Goal: Task Accomplishment & Management: Use online tool/utility

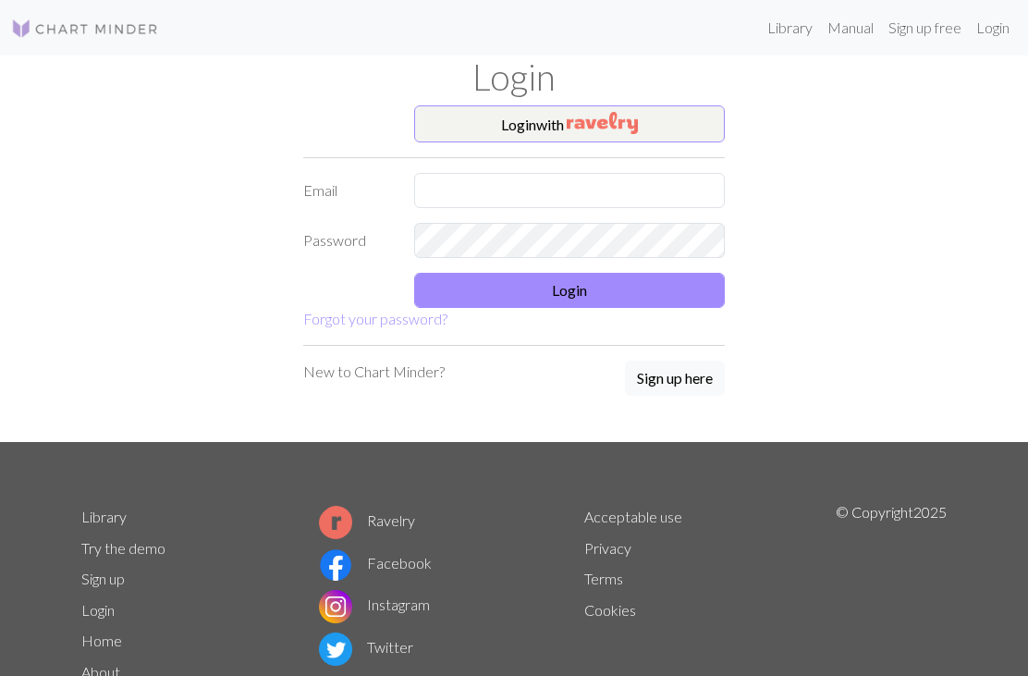
click at [549, 122] on button "Login with" at bounding box center [569, 123] width 311 height 37
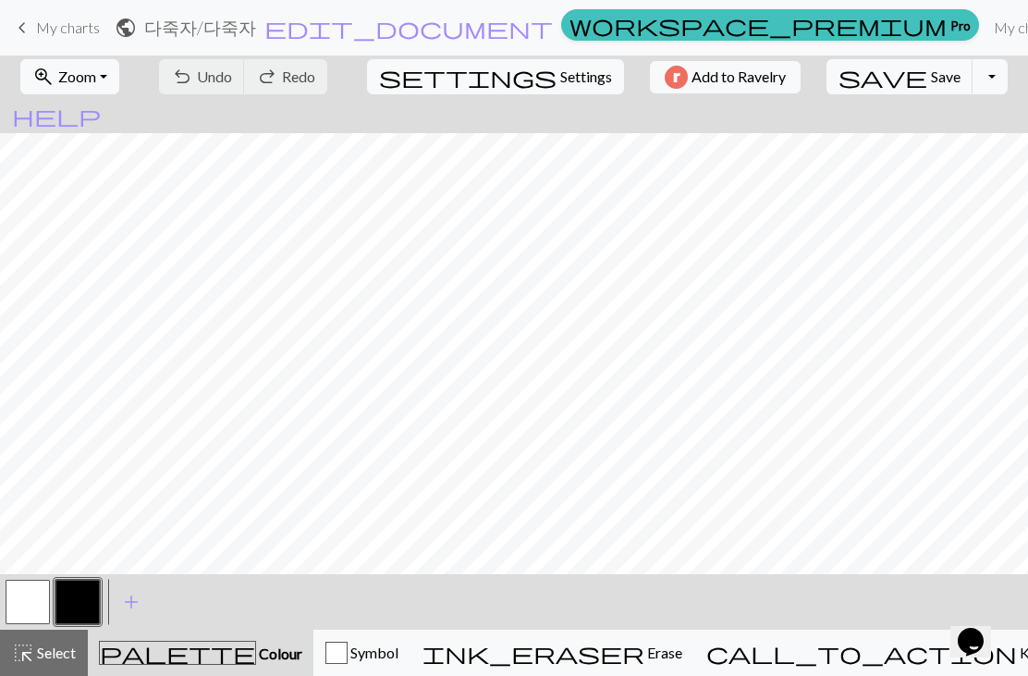
click at [34, 9] on div "keyboard_arrow_left My charts public 다죽자 / 다죽자 edit_document Edit settings work…" at bounding box center [514, 27] width 1028 height 37
click at [62, 29] on span "My charts" at bounding box center [68, 27] width 64 height 18
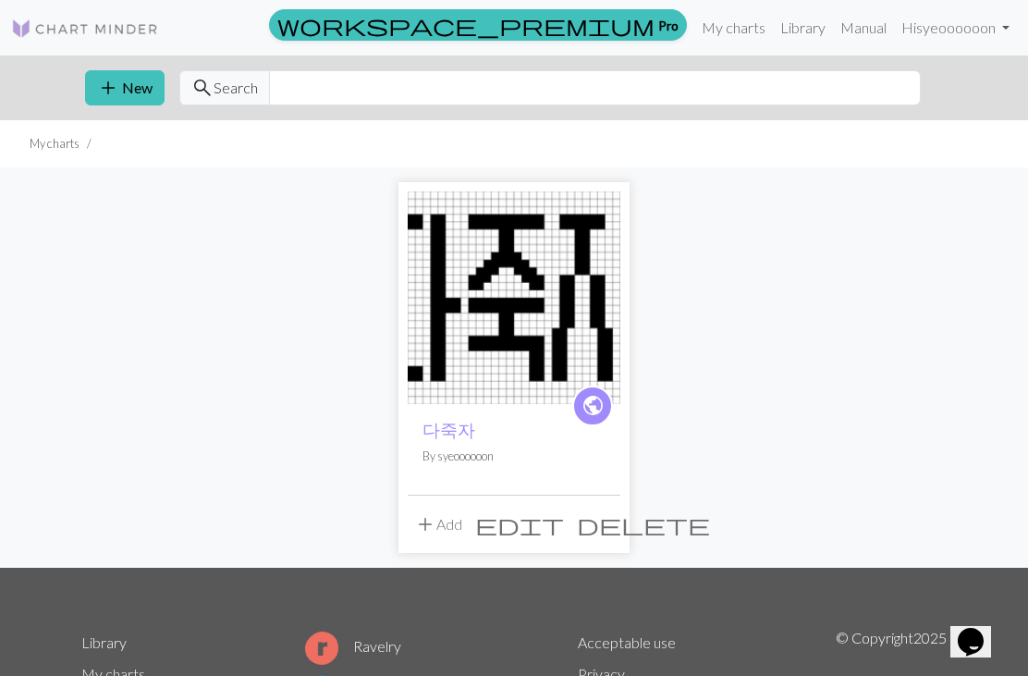
click at [129, 84] on button "add New" at bounding box center [125, 87] width 80 height 35
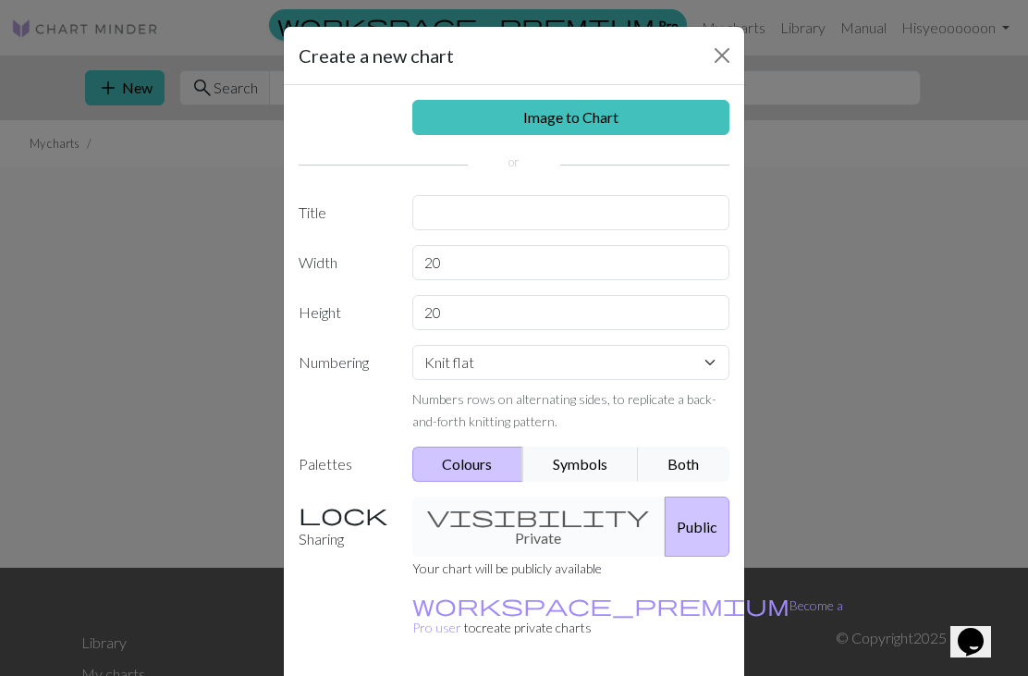
click at [443, 117] on link "Image to Chart" at bounding box center [571, 117] width 318 height 35
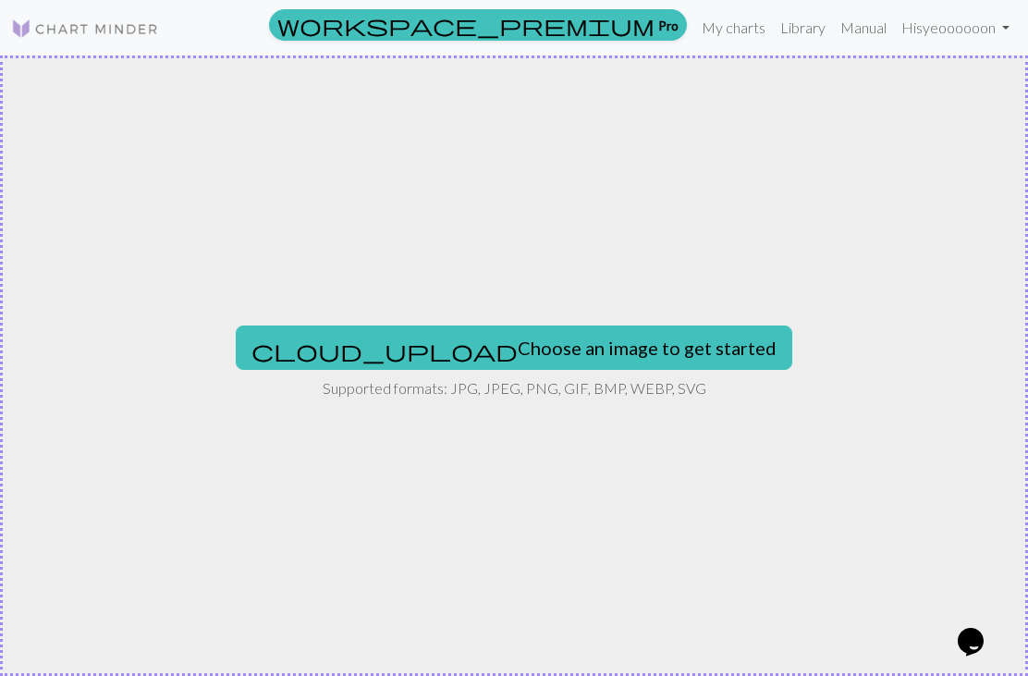
click at [416, 350] on button "cloud_upload Choose an image to get started" at bounding box center [514, 347] width 557 height 44
click at [409, 348] on button "cloud_upload Choose an image to get started" at bounding box center [514, 347] width 557 height 44
type input "C:\fakepath\797AB751-4131-4DFE-B358-5004F6A5D423.jpeg"
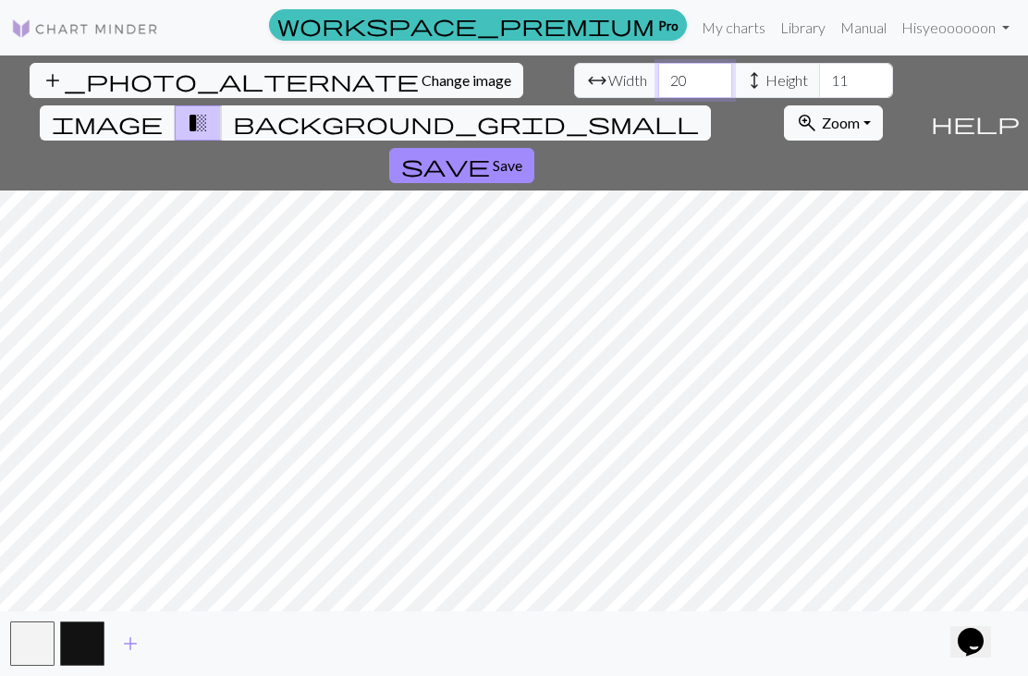
click at [658, 85] on input "20" at bounding box center [695, 80] width 74 height 35
type input "2"
type input "20"
click at [819, 95] on input "11" at bounding box center [856, 80] width 74 height 35
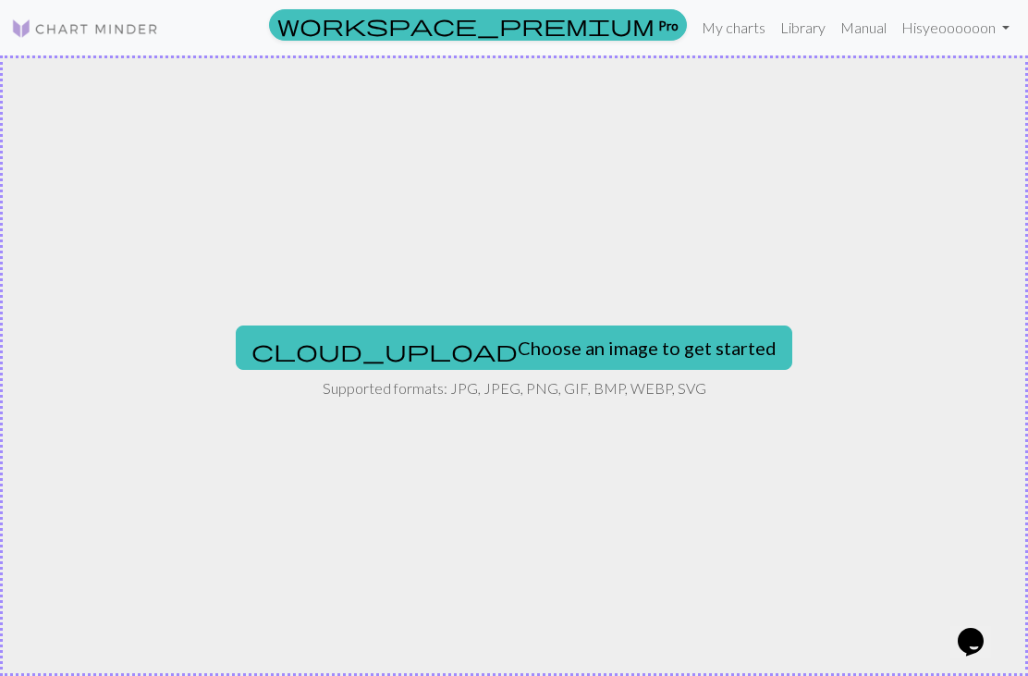
click at [399, 355] on button "cloud_upload Choose an image to get started" at bounding box center [514, 347] width 557 height 44
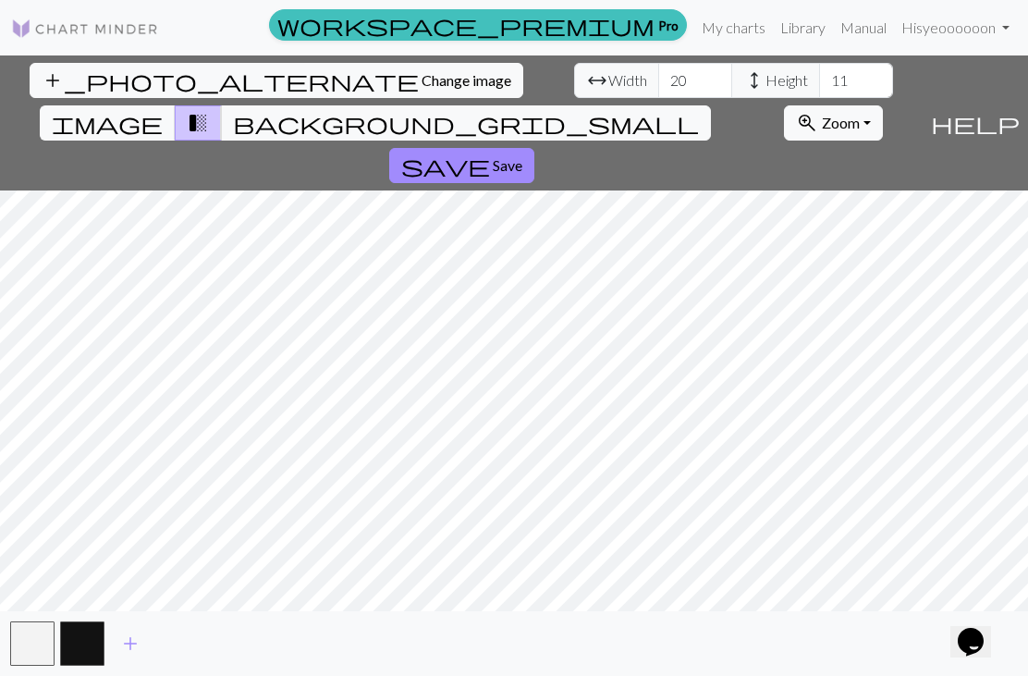
click at [163, 110] on span "image" at bounding box center [107, 123] width 111 height 26
click at [678, 110] on span "background_grid_small" at bounding box center [466, 123] width 466 height 26
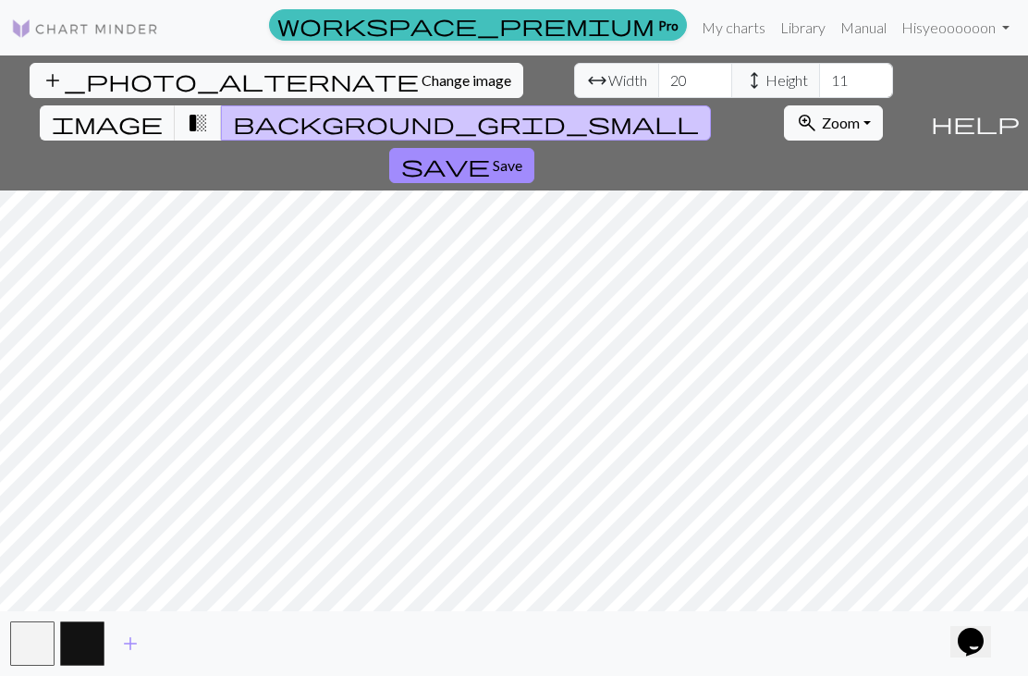
click at [176, 105] on button "image" at bounding box center [108, 122] width 136 height 35
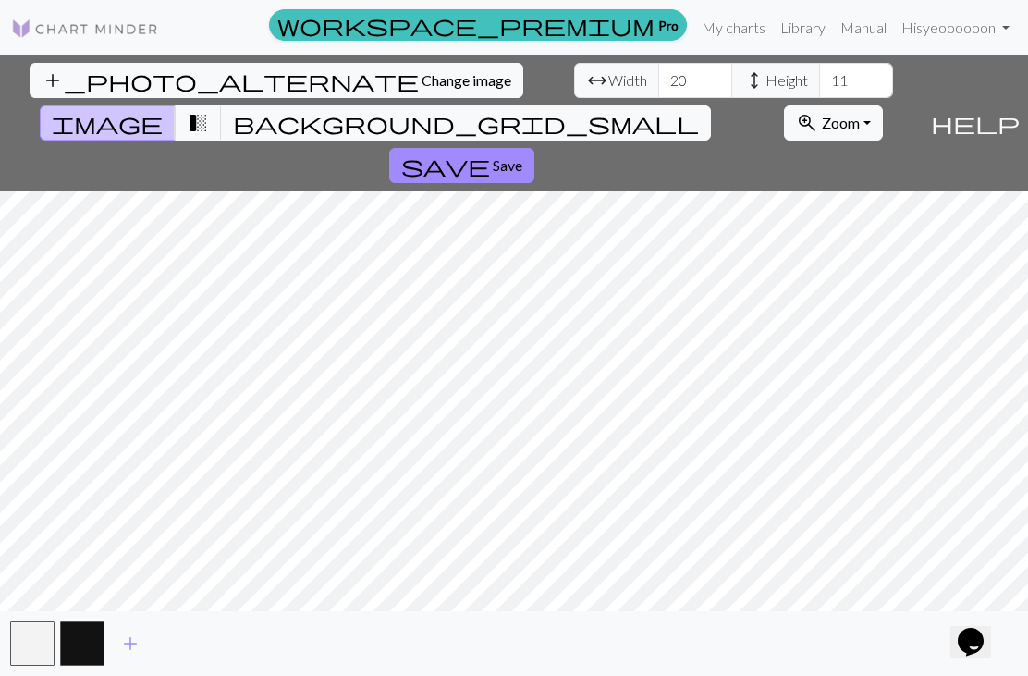
click at [980, 632] on icon "Chat widget" at bounding box center [971, 642] width 26 height 28
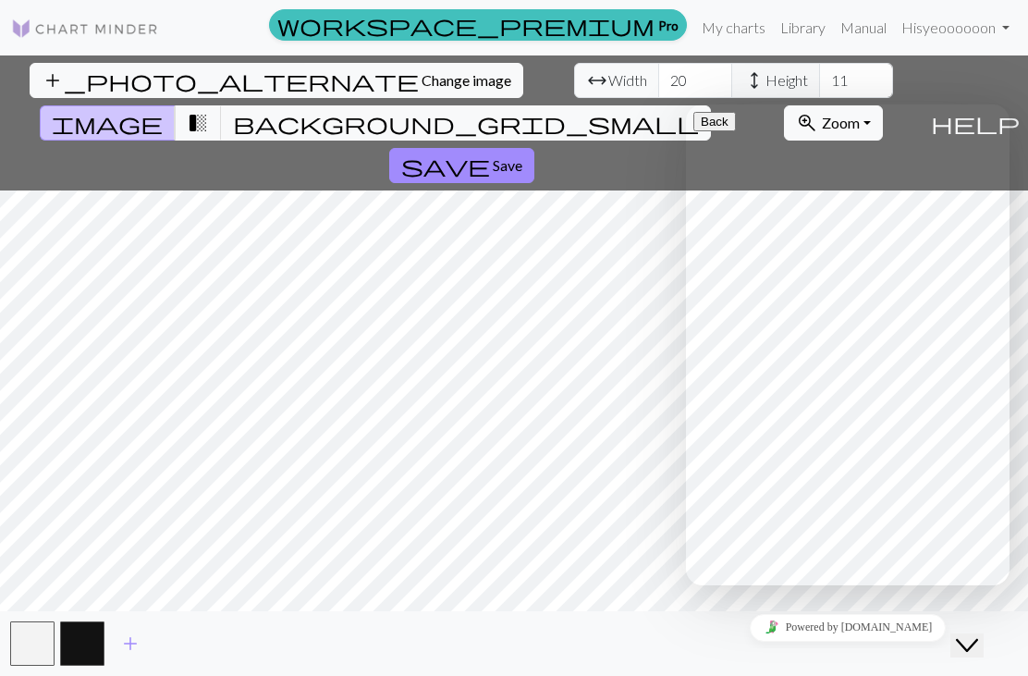
click at [969, 641] on button "Close Chat This icon closes the chat window." at bounding box center [966, 645] width 33 height 24
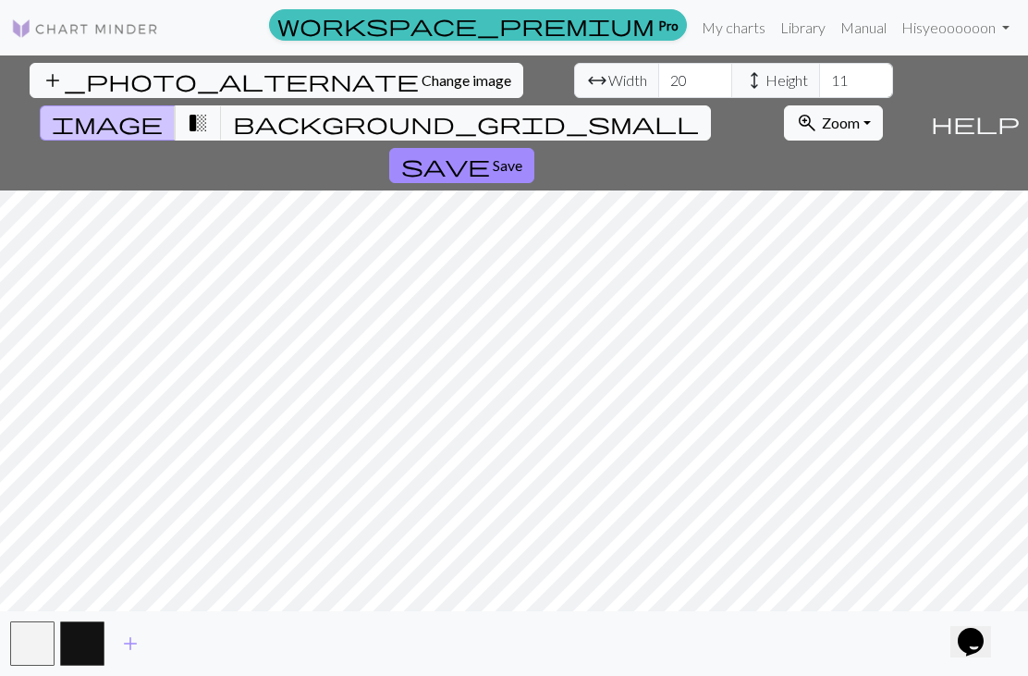
click at [522, 156] on span "Save" at bounding box center [508, 165] width 30 height 18
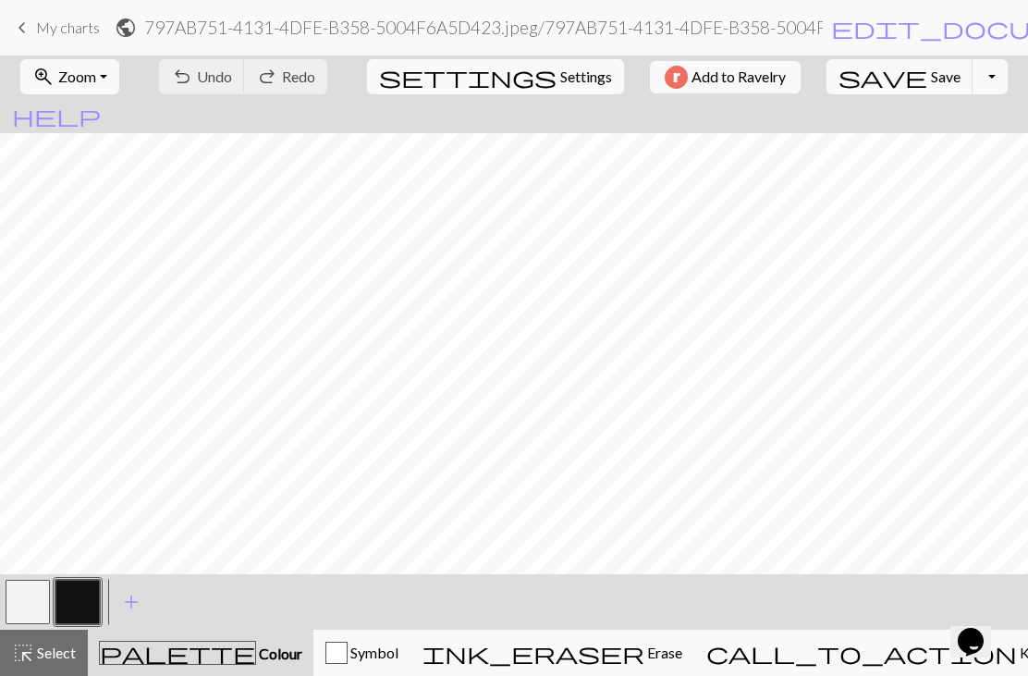
click at [40, 667] on button "highlight_alt Select Select" at bounding box center [44, 653] width 88 height 46
click at [38, 659] on span "Select" at bounding box center [55, 652] width 42 height 18
click at [256, 652] on span "Colour" at bounding box center [279, 653] width 46 height 18
click at [90, 75] on span "Zoom" at bounding box center [77, 76] width 38 height 18
click at [80, 75] on span "Zoom" at bounding box center [77, 76] width 38 height 18
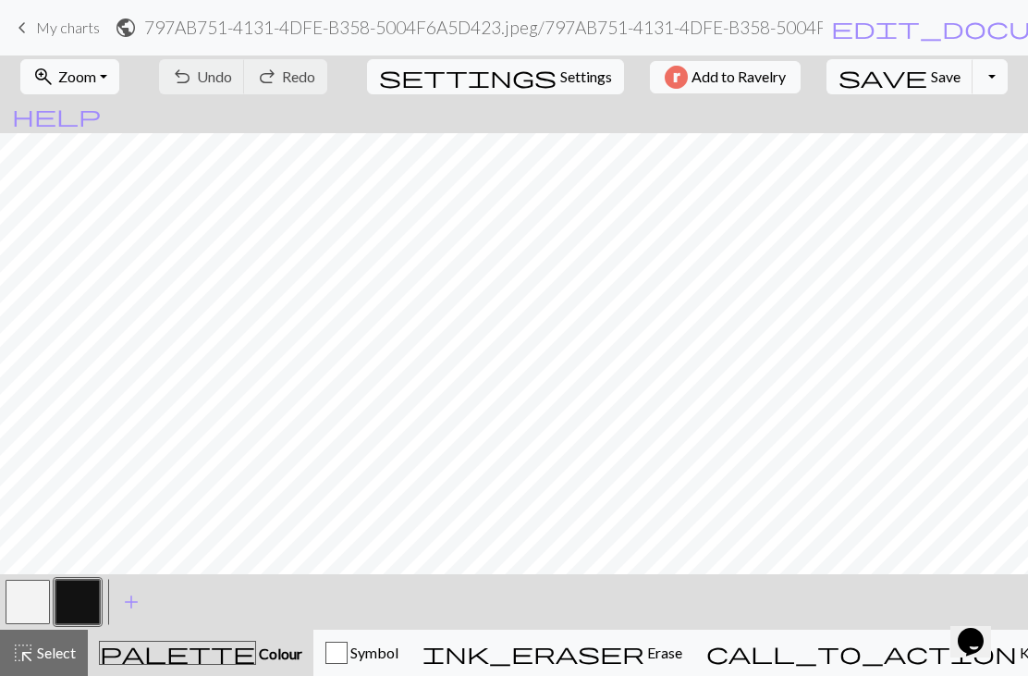
click at [508, 88] on button "settings Settings" at bounding box center [495, 76] width 257 height 35
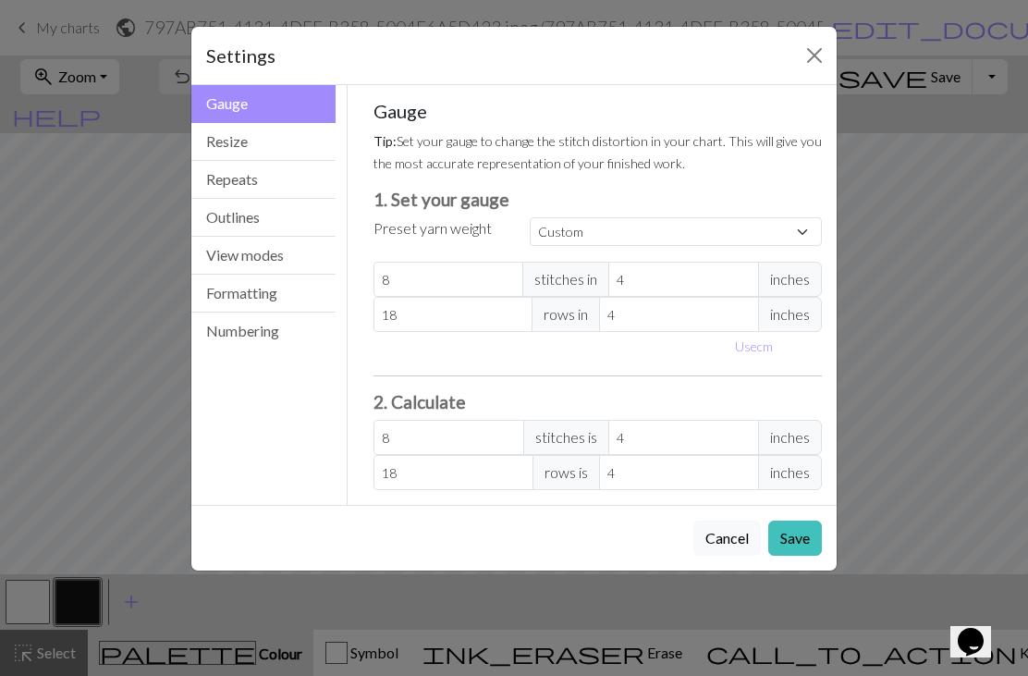
click at [250, 151] on button "Resize" at bounding box center [263, 142] width 144 height 38
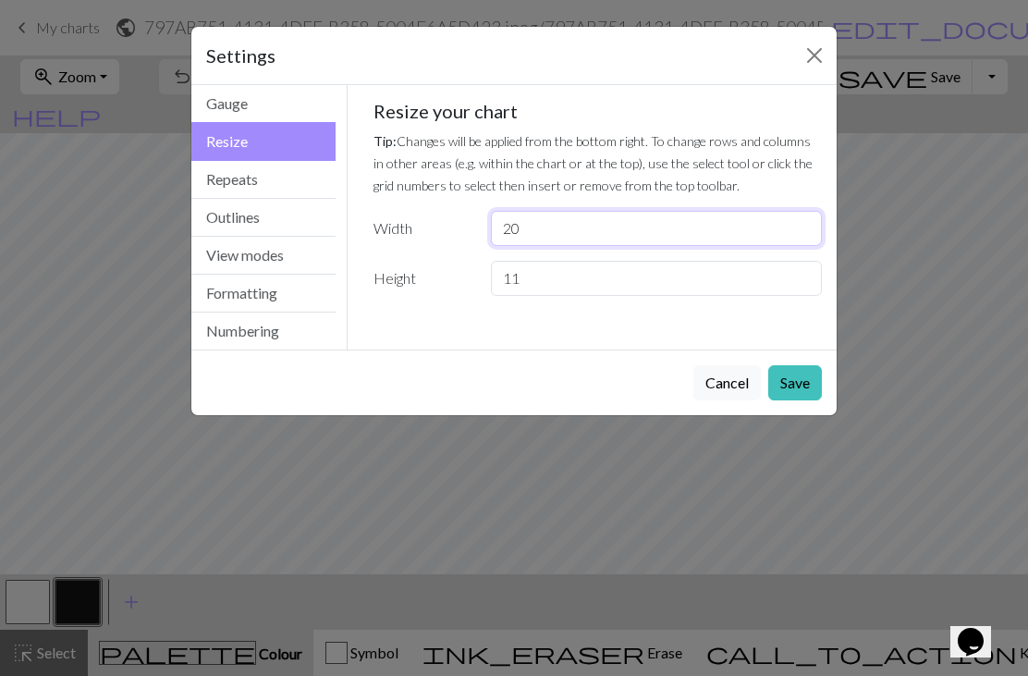
click at [546, 219] on input "20" at bounding box center [656, 228] width 331 height 35
type input "25"
click at [800, 386] on button "Save" at bounding box center [795, 382] width 54 height 35
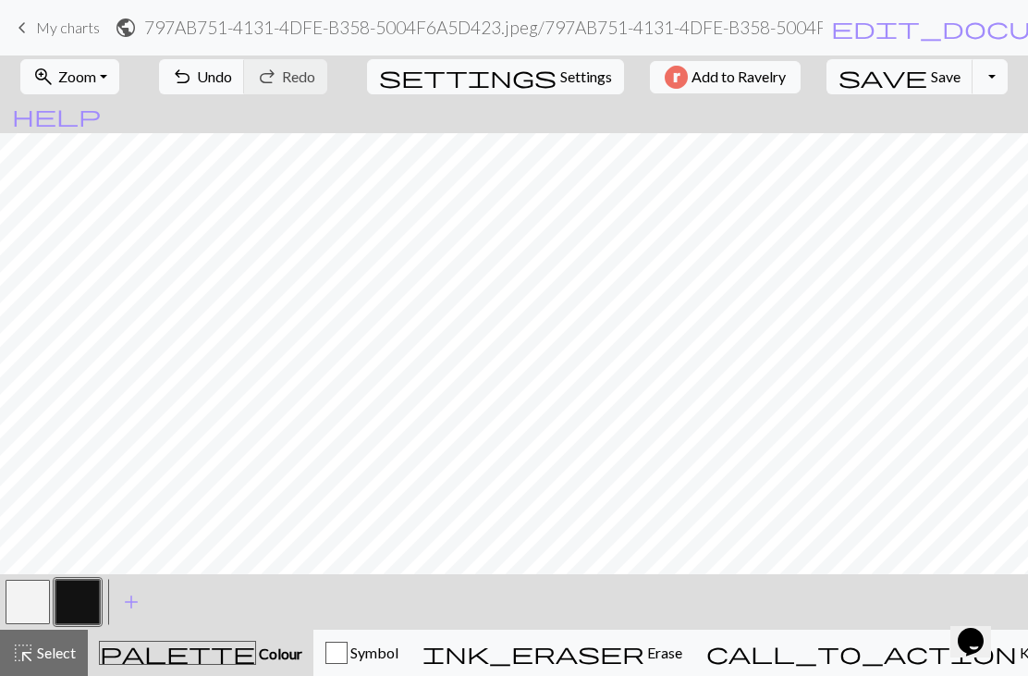
click at [13, 615] on button "button" at bounding box center [28, 602] width 44 height 44
click at [88, 605] on button "button" at bounding box center [77, 602] width 44 height 44
click at [31, 600] on button "button" at bounding box center [28, 602] width 44 height 44
click at [84, 595] on button "button" at bounding box center [77, 602] width 44 height 44
click at [39, 590] on button "button" at bounding box center [28, 602] width 44 height 44
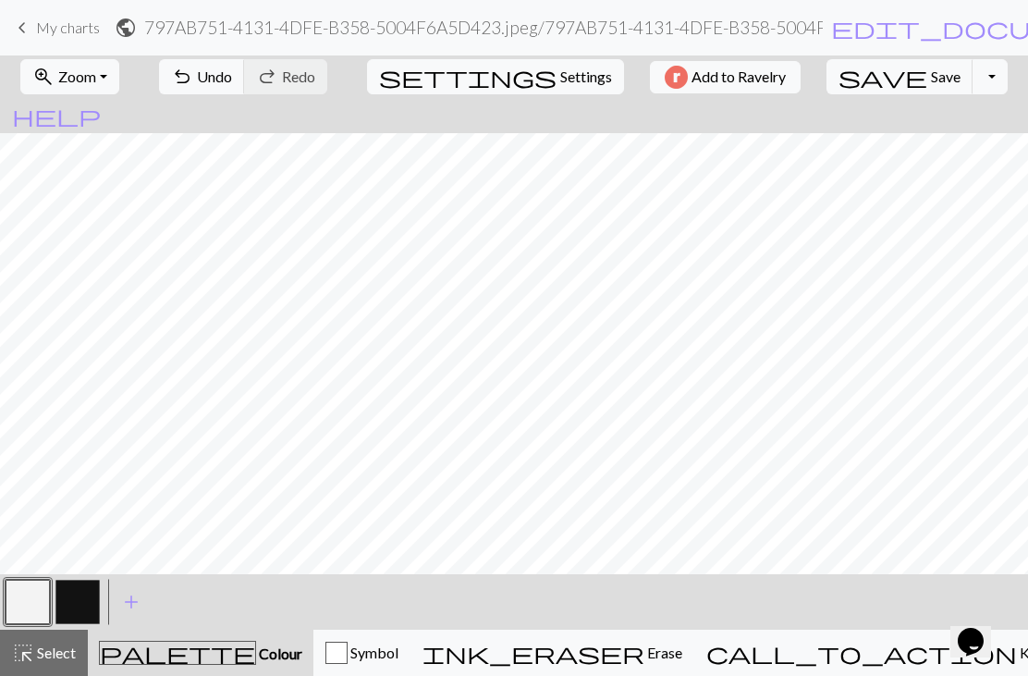
click at [99, 594] on button "button" at bounding box center [77, 602] width 44 height 44
click at [23, 594] on button "button" at bounding box center [28, 602] width 44 height 44
click at [87, 616] on button "button" at bounding box center [77, 602] width 44 height 44
click at [97, 609] on button "button" at bounding box center [77, 602] width 44 height 44
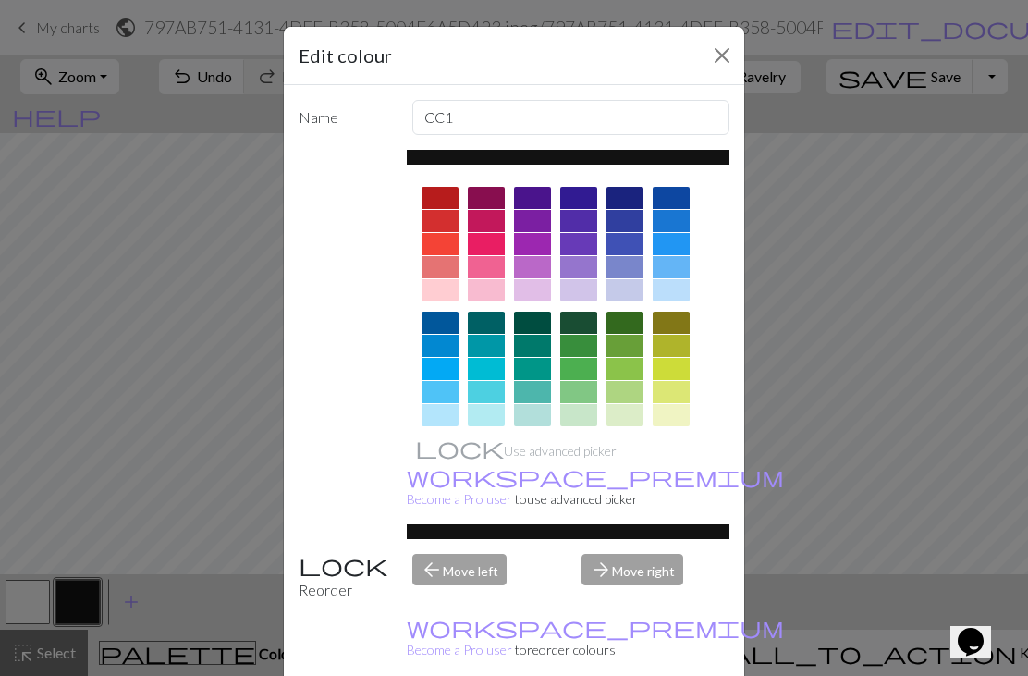
click at [176, 533] on div "Edit colour Name CC1 Use advanced picker workspace_premium Become a Pro user to…" at bounding box center [514, 338] width 1028 height 676
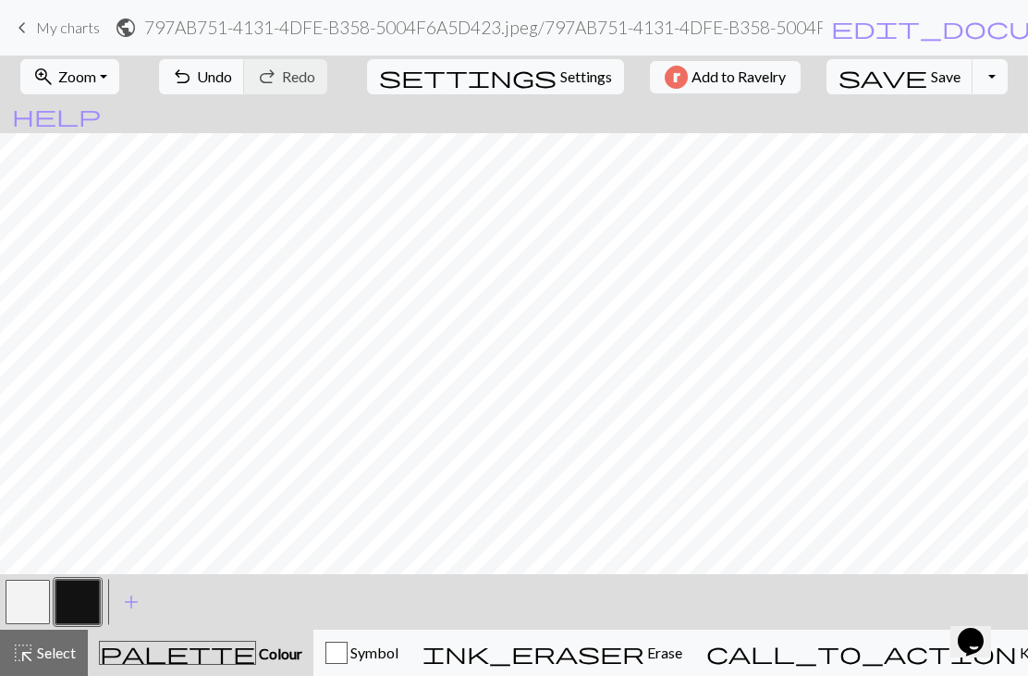
click at [31, 606] on button "button" at bounding box center [28, 602] width 44 height 44
click at [89, 613] on button "button" at bounding box center [77, 602] width 44 height 44
click at [560, 86] on span "Settings" at bounding box center [586, 77] width 52 height 22
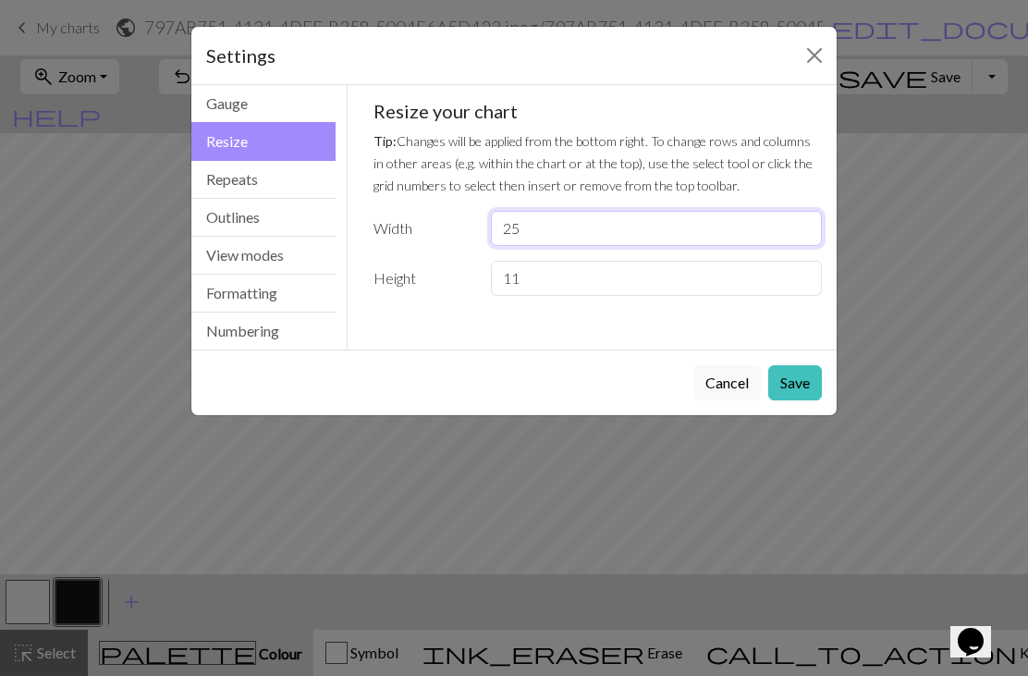
click at [543, 226] on input "25" at bounding box center [656, 228] width 331 height 35
type input "2"
type input "31"
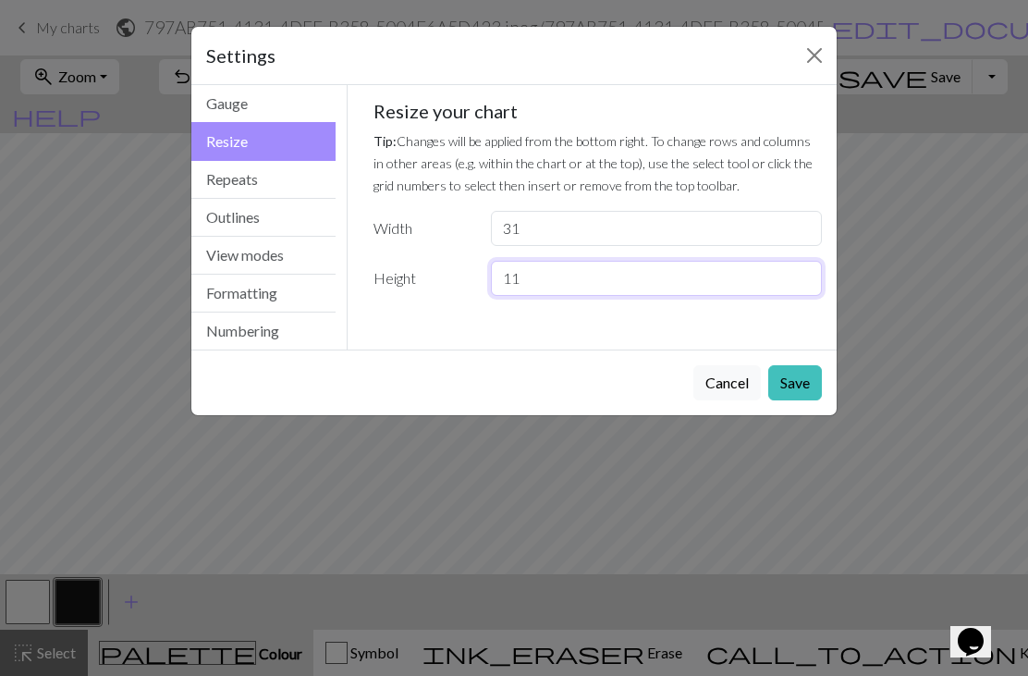
click at [565, 281] on input "11" at bounding box center [656, 278] width 331 height 35
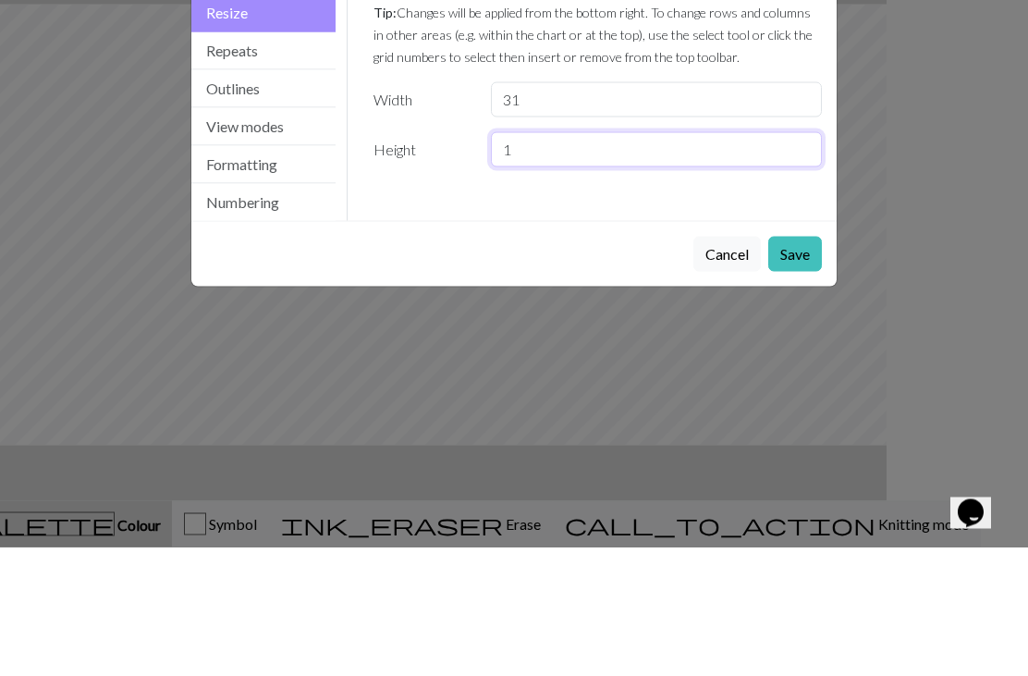
scroll to position [0, 142]
type input "13"
click at [797, 365] on button "Save" at bounding box center [795, 382] width 54 height 35
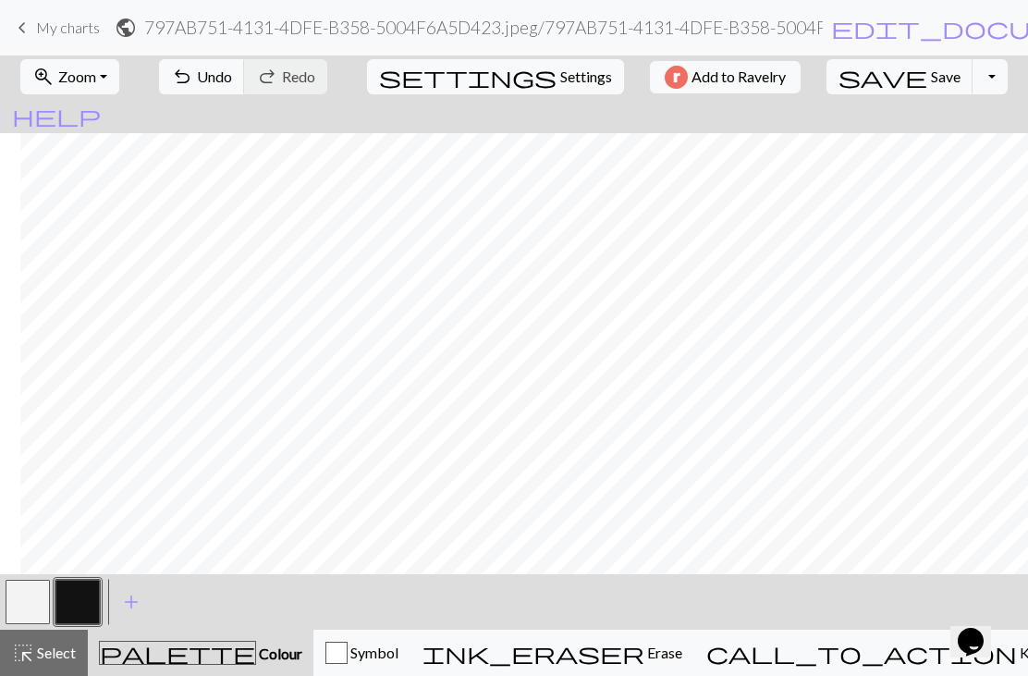
scroll to position [0, 28]
click at [193, 85] on span "undo" at bounding box center [182, 77] width 22 height 26
click at [193, 84] on span "undo" at bounding box center [182, 77] width 22 height 26
click at [232, 77] on span "Undo" at bounding box center [214, 76] width 35 height 18
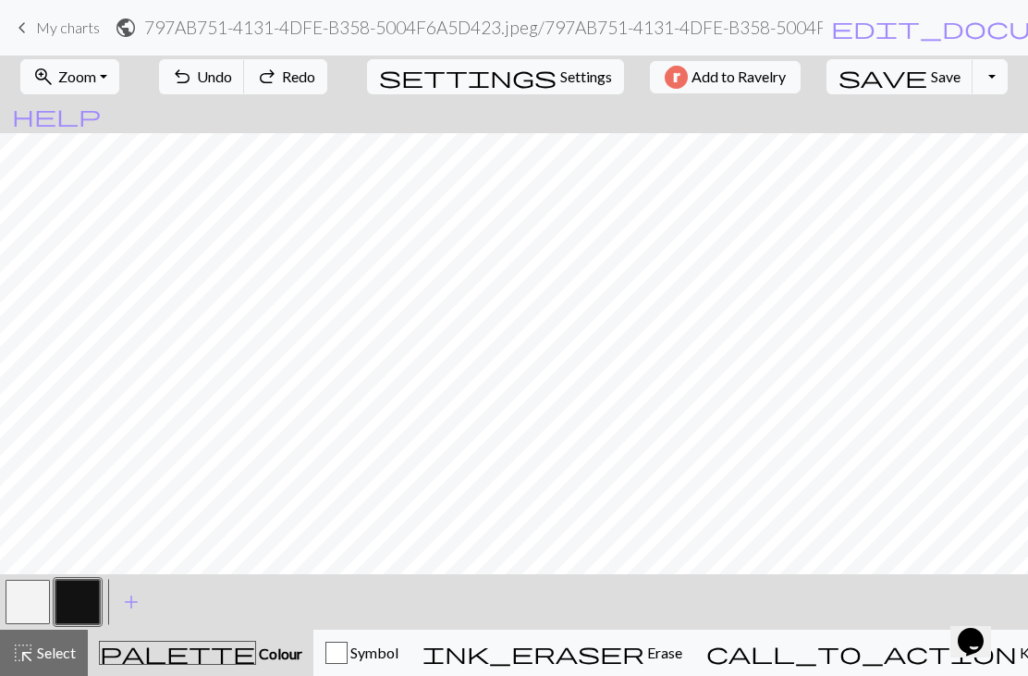
click at [484, 86] on span "settings" at bounding box center [468, 77] width 178 height 26
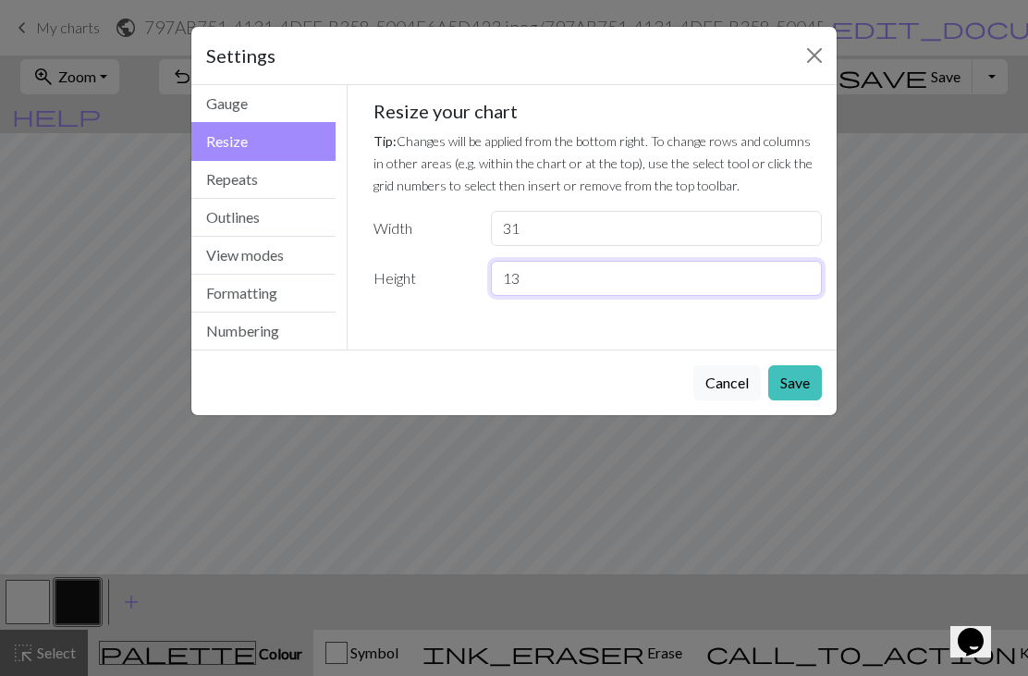
click at [570, 283] on input "13" at bounding box center [656, 278] width 331 height 35
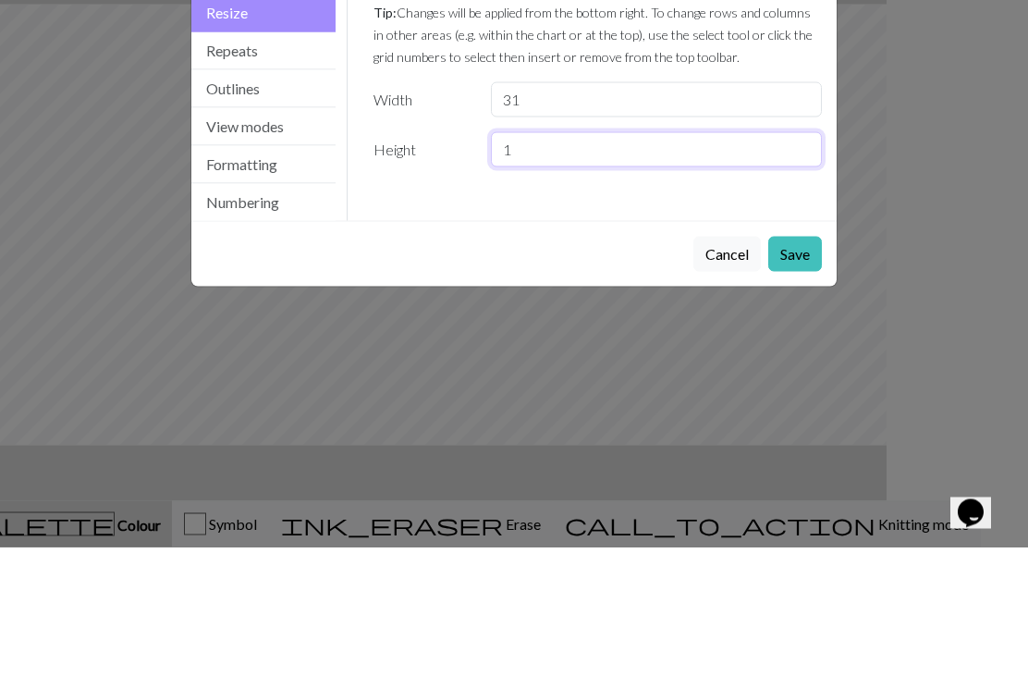
scroll to position [0, 142]
type input "12"
click at [798, 365] on button "Save" at bounding box center [795, 382] width 54 height 35
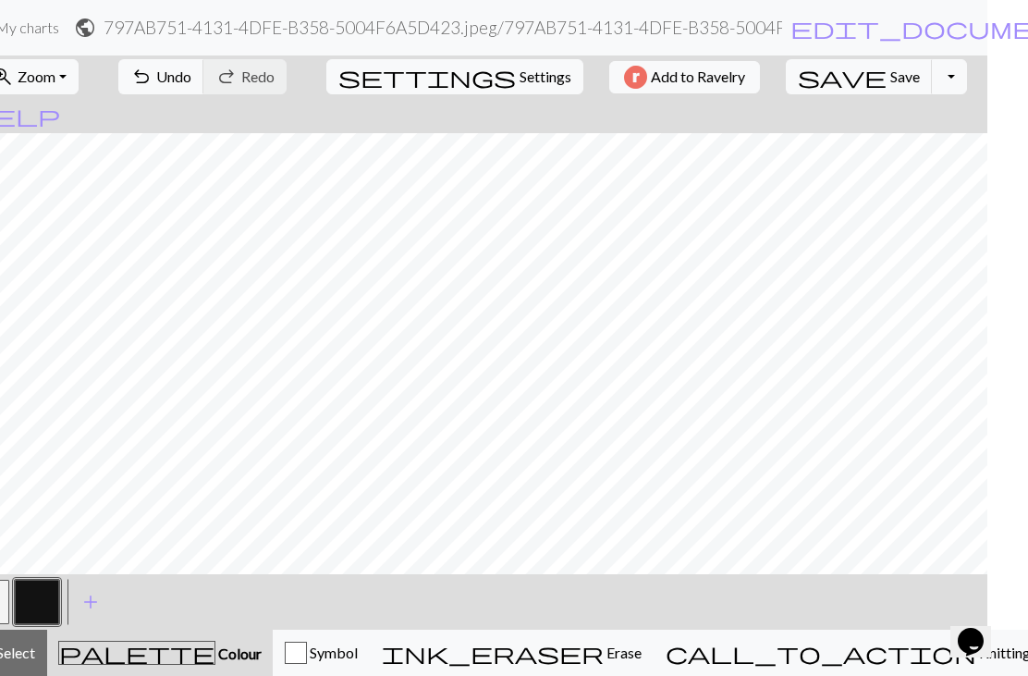
scroll to position [0, 0]
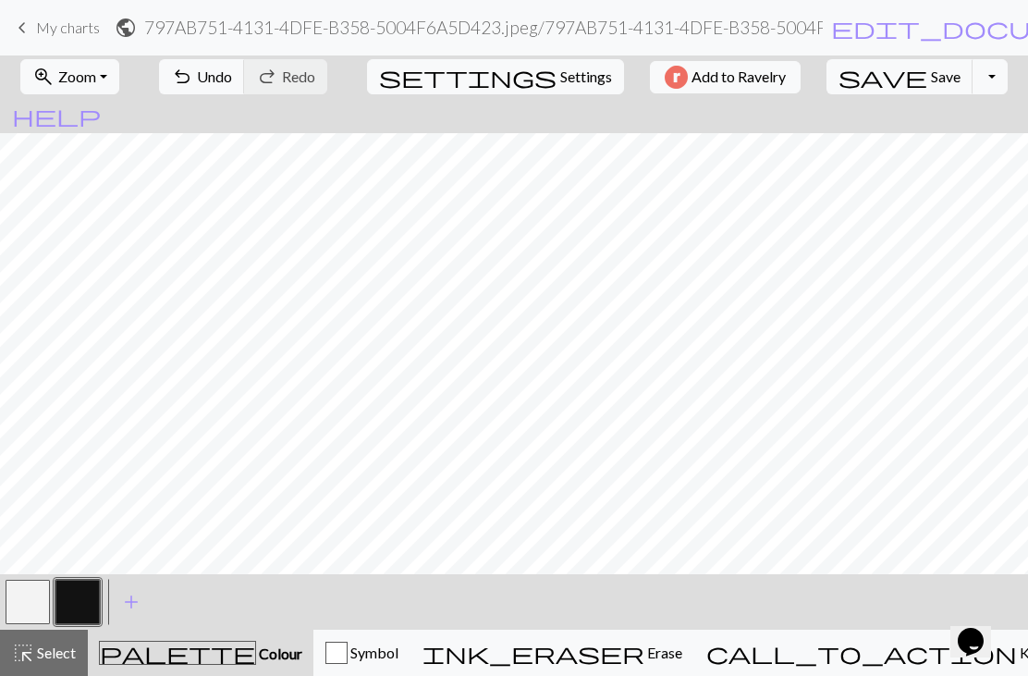
click at [47, 618] on button "button" at bounding box center [28, 602] width 44 height 44
click at [91, 617] on button "button" at bounding box center [77, 602] width 44 height 44
click at [31, 598] on button "button" at bounding box center [28, 602] width 44 height 44
click at [89, 612] on button "button" at bounding box center [77, 602] width 44 height 44
click at [38, 603] on button "button" at bounding box center [28, 602] width 44 height 44
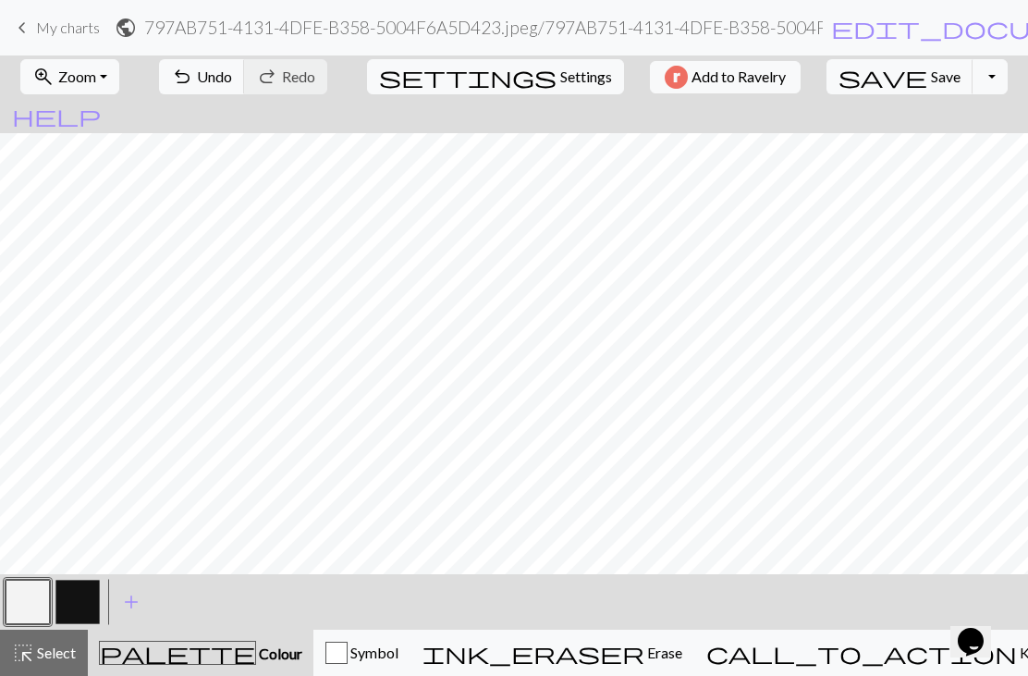
click at [70, 604] on button "button" at bounding box center [77, 602] width 44 height 44
click at [23, 600] on button "button" at bounding box center [28, 602] width 44 height 44
click at [89, 611] on button "button" at bounding box center [77, 602] width 44 height 44
click at [240, 92] on button "undo Undo Undo" at bounding box center [202, 76] width 86 height 35
click at [243, 94] on div "undo Undo Undo redo Redo Redo" at bounding box center [243, 76] width 196 height 43
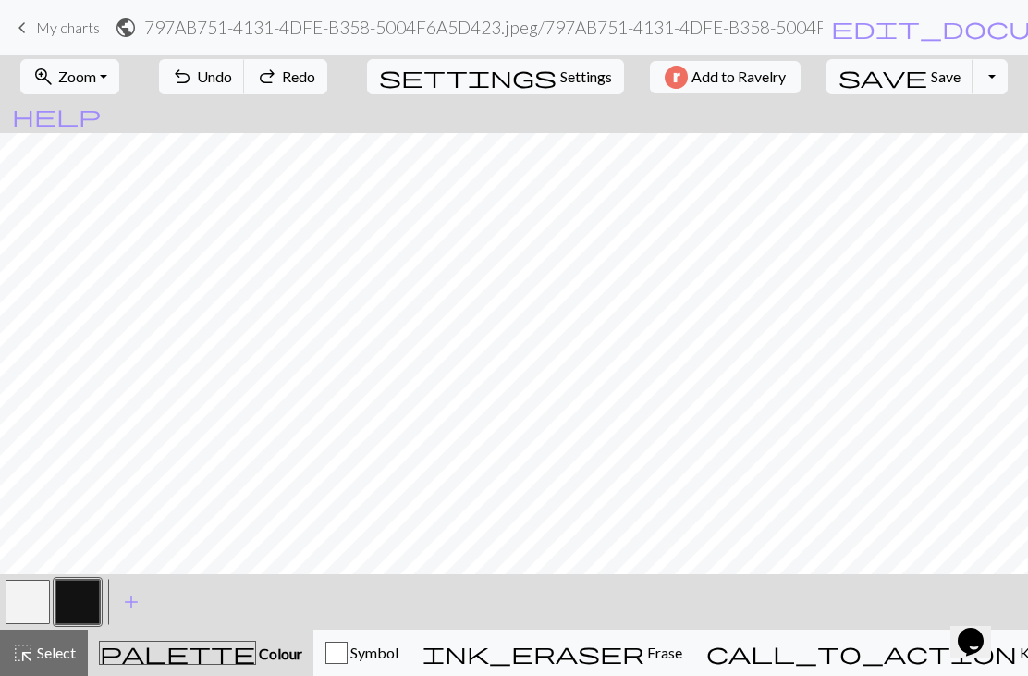
click at [193, 72] on span "undo" at bounding box center [182, 77] width 22 height 26
click at [24, 615] on button "button" at bounding box center [28, 602] width 44 height 44
click at [94, 598] on button "button" at bounding box center [77, 602] width 44 height 44
click at [48, 598] on button "button" at bounding box center [28, 602] width 44 height 44
click at [80, 603] on button "button" at bounding box center [77, 602] width 44 height 44
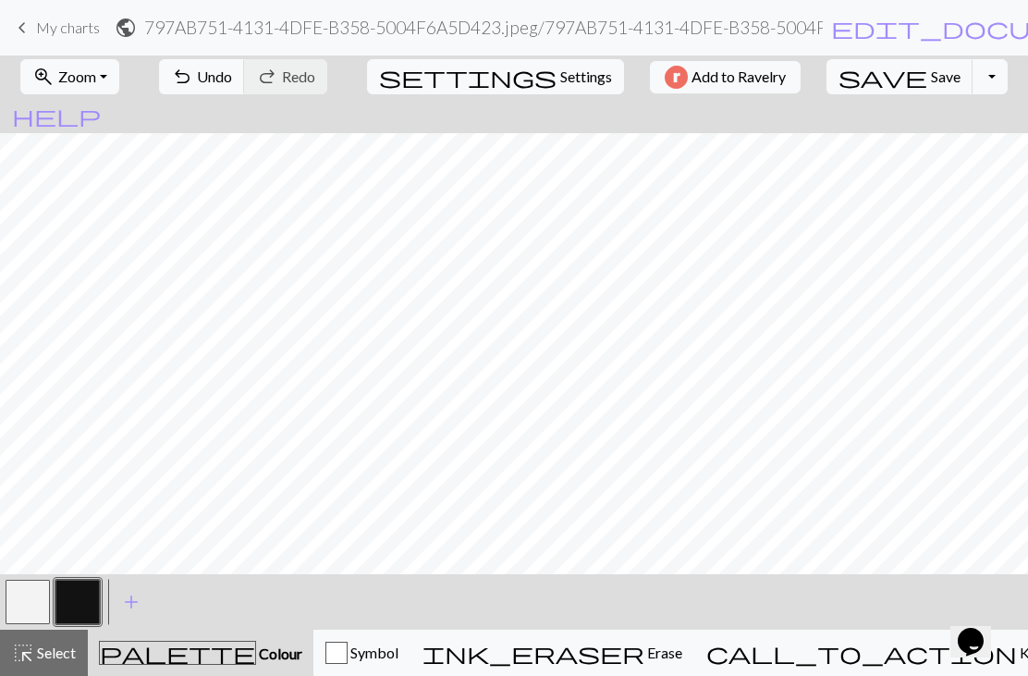
click at [37, 594] on button "button" at bounding box center [28, 602] width 44 height 44
click at [92, 599] on button "button" at bounding box center [77, 602] width 44 height 44
click at [13, 596] on button "button" at bounding box center [28, 602] width 44 height 44
click at [86, 616] on button "button" at bounding box center [77, 602] width 44 height 44
click at [22, 609] on button "button" at bounding box center [28, 602] width 44 height 44
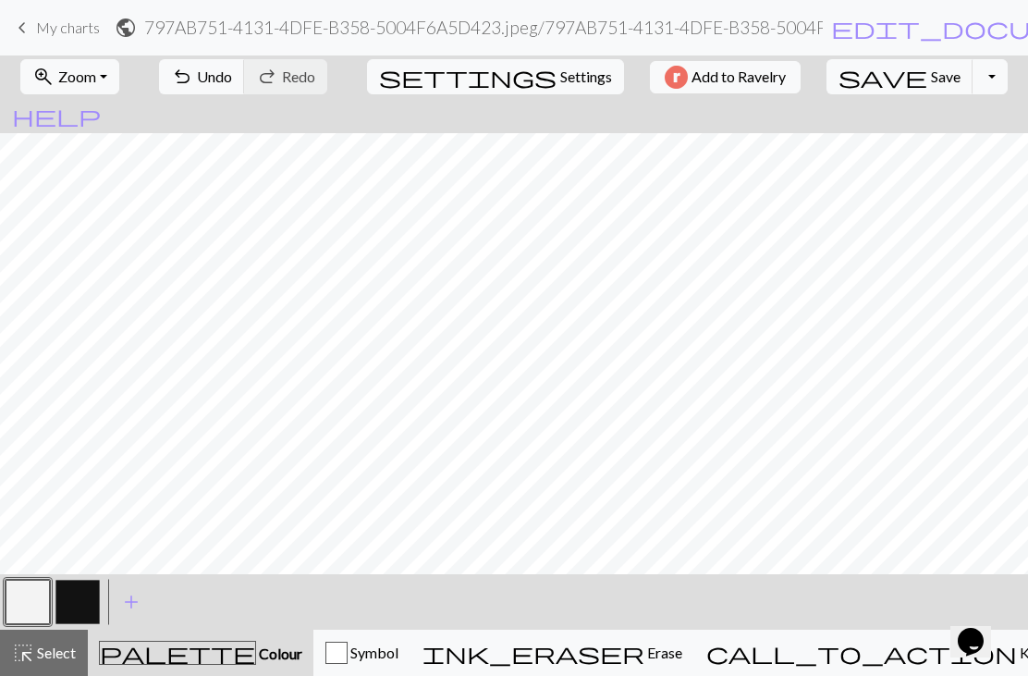
click at [78, 603] on button "button" at bounding box center [77, 602] width 44 height 44
click at [26, 601] on button "button" at bounding box center [28, 602] width 44 height 44
click at [92, 606] on button "button" at bounding box center [77, 602] width 44 height 44
click at [36, 596] on button "button" at bounding box center [28, 602] width 44 height 44
click at [84, 618] on button "button" at bounding box center [77, 602] width 44 height 44
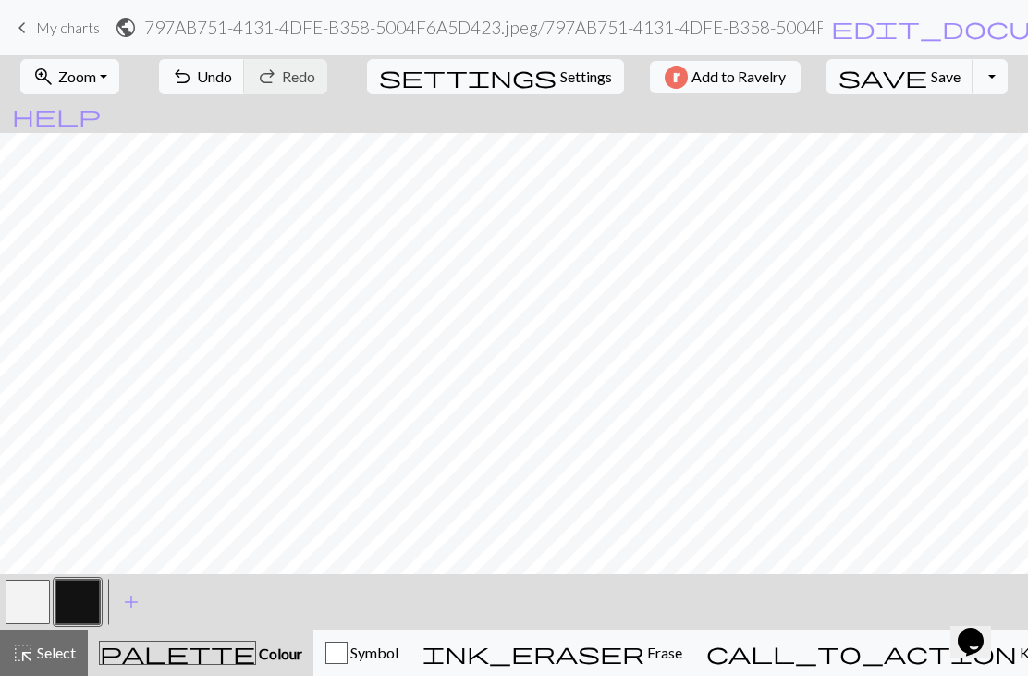
click at [43, 602] on button "button" at bounding box center [28, 602] width 44 height 44
click at [81, 622] on button "button" at bounding box center [77, 602] width 44 height 44
click at [193, 82] on span "undo" at bounding box center [182, 77] width 22 height 26
click at [27, 607] on button "button" at bounding box center [28, 602] width 44 height 44
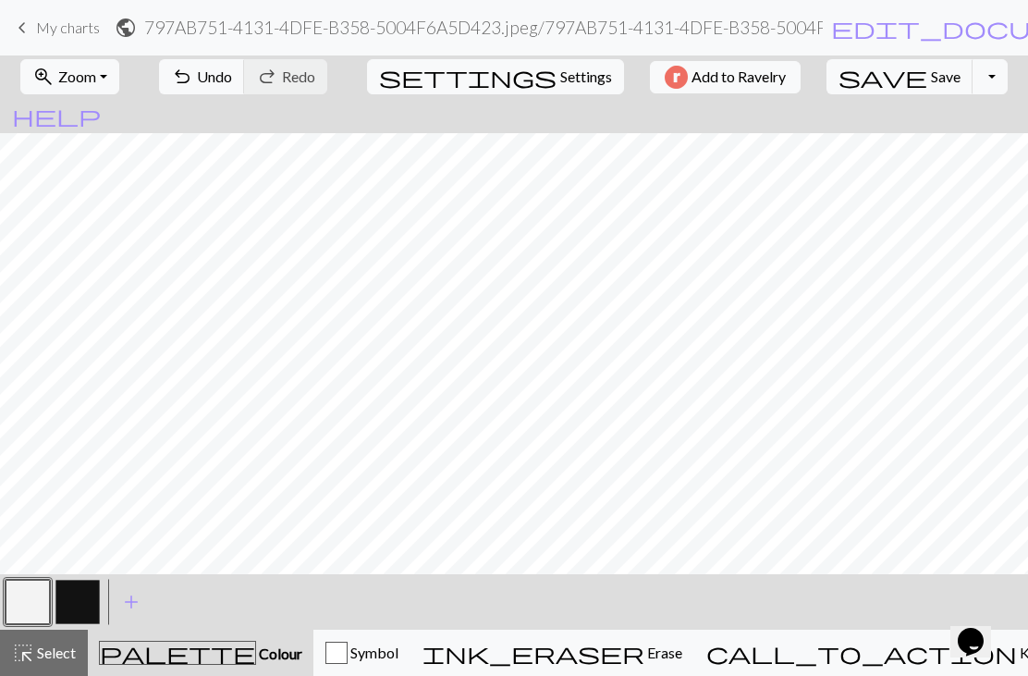
click at [80, 612] on button "button" at bounding box center [77, 602] width 44 height 44
click at [193, 78] on span "undo" at bounding box center [182, 77] width 22 height 26
click at [24, 606] on button "button" at bounding box center [28, 602] width 44 height 44
click at [245, 86] on button "undo Undo Undo" at bounding box center [202, 76] width 86 height 35
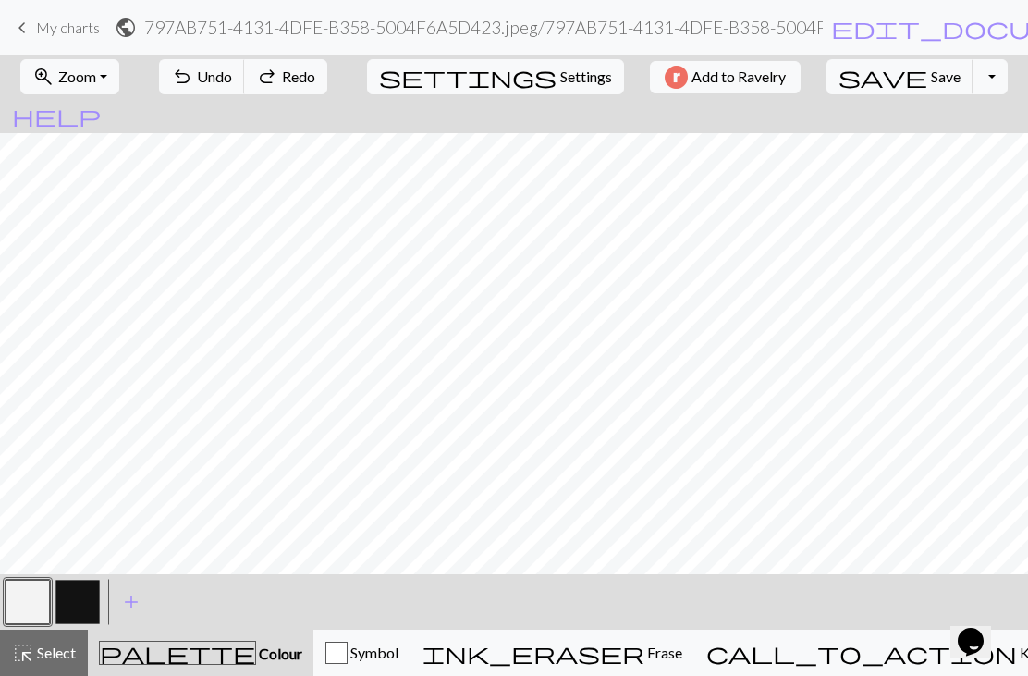
click at [232, 67] on span "Undo" at bounding box center [214, 76] width 35 height 18
click at [78, 612] on button "button" at bounding box center [77, 602] width 44 height 44
click at [482, 84] on span "settings" at bounding box center [468, 77] width 178 height 26
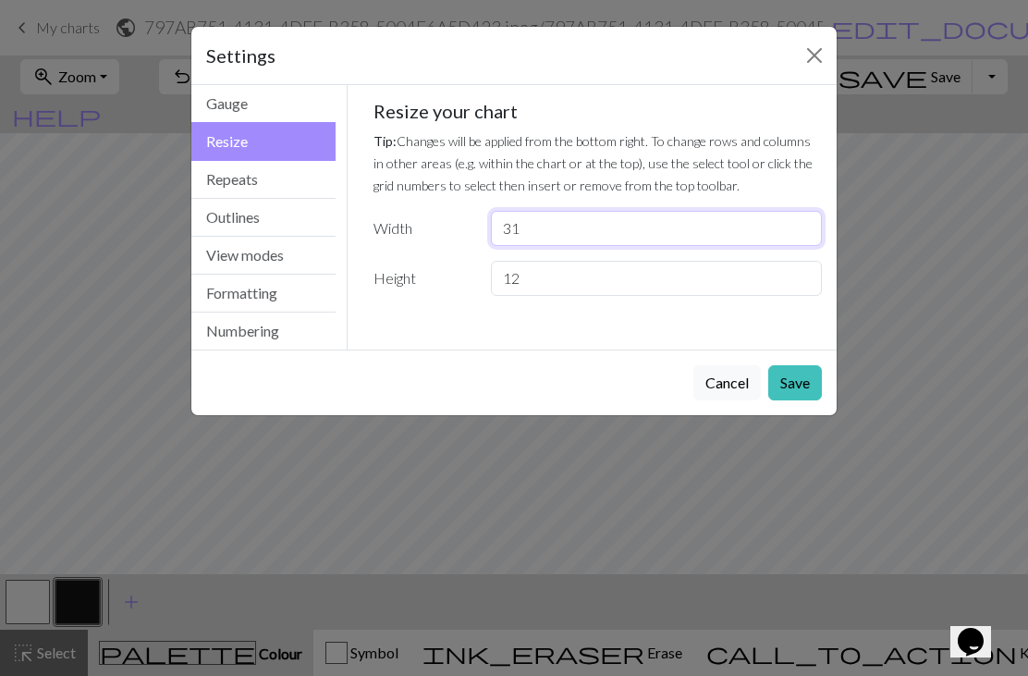
click at [545, 236] on input "31" at bounding box center [656, 228] width 331 height 35
type input "32"
click at [547, 166] on small "Tip: Changes will be applied from the bottom right. To change rows and columns …" at bounding box center [592, 163] width 439 height 60
click at [792, 389] on button "Save" at bounding box center [795, 382] width 54 height 35
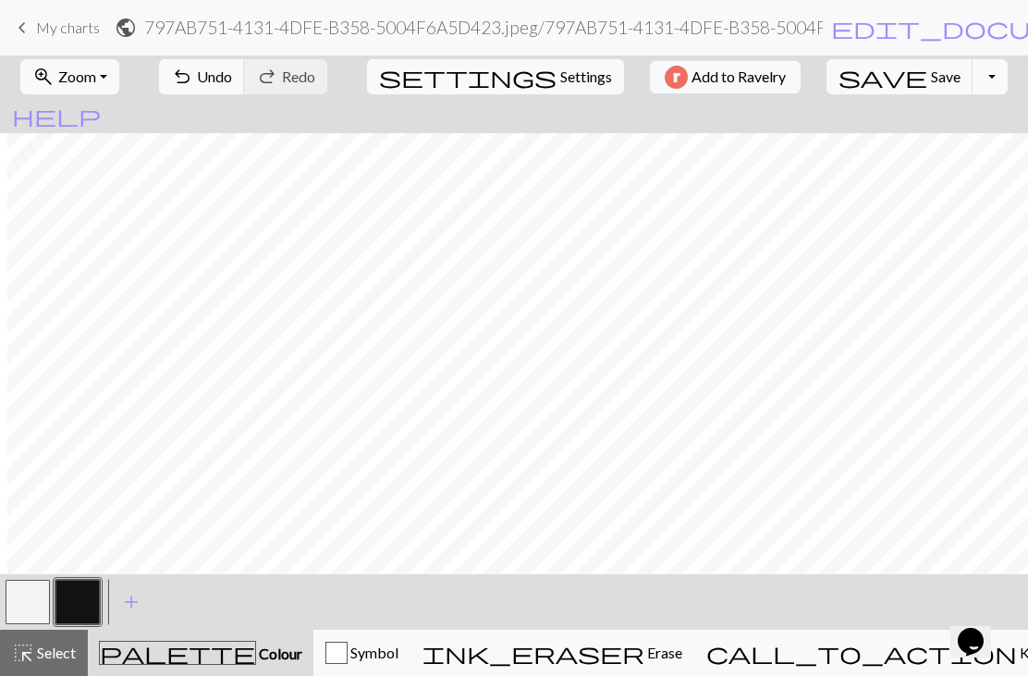
scroll to position [0, 8]
click at [27, 588] on button "button" at bounding box center [28, 602] width 44 height 44
click at [70, 598] on button "button" at bounding box center [77, 602] width 44 height 44
click at [22, 605] on button "button" at bounding box center [28, 602] width 44 height 44
click at [69, 602] on button "button" at bounding box center [77, 602] width 44 height 44
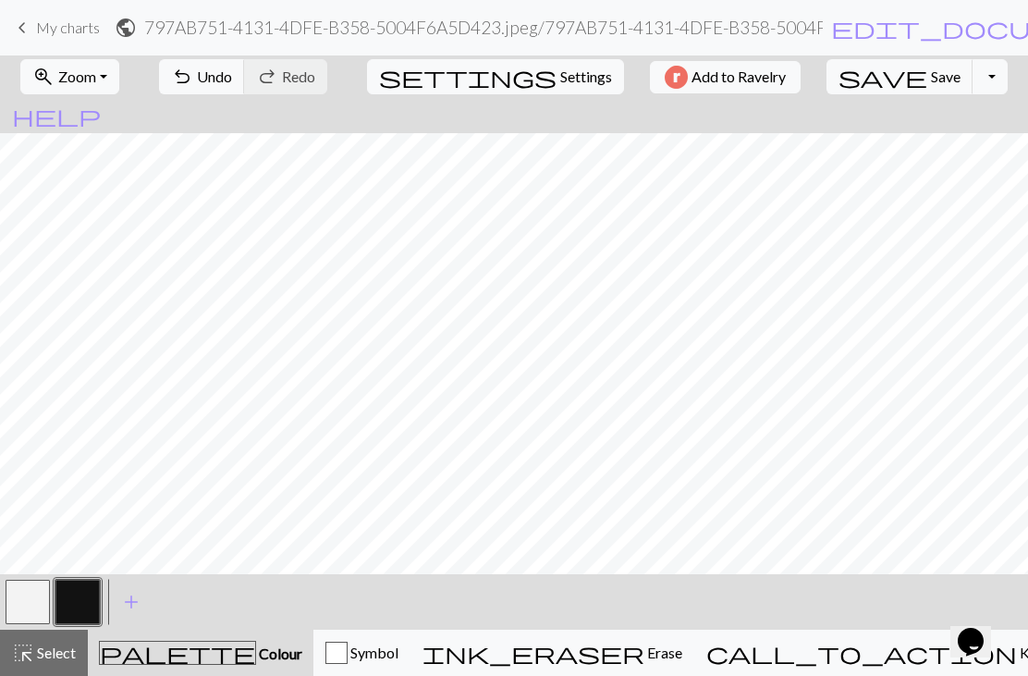
click at [25, 586] on button "button" at bounding box center [28, 602] width 44 height 44
click at [78, 619] on button "button" at bounding box center [77, 602] width 44 height 44
click at [82, 616] on button "button" at bounding box center [77, 602] width 44 height 44
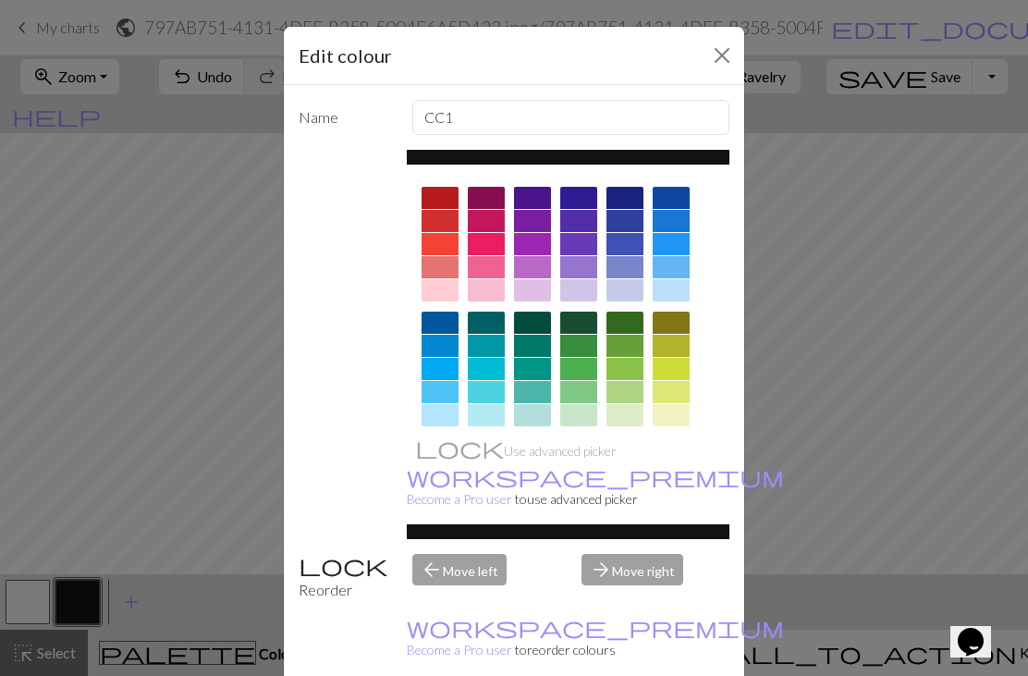
click at [708, 51] on button "Close" at bounding box center [722, 56] width 30 height 30
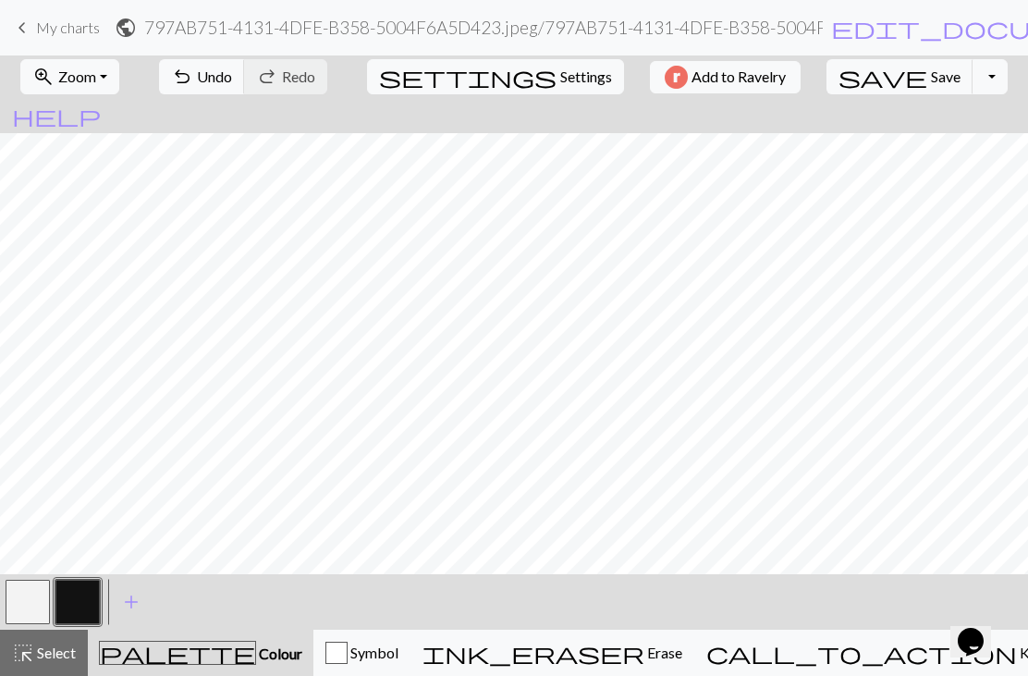
click at [30, 595] on button "button" at bounding box center [28, 602] width 44 height 44
click at [70, 598] on button "button" at bounding box center [77, 602] width 44 height 44
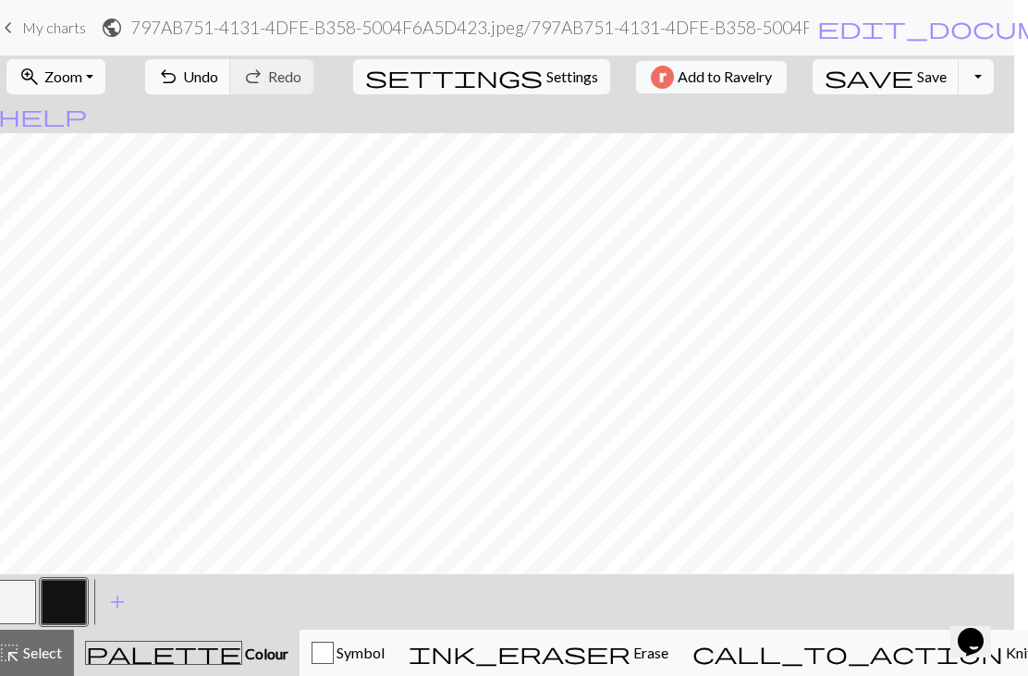
scroll to position [0, 15]
click at [18, 598] on button "button" at bounding box center [13, 602] width 44 height 44
click at [487, 89] on button "settings Settings" at bounding box center [480, 76] width 257 height 35
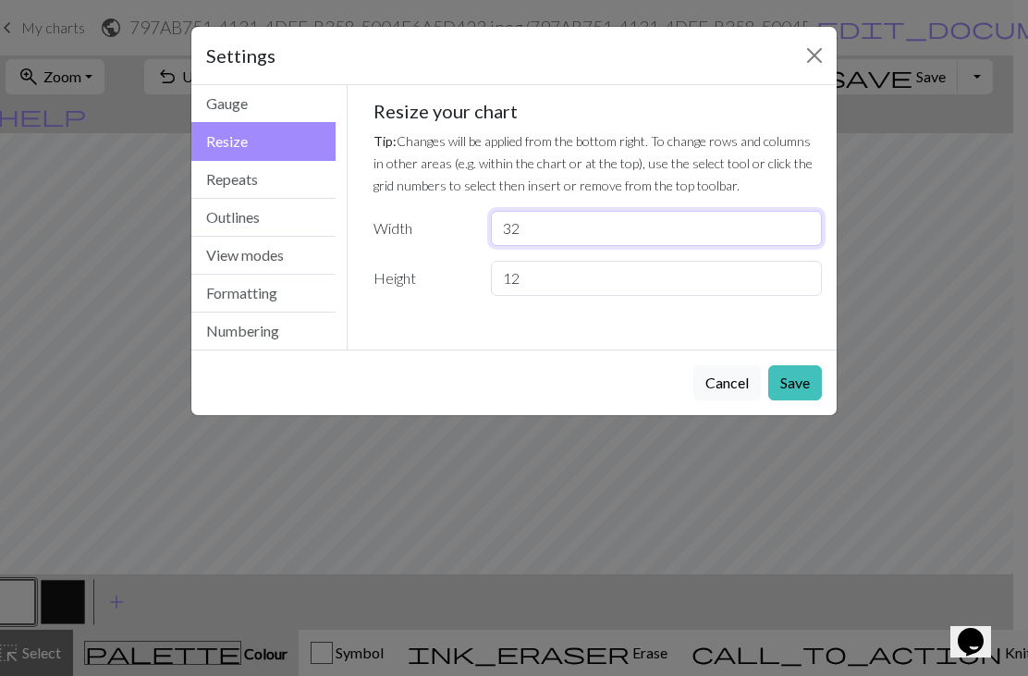
click at [546, 235] on input "32" at bounding box center [656, 228] width 331 height 35
type input "31"
click at [564, 153] on p "Tip: Changes will be applied from the bottom right. To change rows and columns …" at bounding box center [597, 162] width 449 height 67
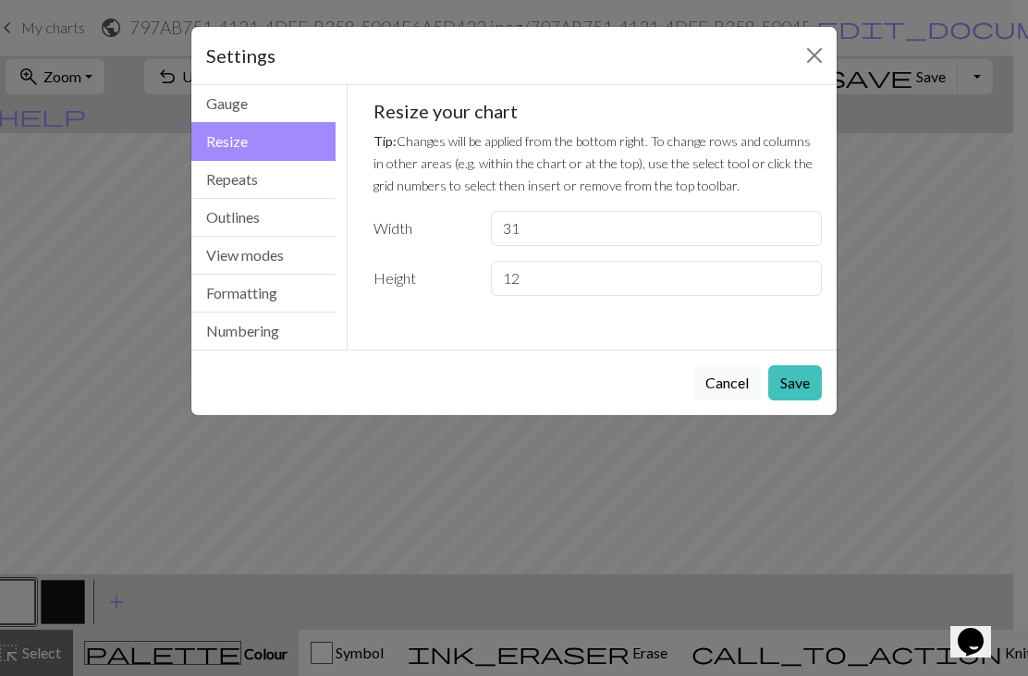
click at [784, 393] on button "Save" at bounding box center [795, 382] width 54 height 35
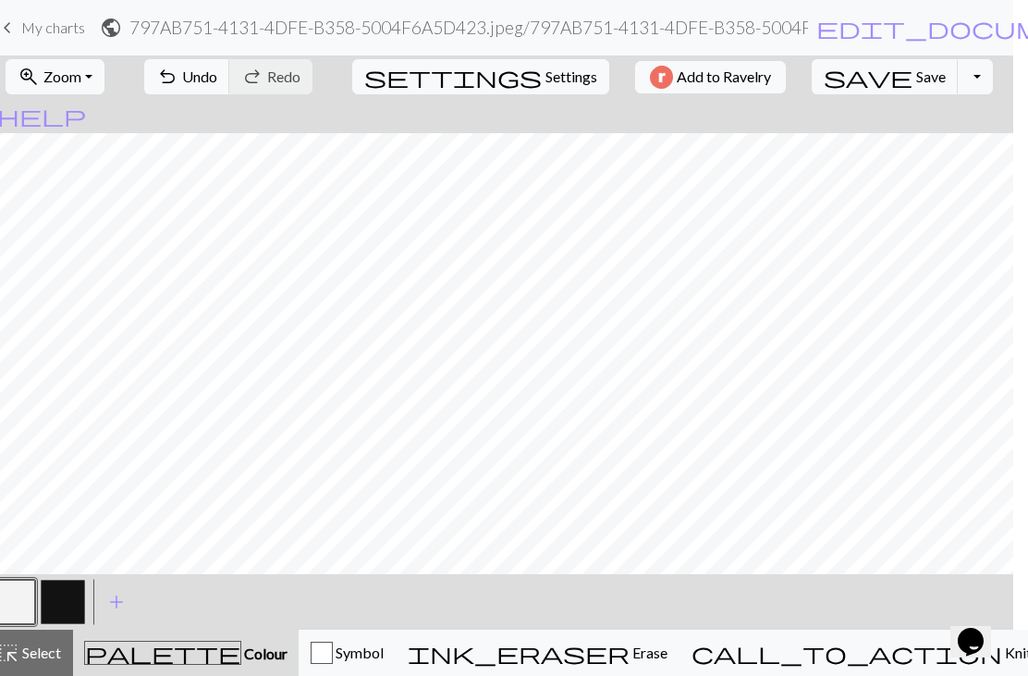
click at [916, 71] on span "Save" at bounding box center [931, 76] width 30 height 18
click at [233, 33] on div "Chart saved" at bounding box center [514, 36] width 1028 height 73
click at [238, 30] on h2 "797AB751-4131-4DFE-B358-5004F6A5D423.jpeg / 797AB751-4131-4DFE-B358-5004F6A5D42…" at bounding box center [468, 27] width 679 height 21
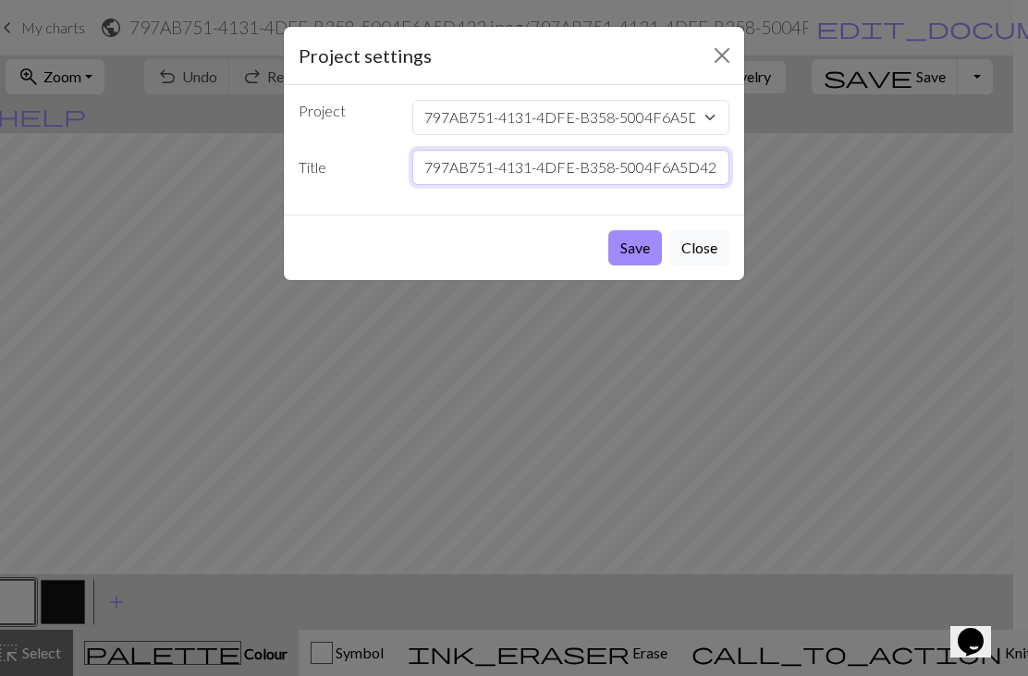
click at [567, 174] on input "797AB751-4131-4DFE-B358-5004F6A5D423.jpeg" at bounding box center [571, 167] width 318 height 35
click at [436, 167] on input "797AB751-4131-4DFE-B358-5004F6A5D423.jpeg" at bounding box center [571, 167] width 318 height 35
click at [435, 167] on input "797AB751-4131-4DFE-B358-5004F6A5D423.jpeg" at bounding box center [571, 167] width 318 height 35
type input "정신차리자"
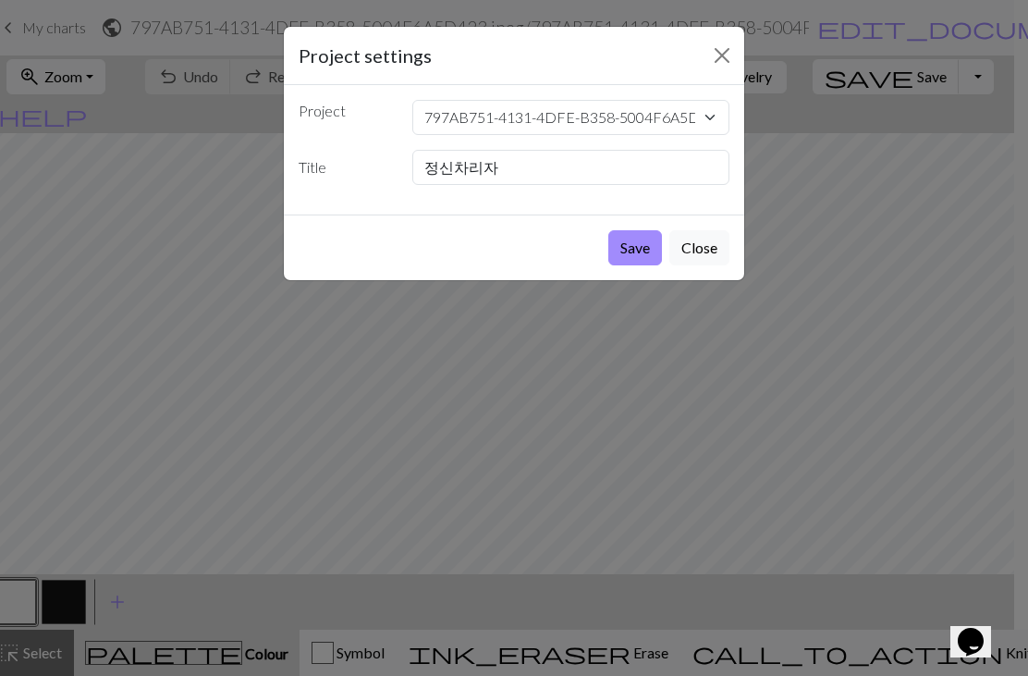
click at [643, 258] on button "Save" at bounding box center [635, 247] width 54 height 35
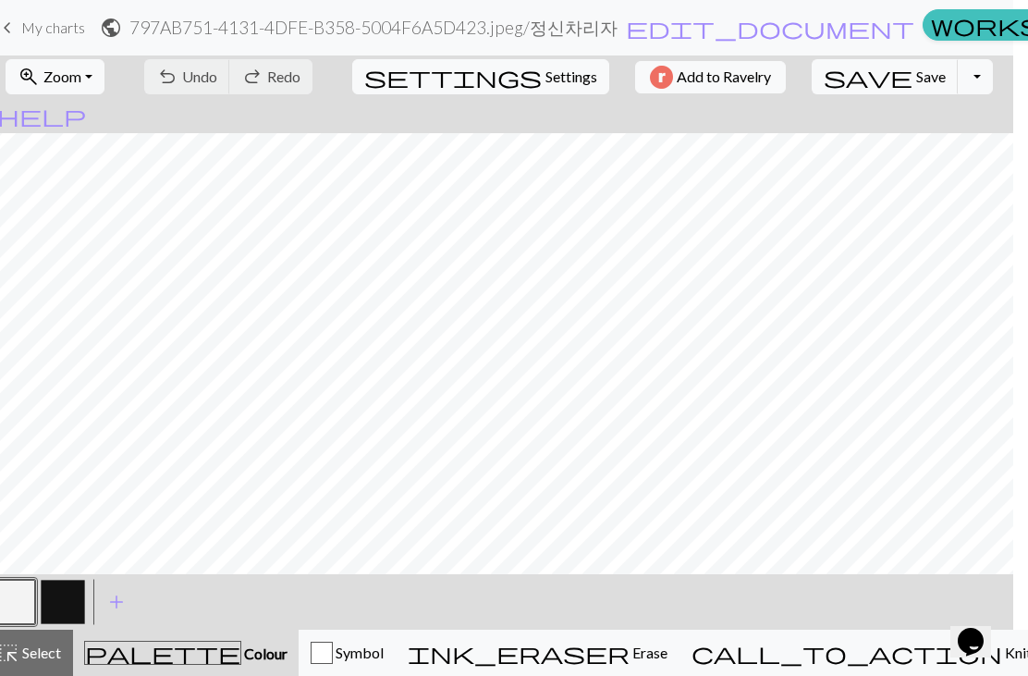
click at [916, 78] on span "Save" at bounding box center [931, 76] width 30 height 18
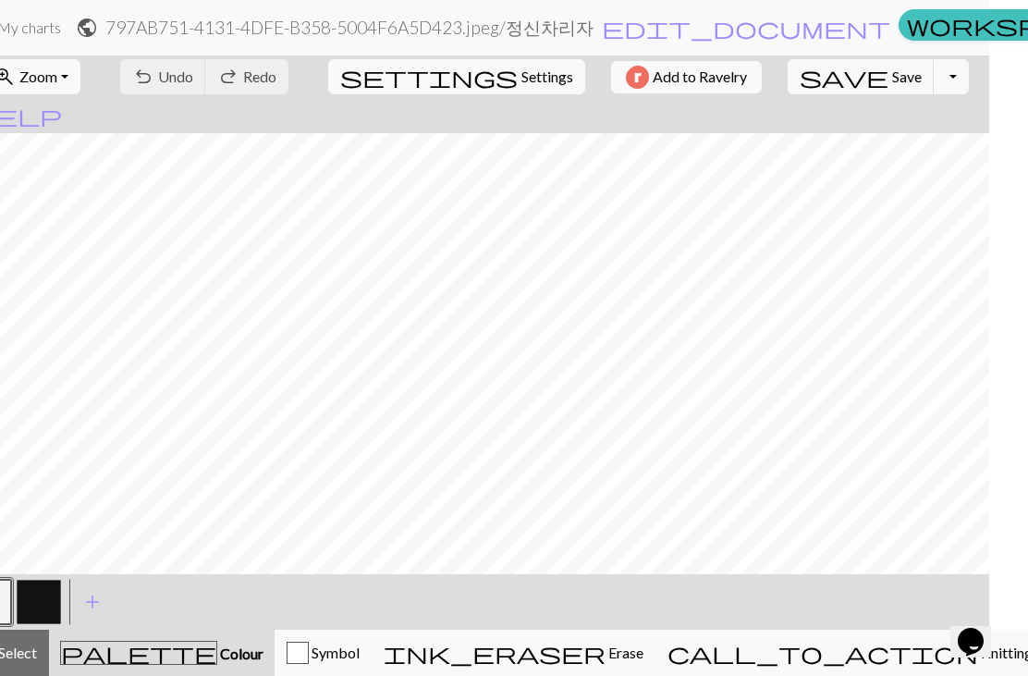
click at [744, 27] on div "Chart saved" at bounding box center [514, 36] width 1028 height 73
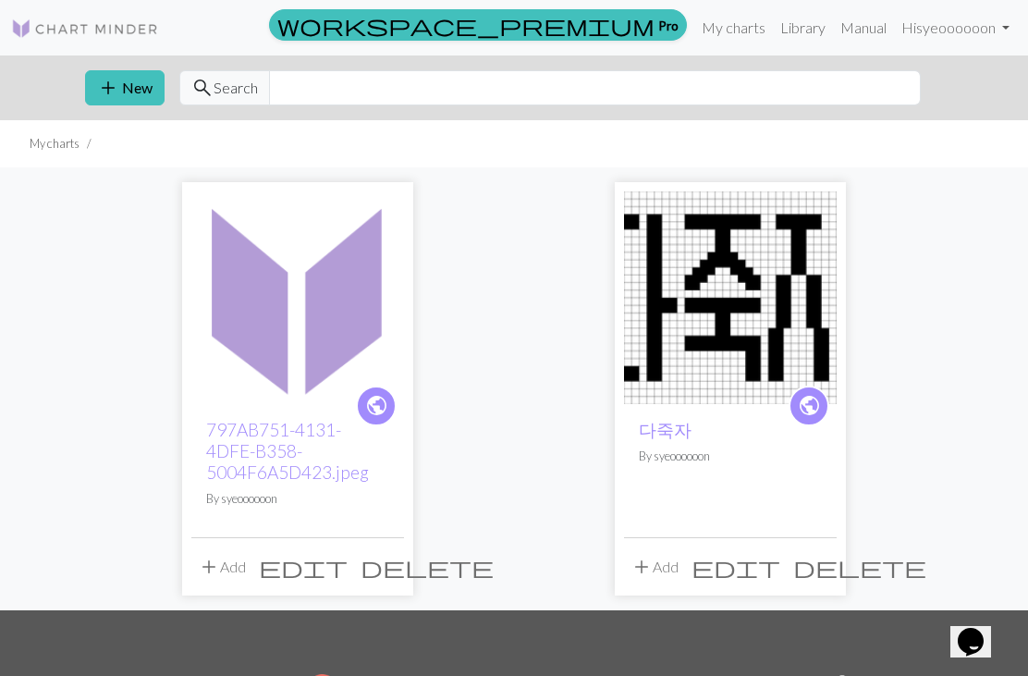
click at [348, 568] on span "edit" at bounding box center [303, 567] width 89 height 26
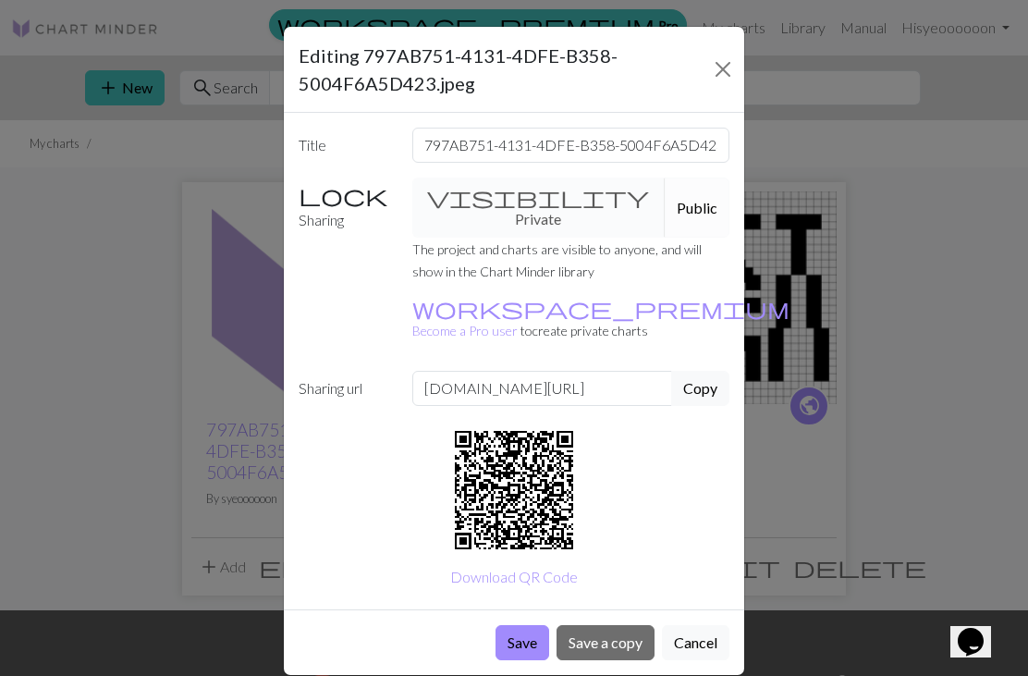
click at [728, 59] on button "Close" at bounding box center [723, 70] width 27 height 30
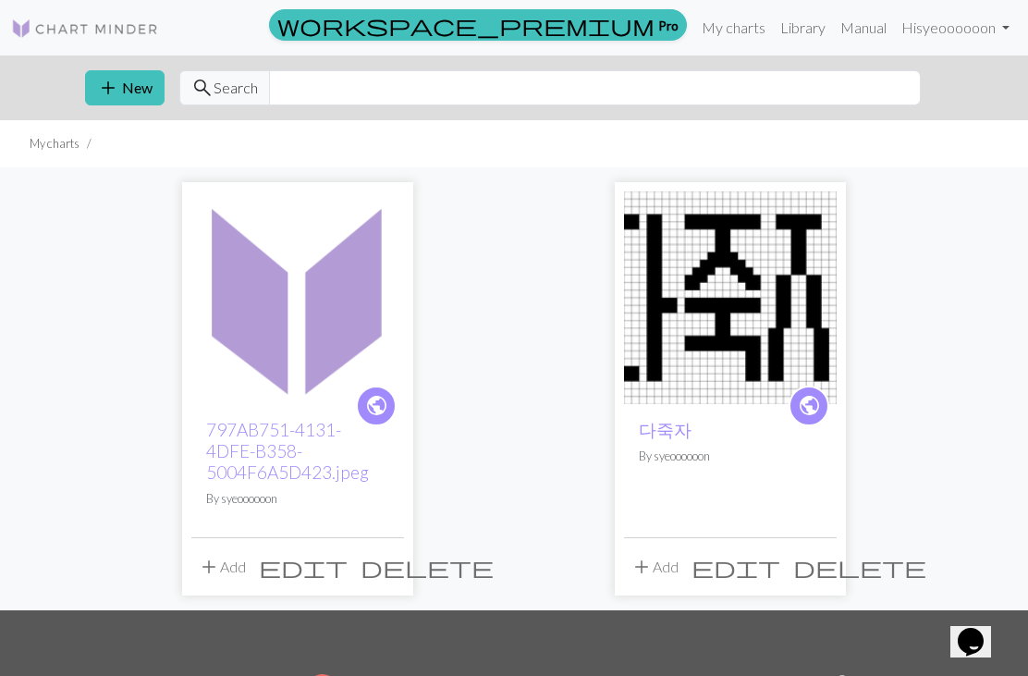
click at [268, 344] on img at bounding box center [297, 297] width 213 height 213
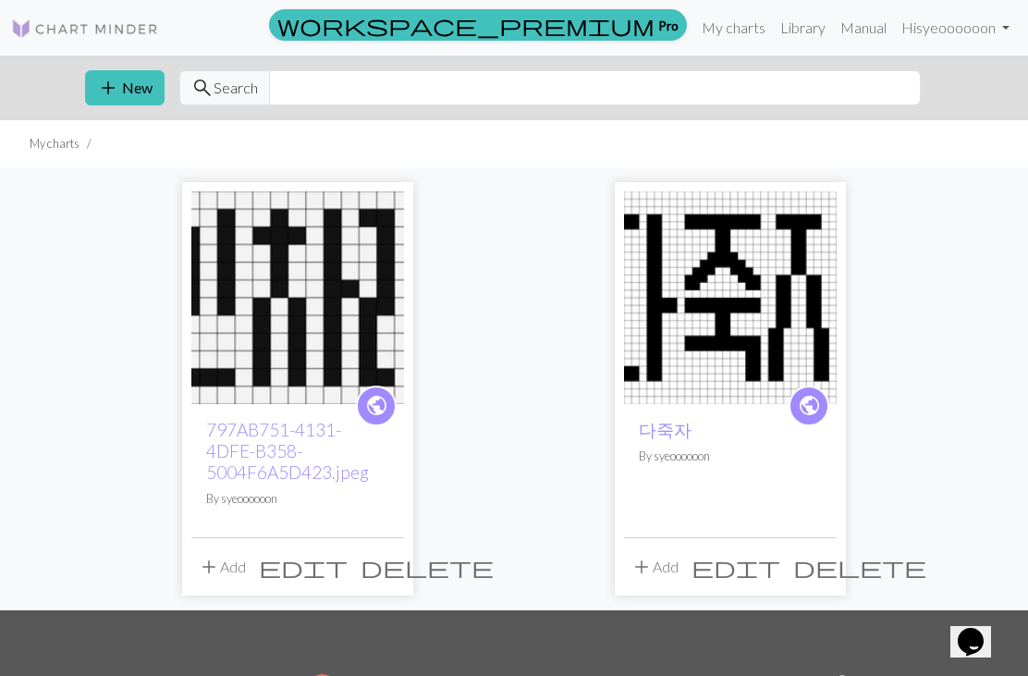
click at [343, 560] on span "edit" at bounding box center [303, 567] width 89 height 26
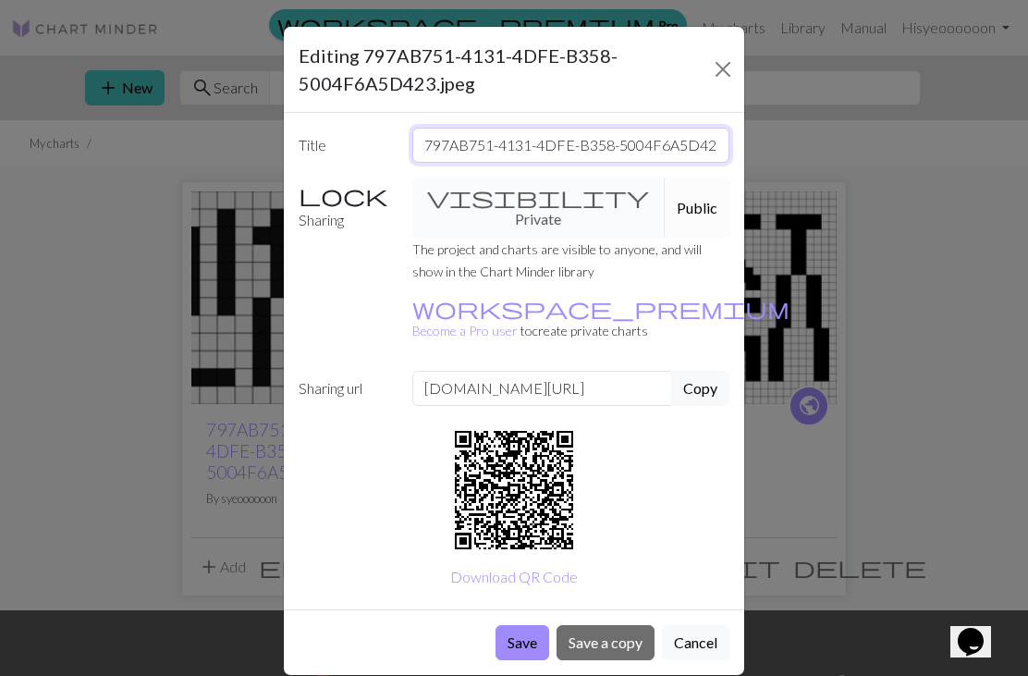
click at [453, 147] on input "797AB751-4131-4DFE-B358-5004F6A5D423.jpeg" at bounding box center [571, 145] width 318 height 35
click at [438, 144] on input "797AB751-4131-4DFE-B358-5004F6A5D423.jpeg" at bounding box center [571, 145] width 318 height 35
click at [437, 143] on input "797AB751-4131-4DFE-B358-5004F6A5D423.jpeg" at bounding box center [571, 145] width 318 height 35
type input "정신차리자"
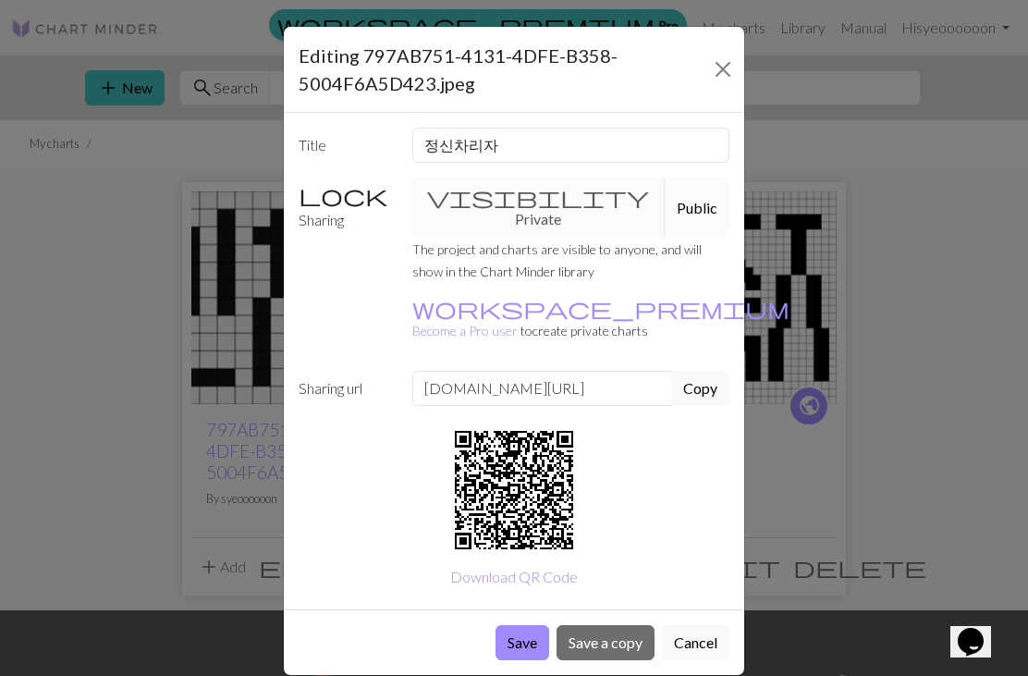
click at [531, 625] on button "Save" at bounding box center [523, 642] width 54 height 35
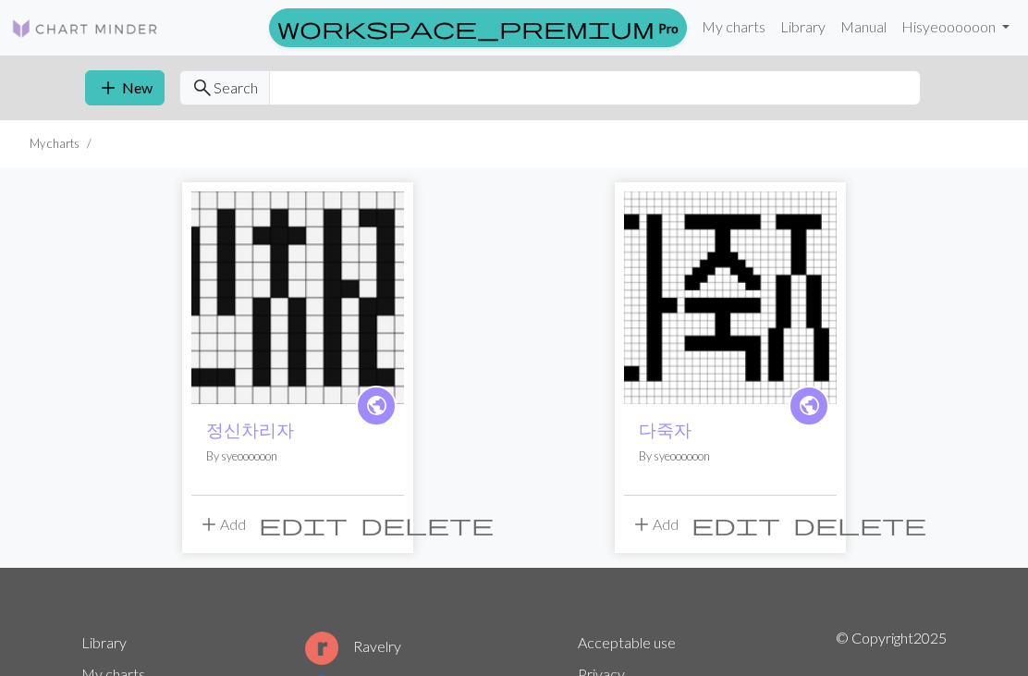
click at [257, 452] on p "By syeoooooon" at bounding box center [297, 456] width 183 height 18
click at [274, 291] on img at bounding box center [297, 297] width 213 height 213
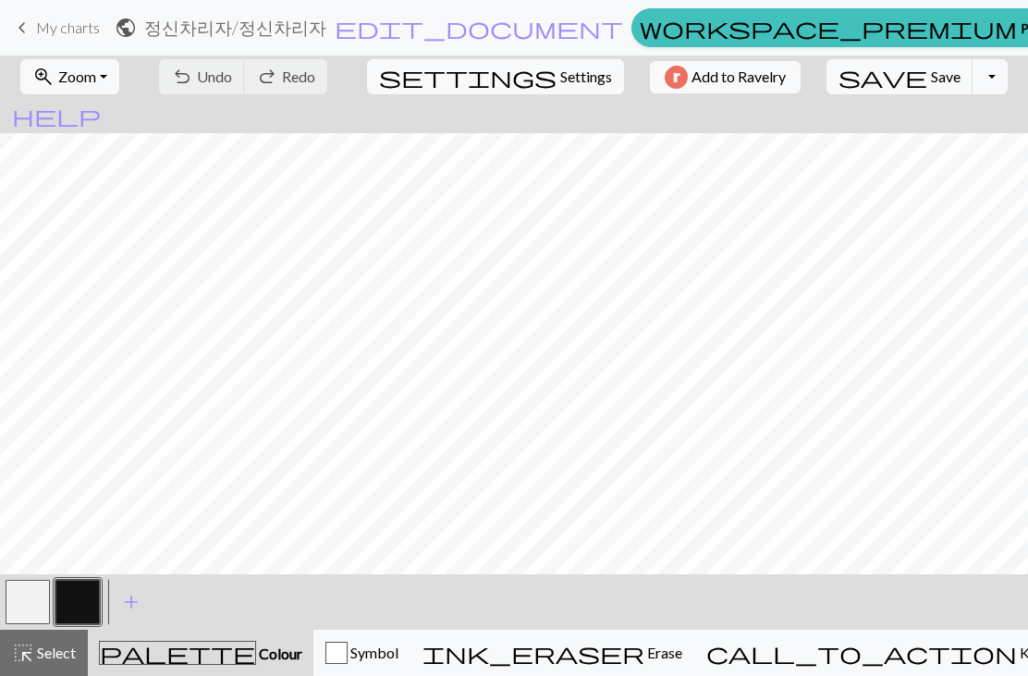
click at [973, 76] on button "Toggle Dropdown" at bounding box center [990, 76] width 35 height 35
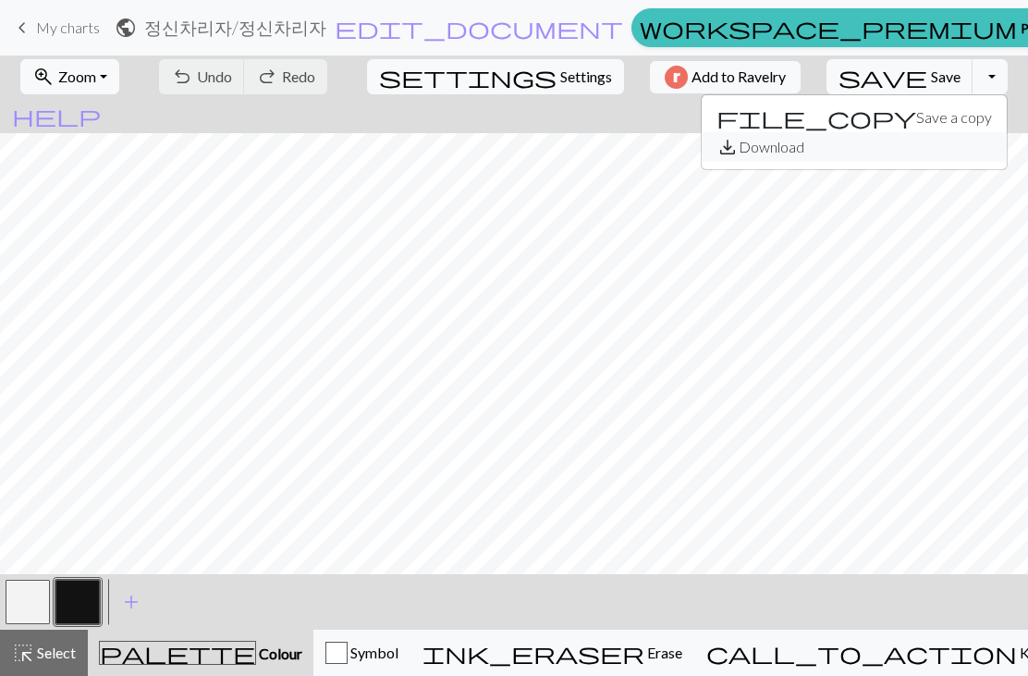
click at [837, 149] on button "save_alt Download" at bounding box center [854, 147] width 305 height 30
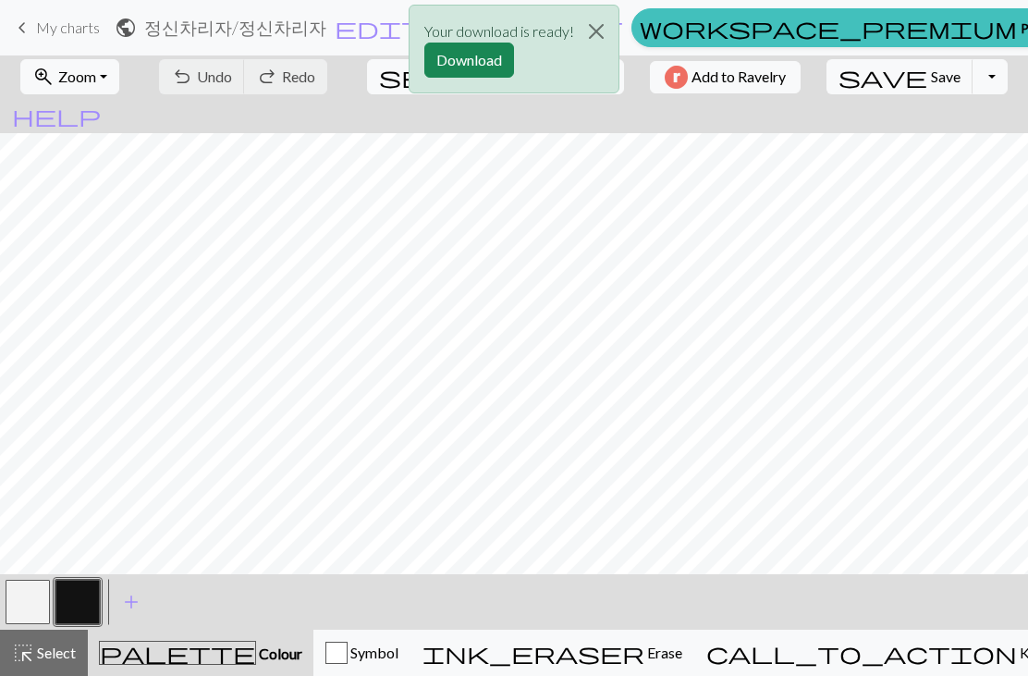
click at [462, 56] on button "Download" at bounding box center [469, 60] width 90 height 35
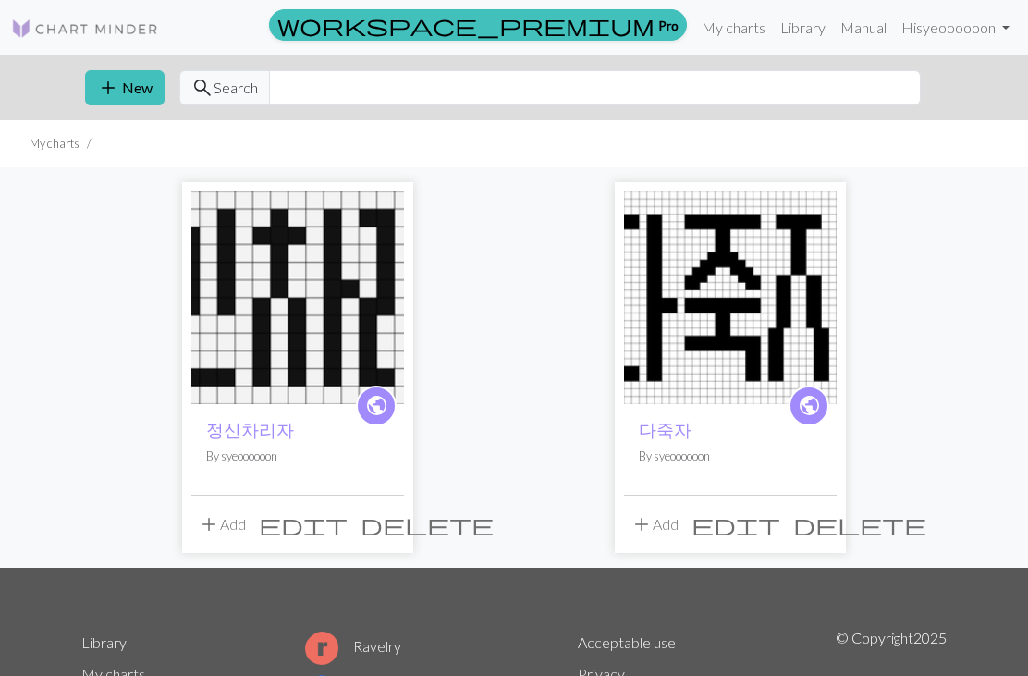
click at [685, 311] on img at bounding box center [730, 297] width 213 height 213
click at [132, 91] on button "add New" at bounding box center [125, 87] width 80 height 35
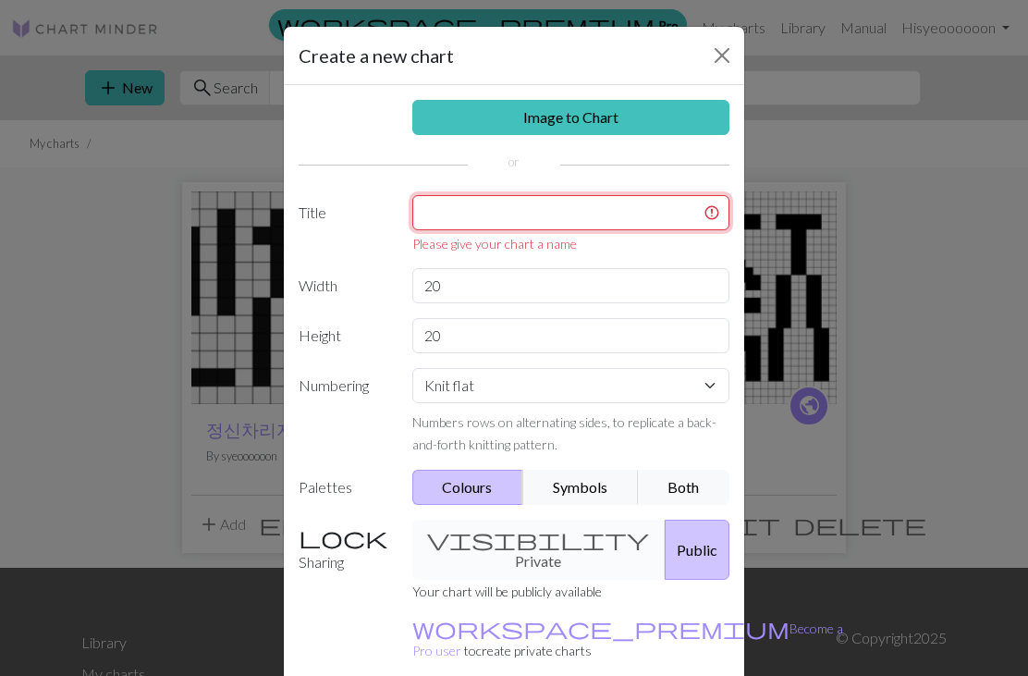
click at [466, 214] on input "text" at bounding box center [571, 212] width 318 height 35
type input "ㅈ"
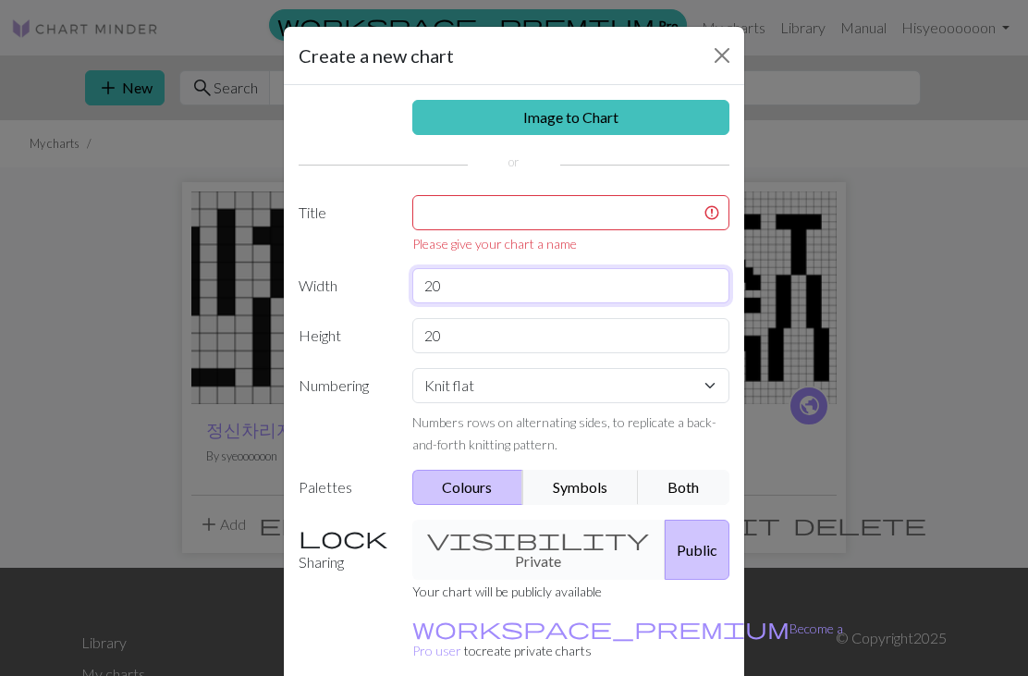
click at [477, 291] on input "20" at bounding box center [571, 285] width 318 height 35
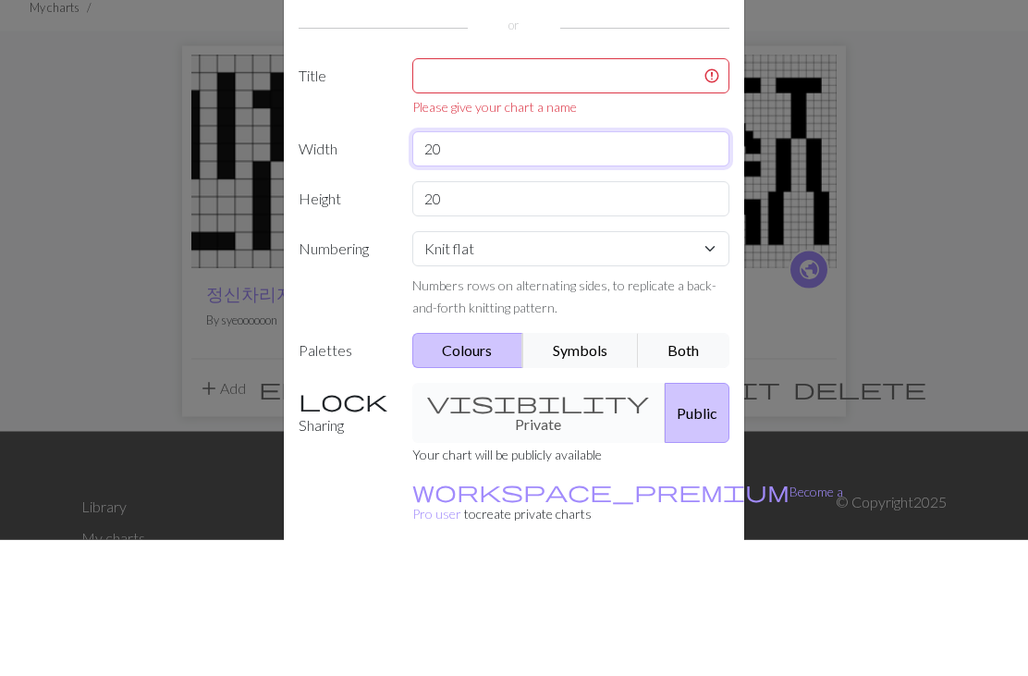
type input "2"
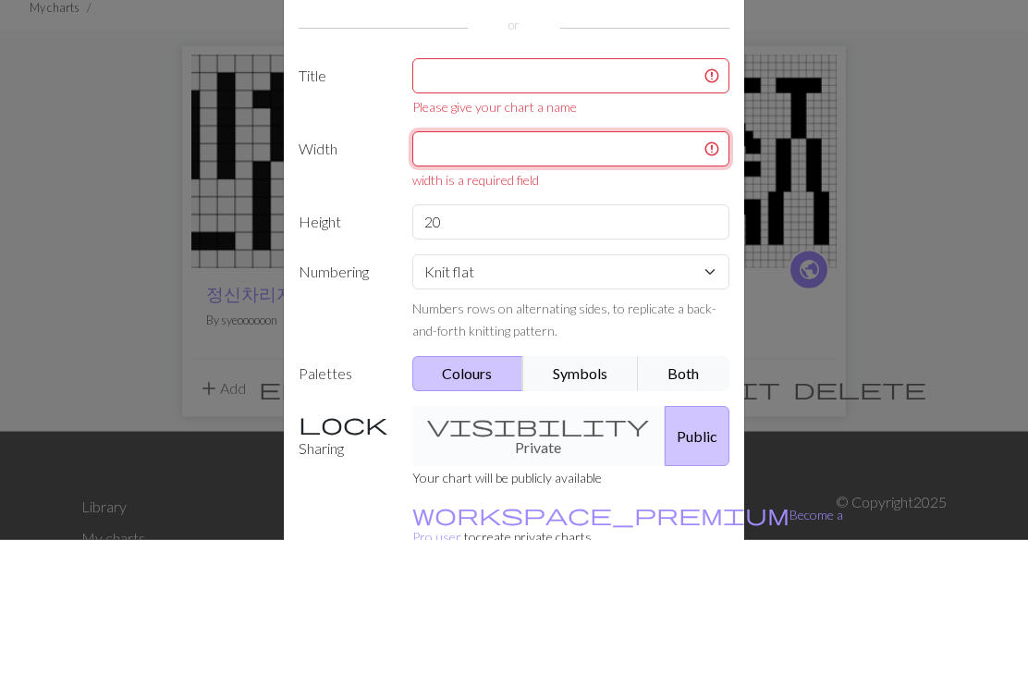
type input "5"
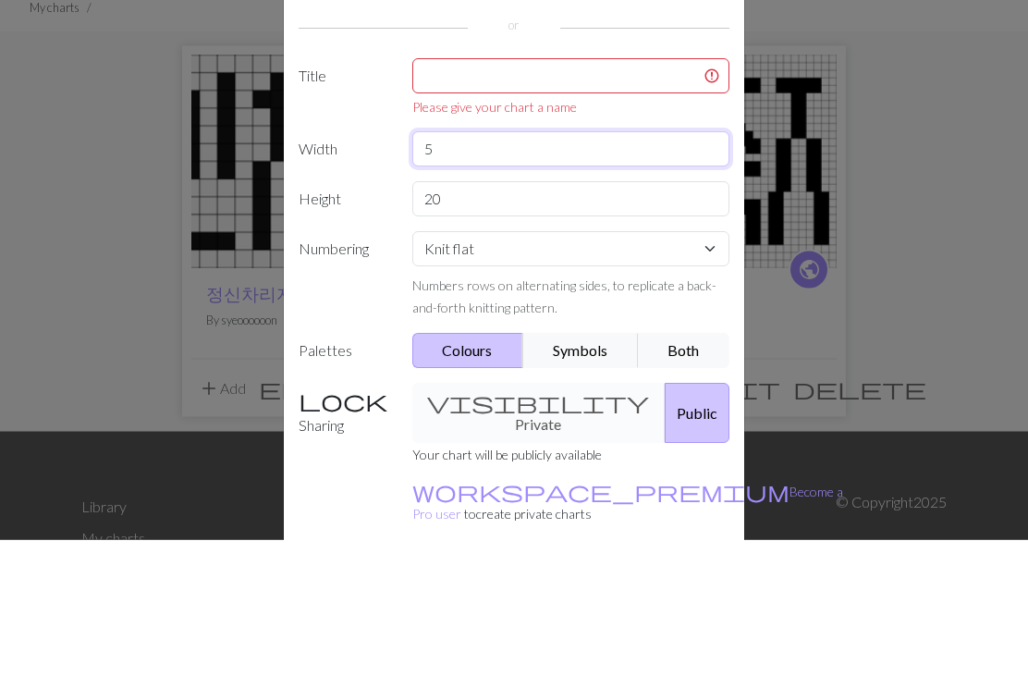
type input "5"
click at [503, 226] on div "Image to Chart Title Please give your chart a name Width 5 Height 20 Numbering …" at bounding box center [514, 395] width 460 height 620
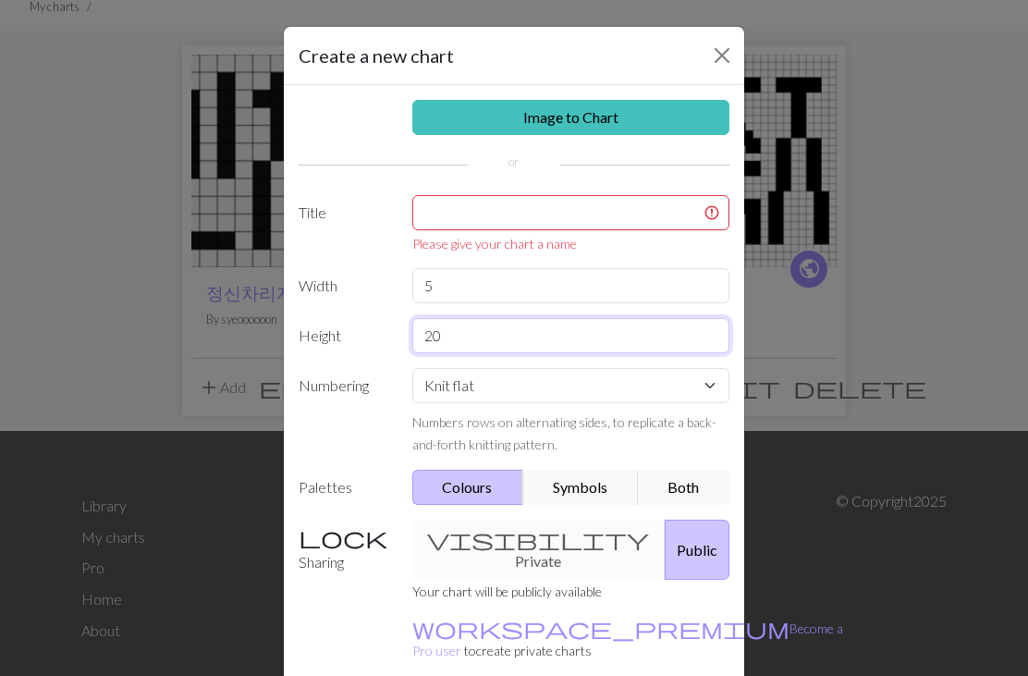
click at [475, 345] on input "20" at bounding box center [571, 335] width 318 height 35
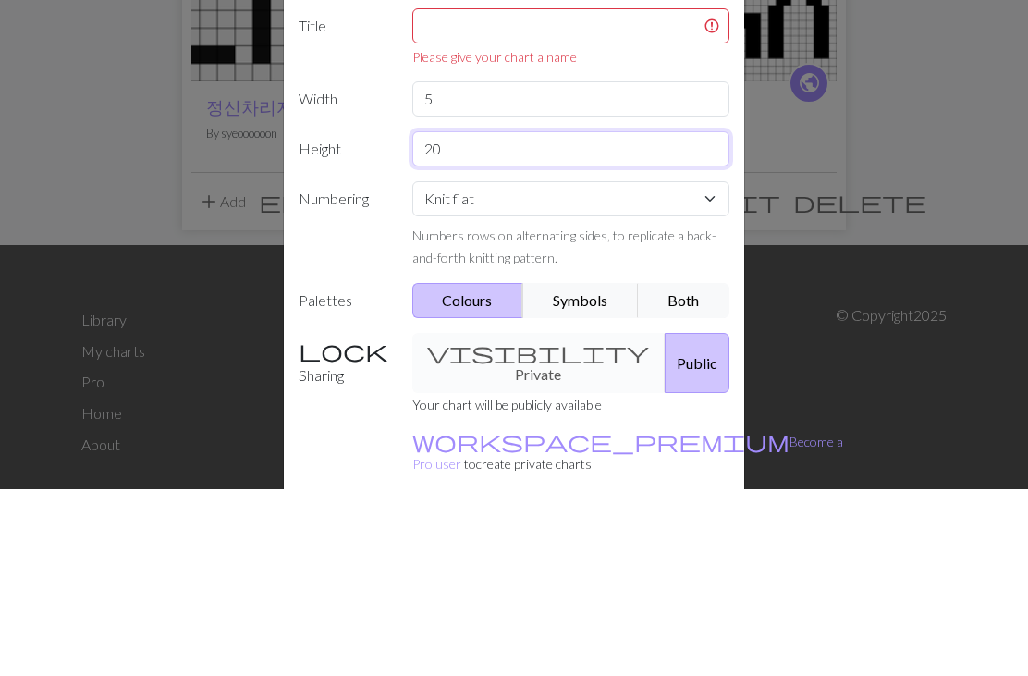
type input "2"
type input "5"
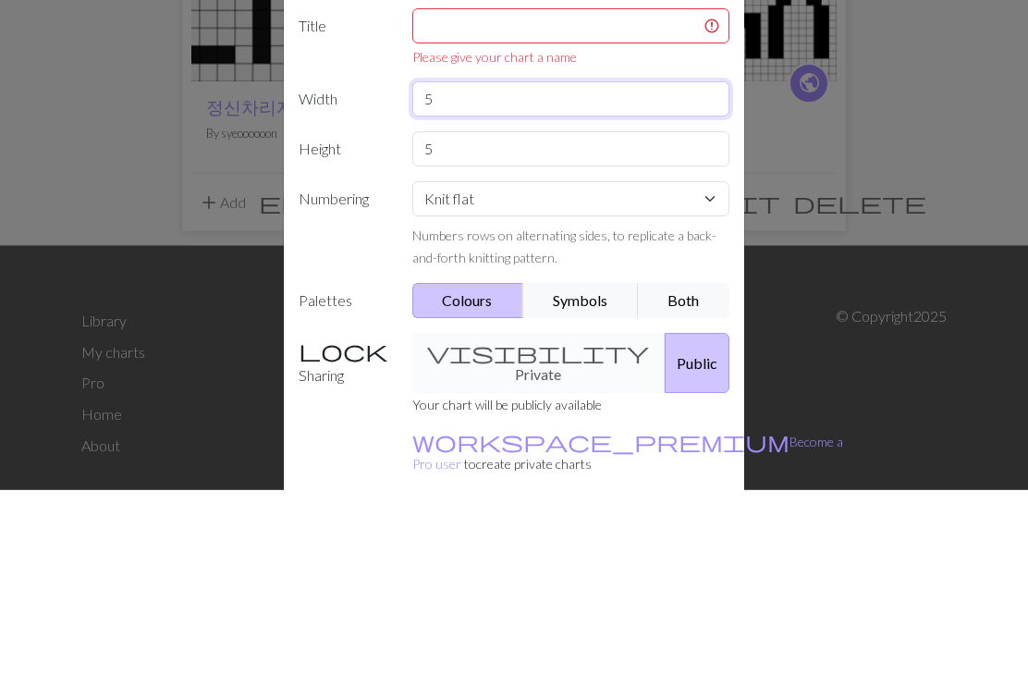
click at [464, 268] on input "5" at bounding box center [571, 285] width 318 height 35
click at [471, 318] on input "5" at bounding box center [571, 335] width 318 height 35
type input "10"
click at [350, 368] on label "Numbering" at bounding box center [345, 411] width 114 height 87
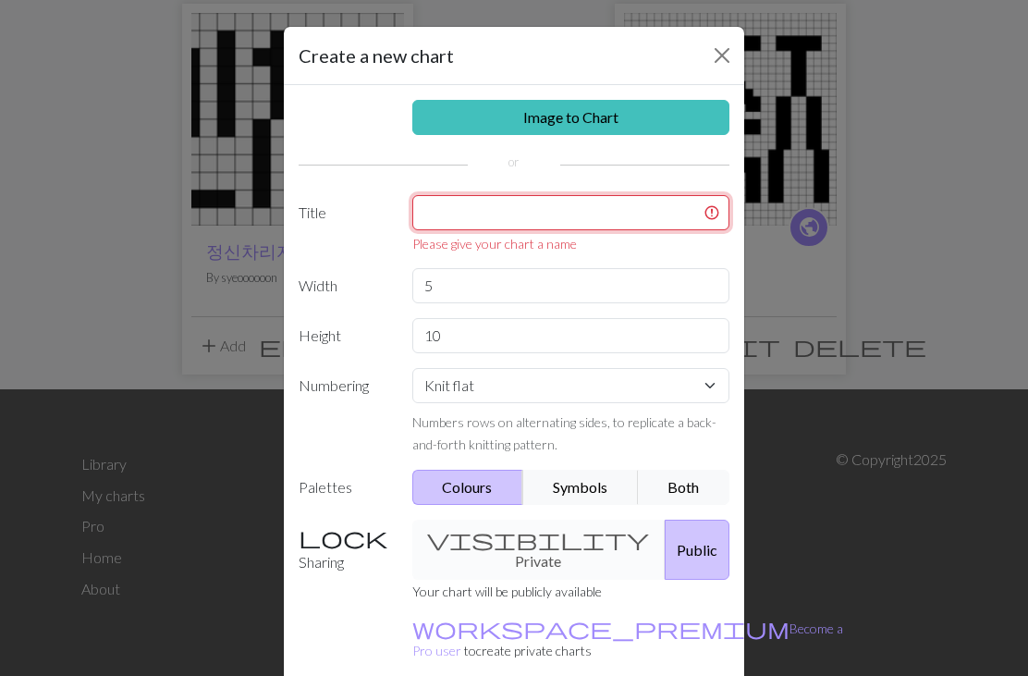
click at [460, 224] on input "text" at bounding box center [571, 212] width 318 height 35
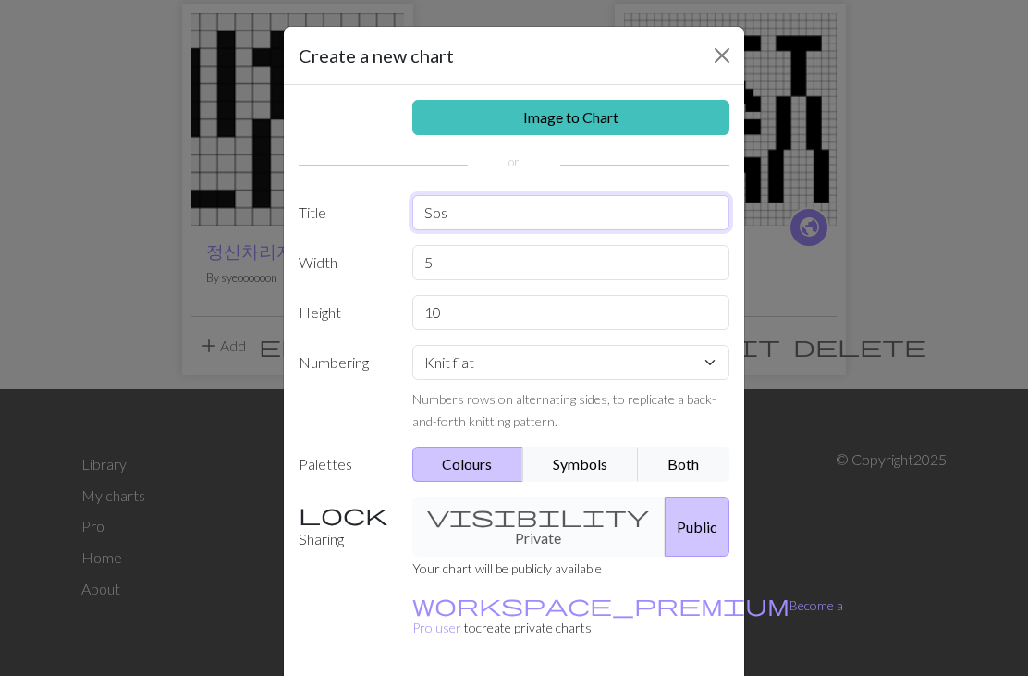
type input "Sos"
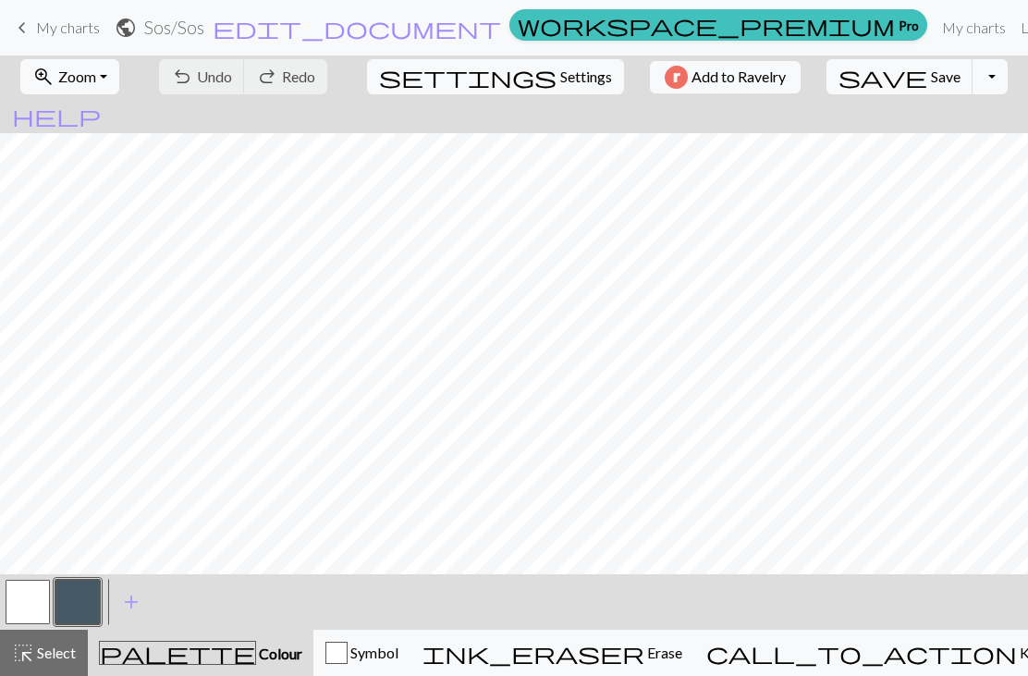
click at [560, 78] on span "Settings" at bounding box center [586, 77] width 52 height 22
select select "aran"
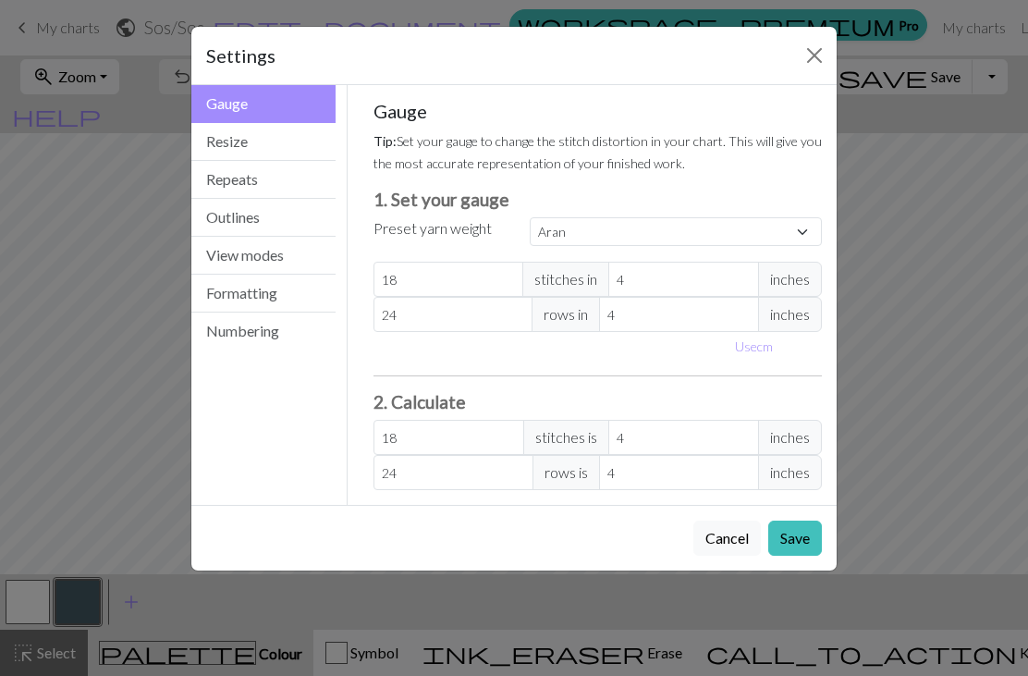
click at [235, 142] on button "Resize" at bounding box center [263, 142] width 144 height 38
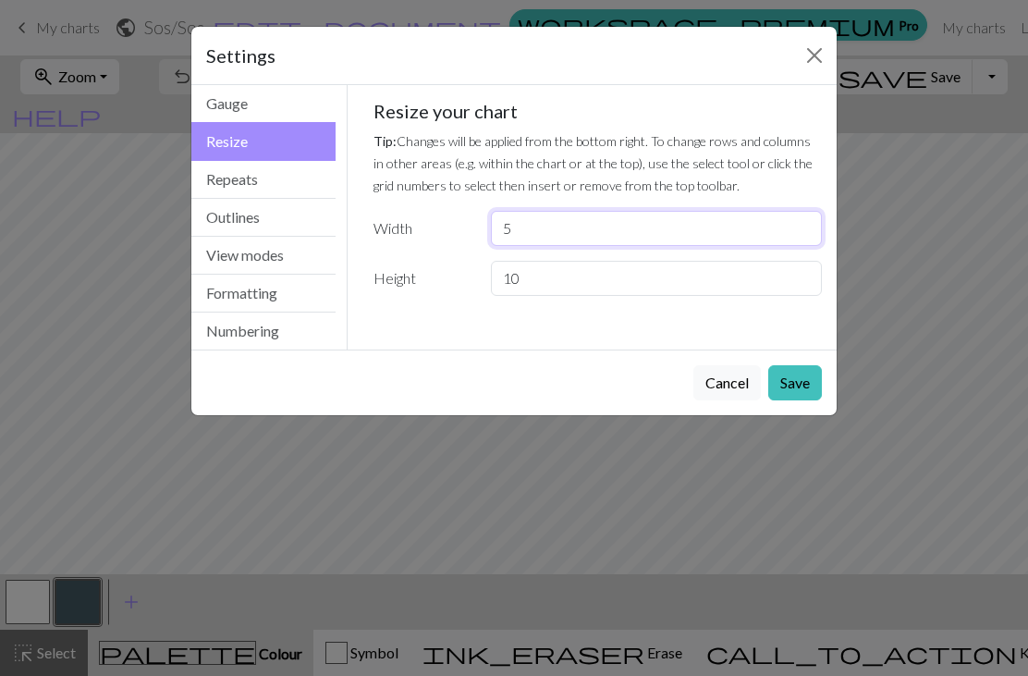
click at [536, 230] on input "5" at bounding box center [656, 228] width 331 height 35
type input "10"
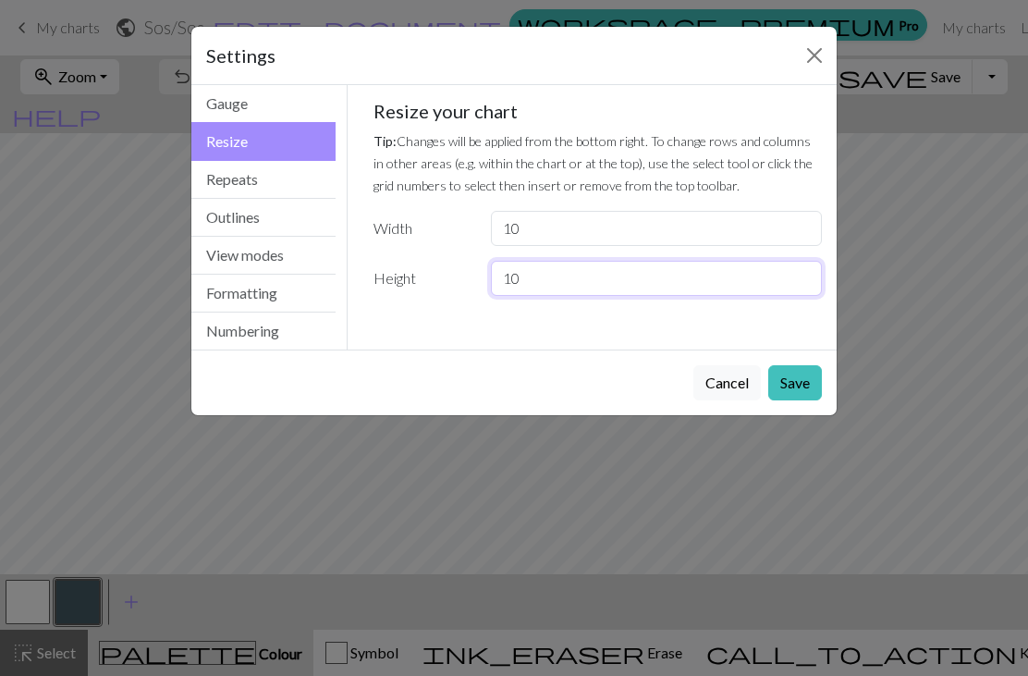
click at [577, 271] on input "10" at bounding box center [656, 278] width 331 height 35
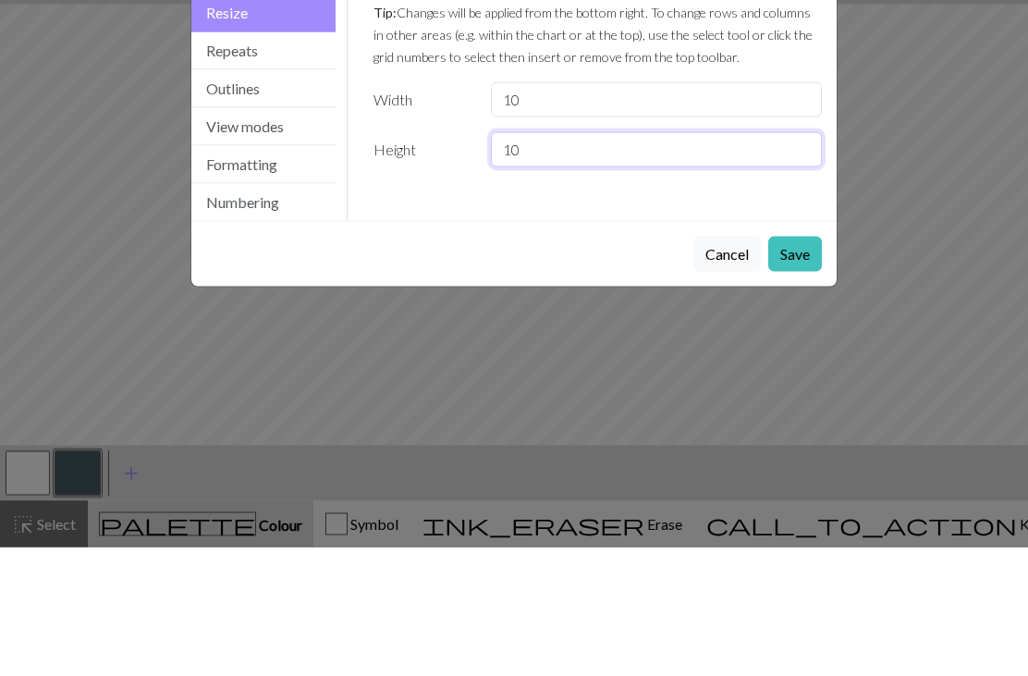
type input "1"
type input "5"
click at [794, 365] on button "Save" at bounding box center [795, 382] width 54 height 35
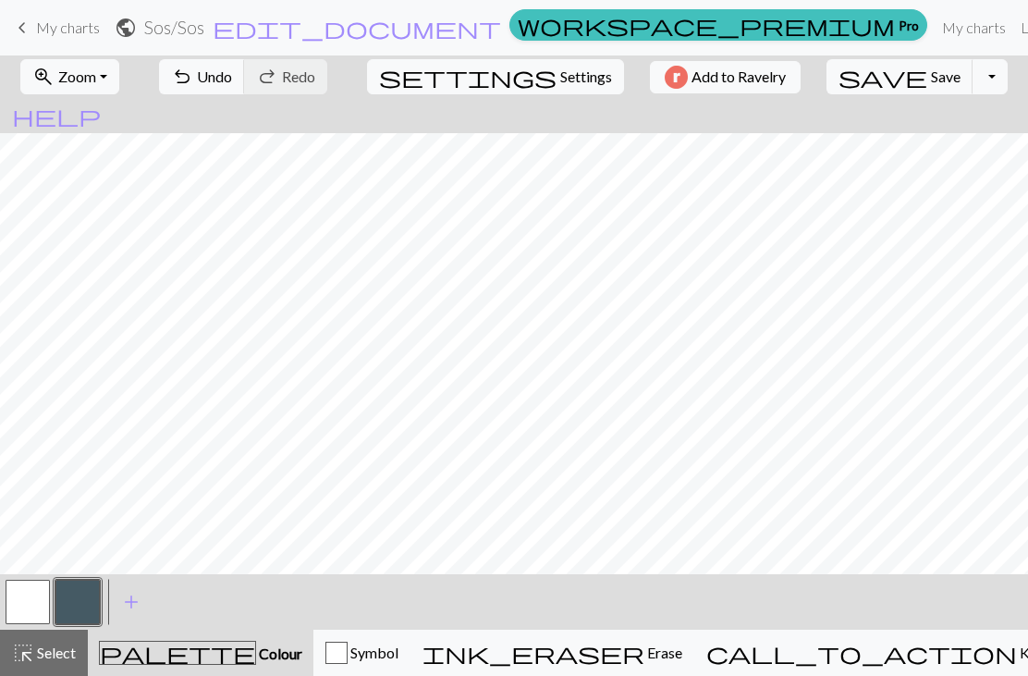
click at [560, 82] on span "Settings" at bounding box center [586, 77] width 52 height 22
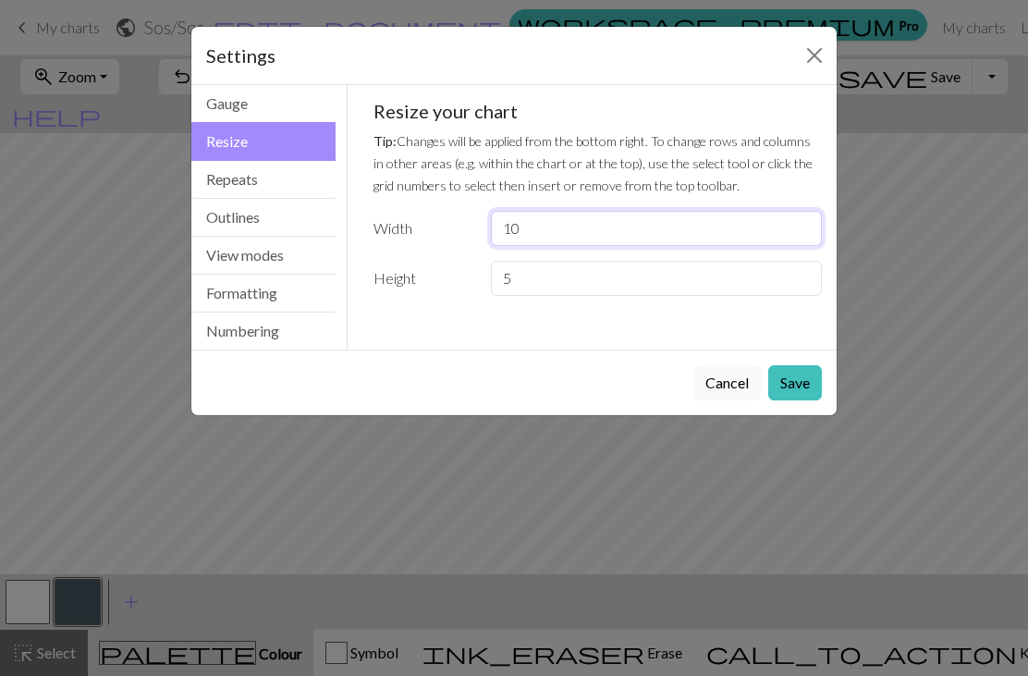
click at [558, 228] on input "10" at bounding box center [656, 228] width 331 height 35
type input "14"
click at [462, 169] on small "Tip: Changes will be applied from the bottom right. To change rows and columns …" at bounding box center [592, 163] width 439 height 60
click at [603, 224] on input "14" at bounding box center [656, 228] width 331 height 35
click at [814, 45] on button "Close" at bounding box center [815, 56] width 30 height 30
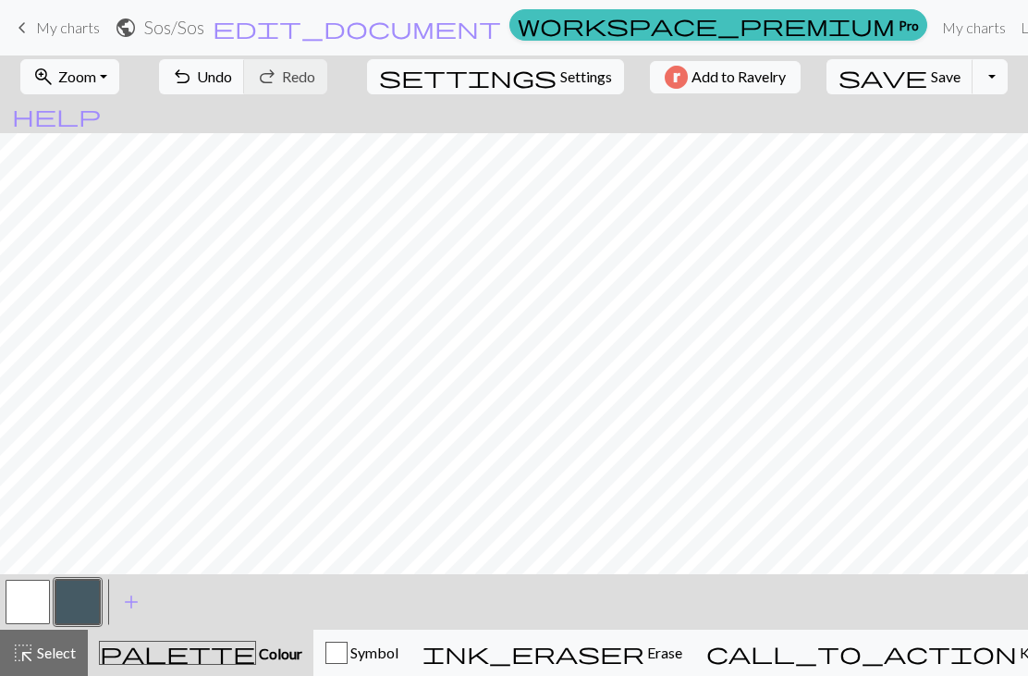
click at [560, 86] on span "Settings" at bounding box center [586, 77] width 52 height 22
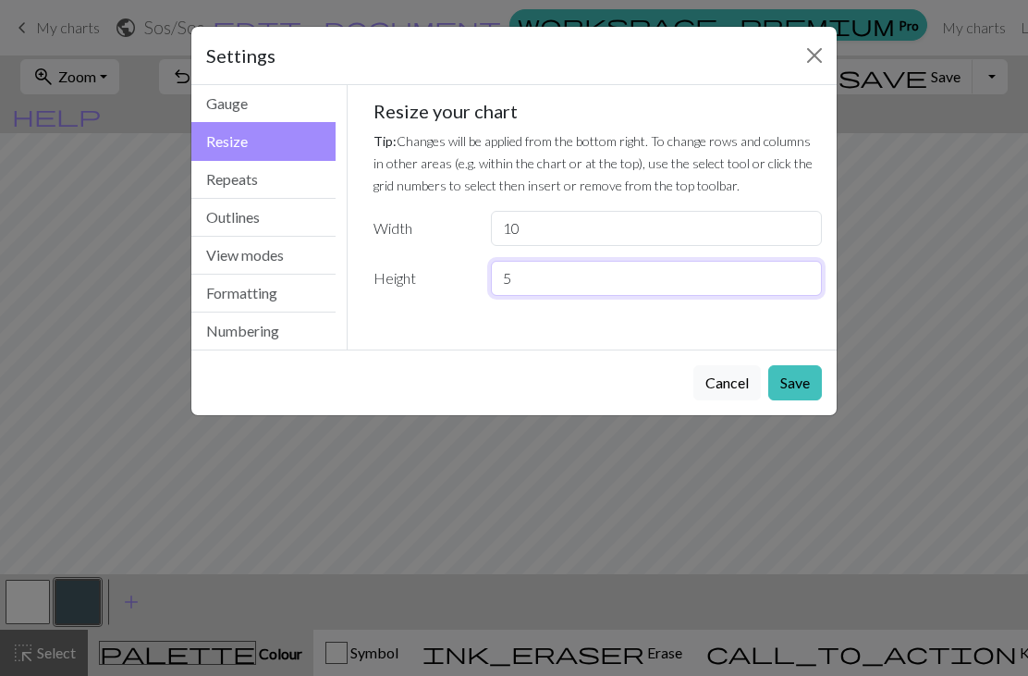
click at [554, 270] on input "5" at bounding box center [656, 278] width 331 height 35
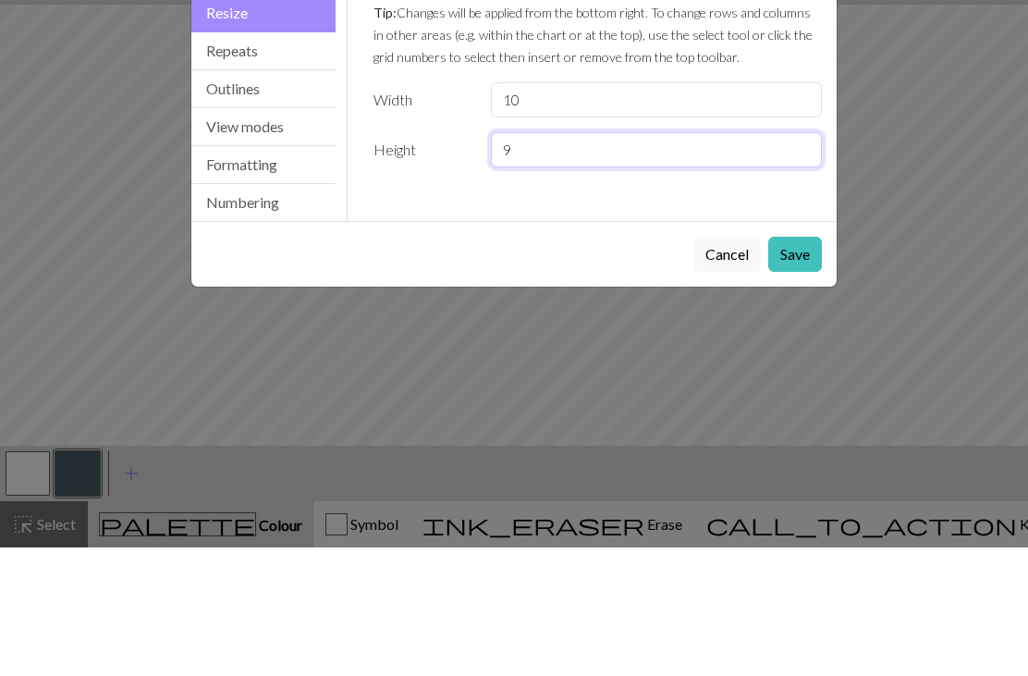
type input "9"
click at [795, 365] on button "Save" at bounding box center [795, 382] width 54 height 35
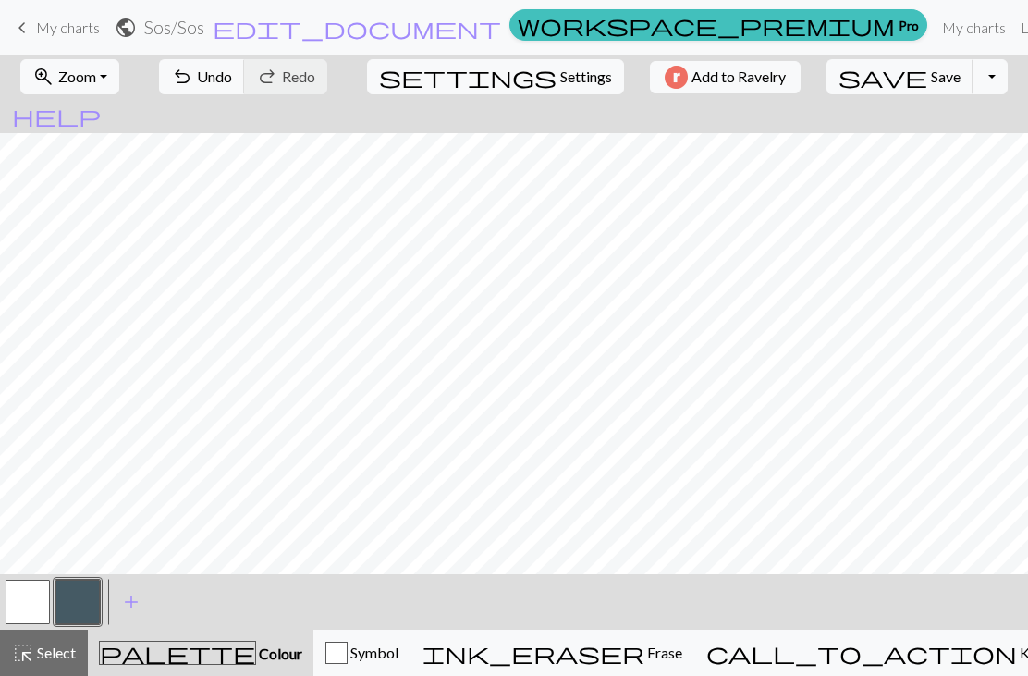
click at [31, 597] on button "button" at bounding box center [28, 602] width 44 height 44
click at [477, 89] on span "settings" at bounding box center [468, 77] width 178 height 26
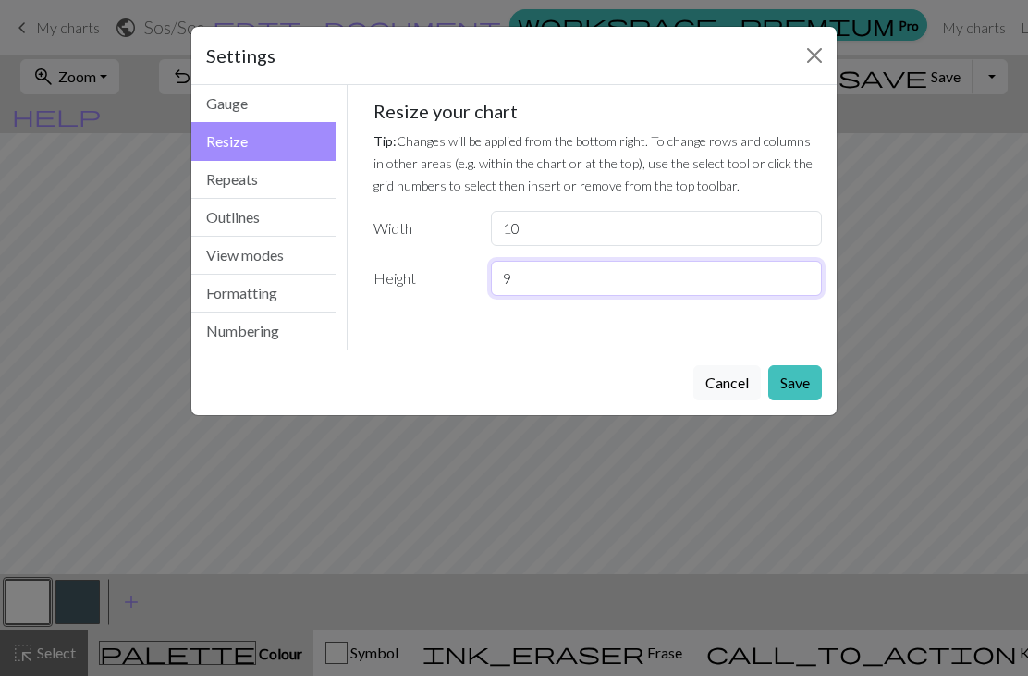
click at [598, 269] on input "9" at bounding box center [656, 278] width 331 height 35
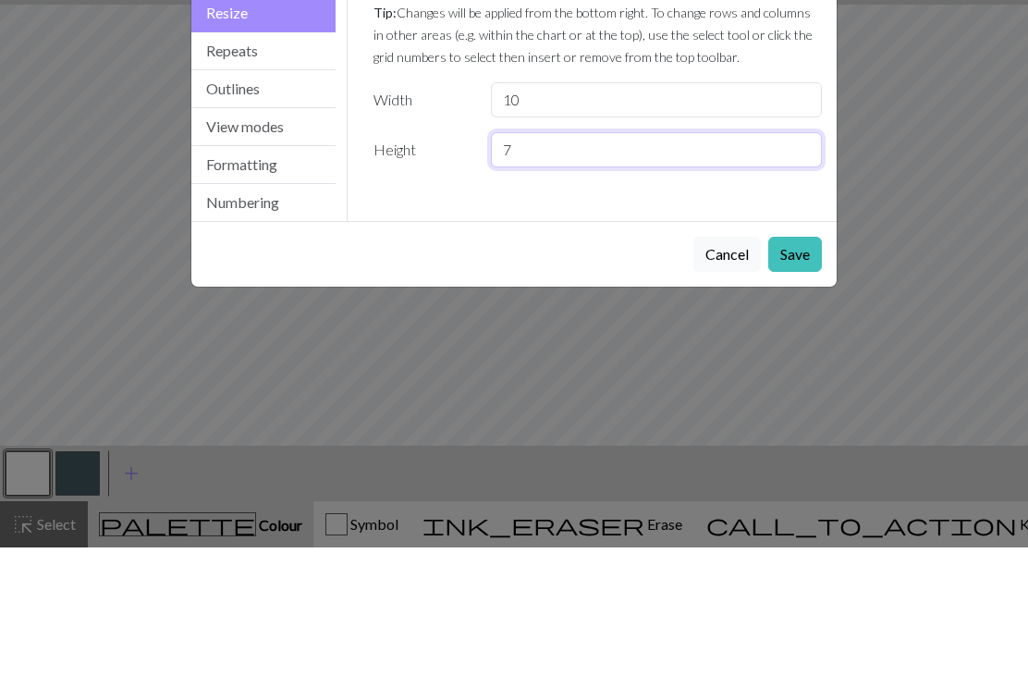
type input "7"
click at [809, 365] on button "Save" at bounding box center [795, 382] width 54 height 35
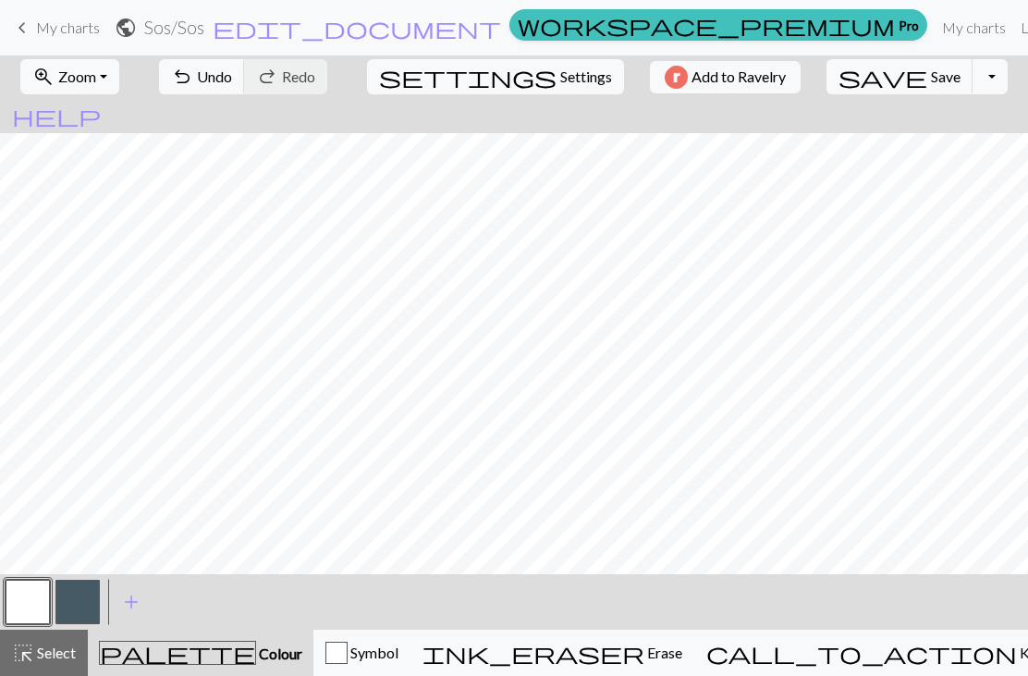
click at [81, 606] on button "button" at bounding box center [77, 602] width 44 height 44
click at [507, 88] on button "settings Settings" at bounding box center [495, 76] width 257 height 35
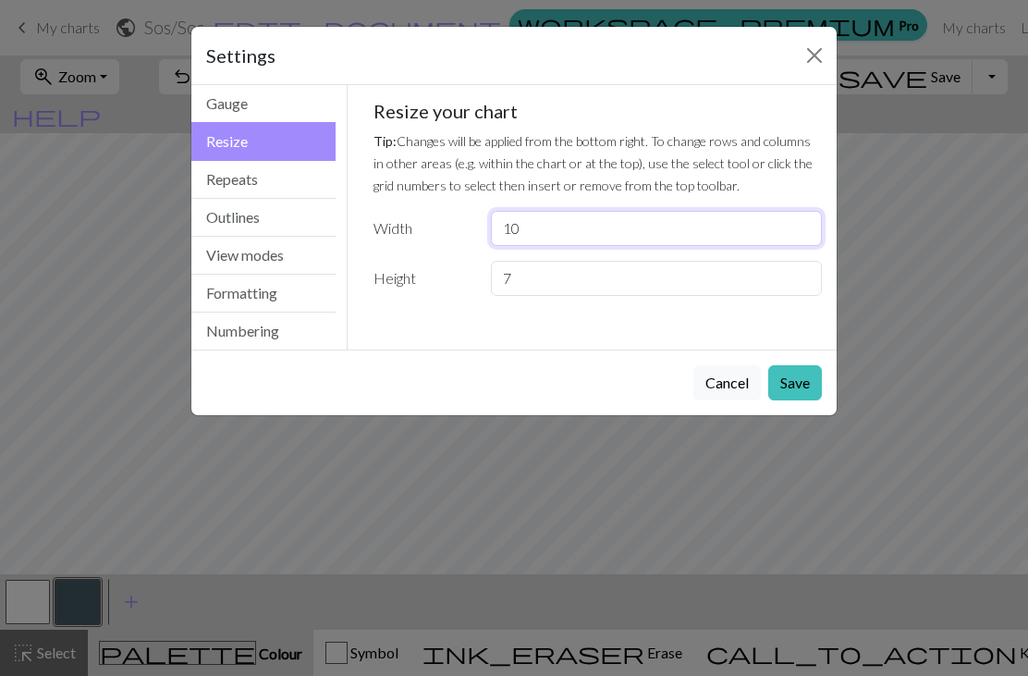
click at [549, 232] on input "10" at bounding box center [656, 228] width 331 height 35
type input "13"
click at [464, 174] on p "Tip: Changes will be applied from the bottom right. To change rows and columns …" at bounding box center [597, 162] width 449 height 67
click at [790, 392] on button "Save" at bounding box center [795, 382] width 54 height 35
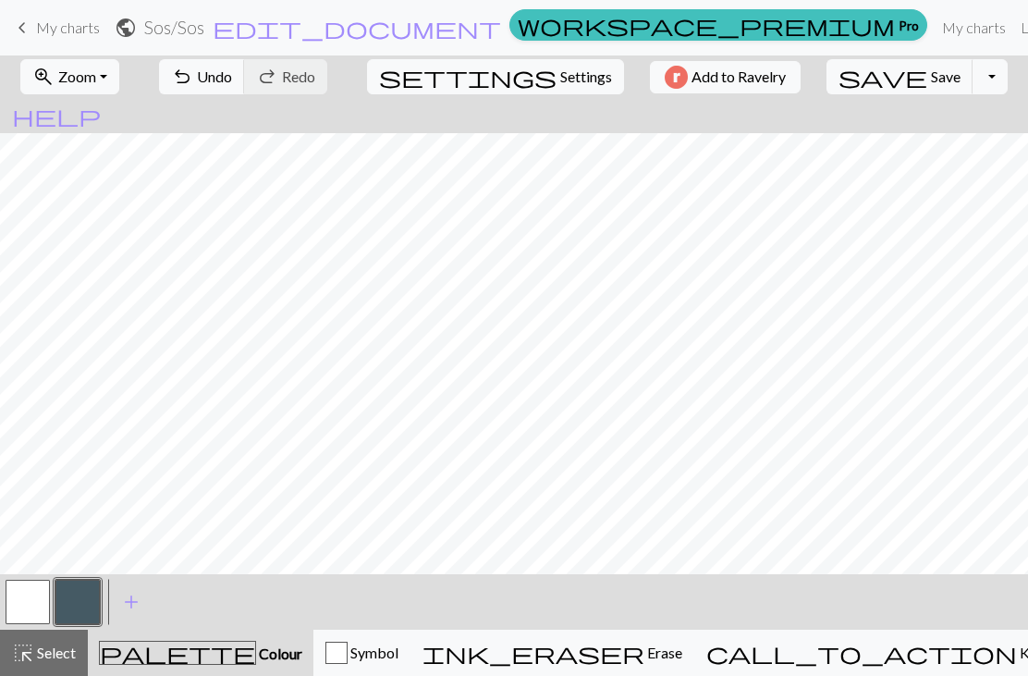
click at [421, 33] on span "edit_document" at bounding box center [357, 28] width 288 height 26
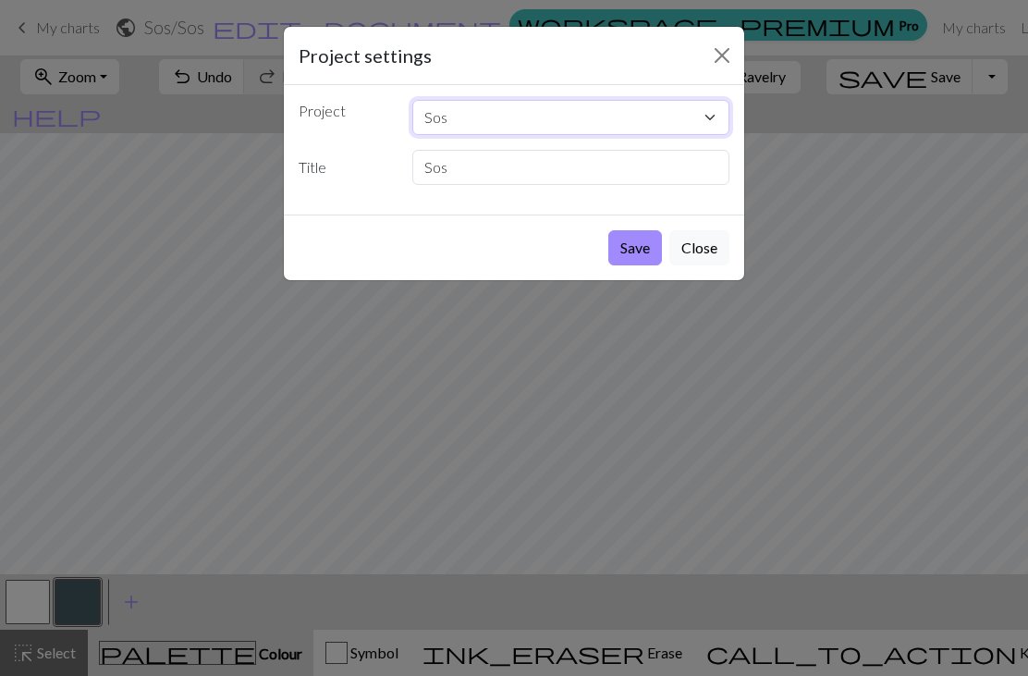
click at [464, 119] on select "Sos 정신차리자 다죽자" at bounding box center [571, 117] width 318 height 35
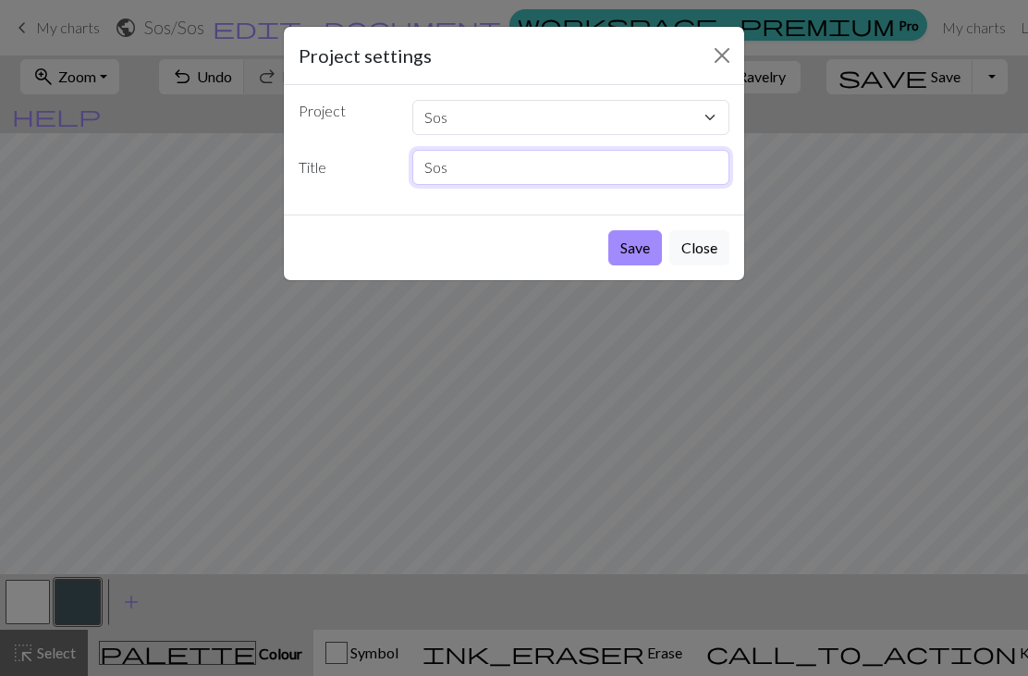
click at [476, 173] on input "Sos" at bounding box center [571, 167] width 318 height 35
click at [719, 56] on button "Close" at bounding box center [722, 56] width 30 height 30
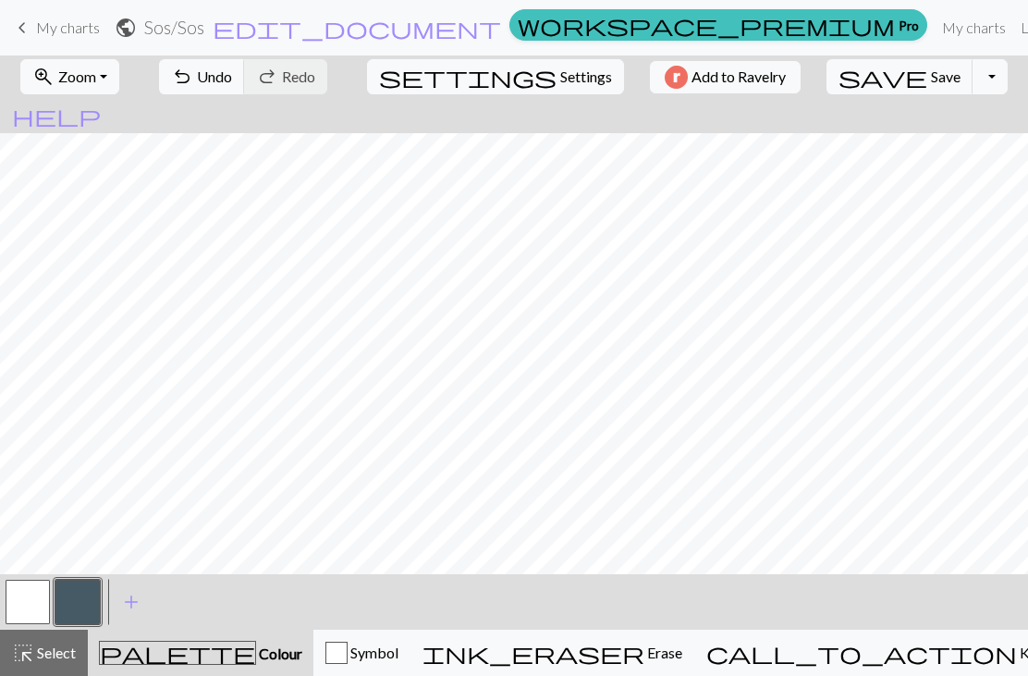
click at [931, 81] on span "Save" at bounding box center [946, 76] width 30 height 18
click at [1013, 35] on link "Library" at bounding box center [1043, 27] width 60 height 37
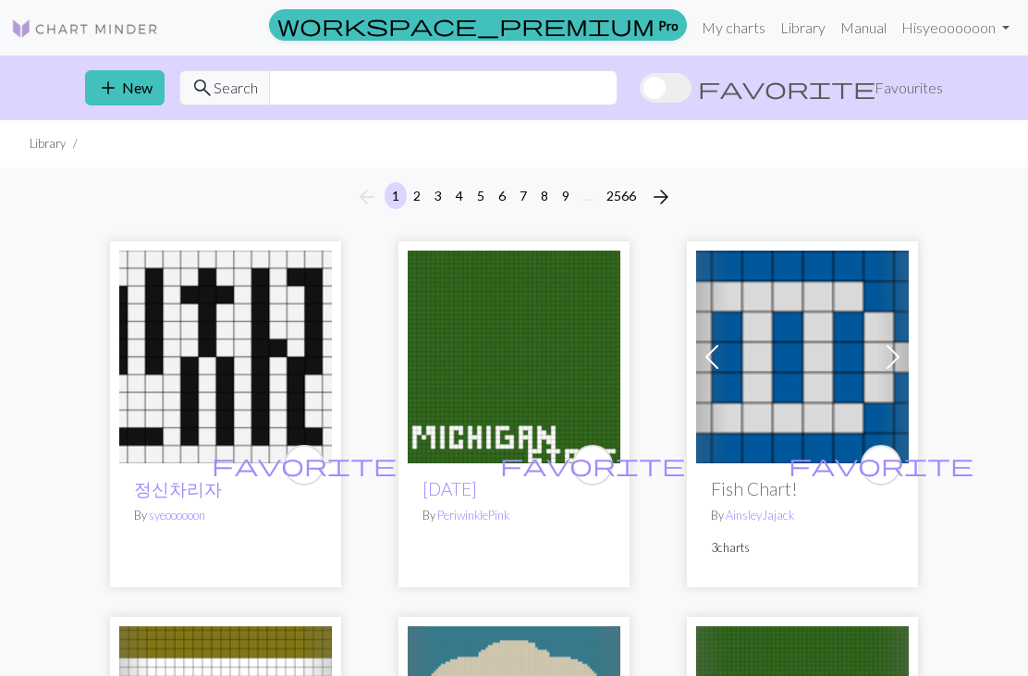
click at [733, 29] on link "My charts" at bounding box center [733, 27] width 79 height 37
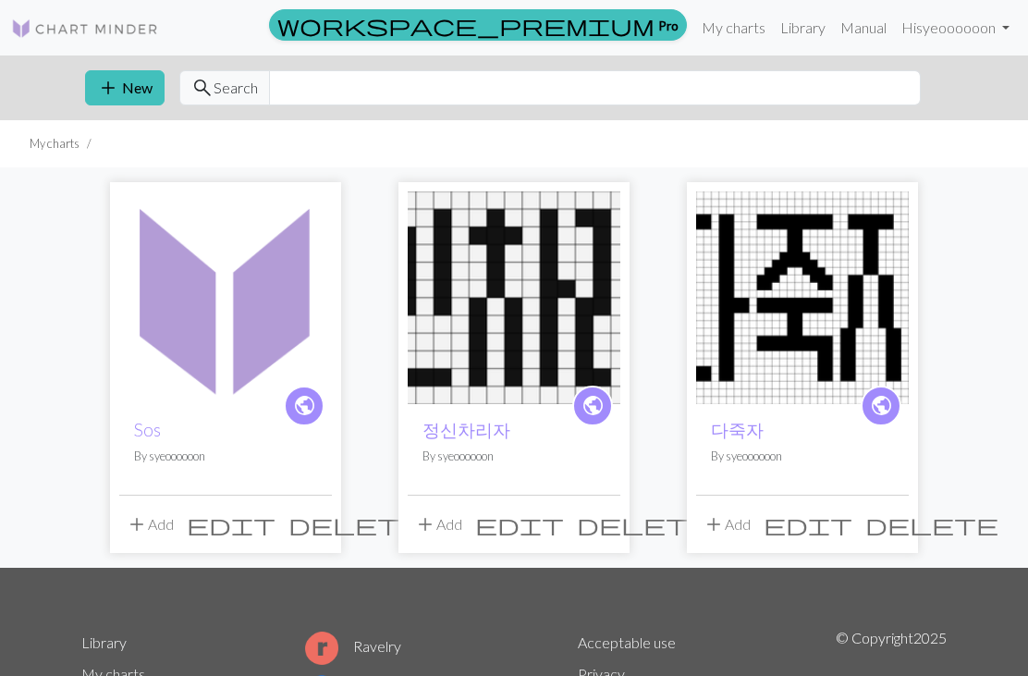
click at [183, 282] on img at bounding box center [225, 297] width 213 height 213
click at [210, 288] on img at bounding box center [225, 297] width 213 height 213
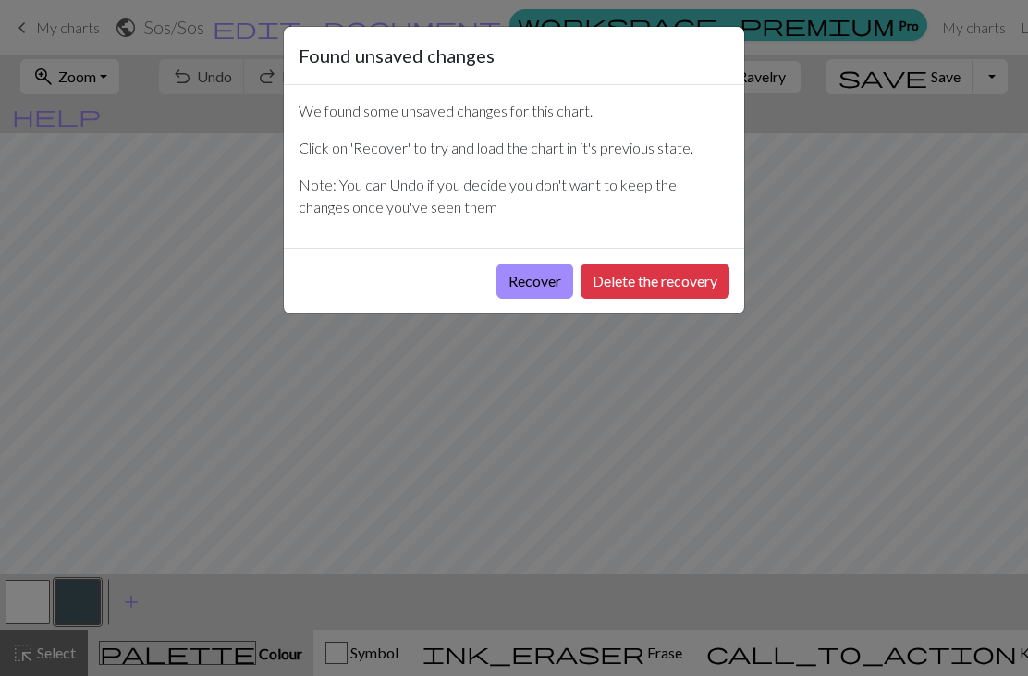
click at [529, 294] on button "Recover" at bounding box center [534, 280] width 77 height 35
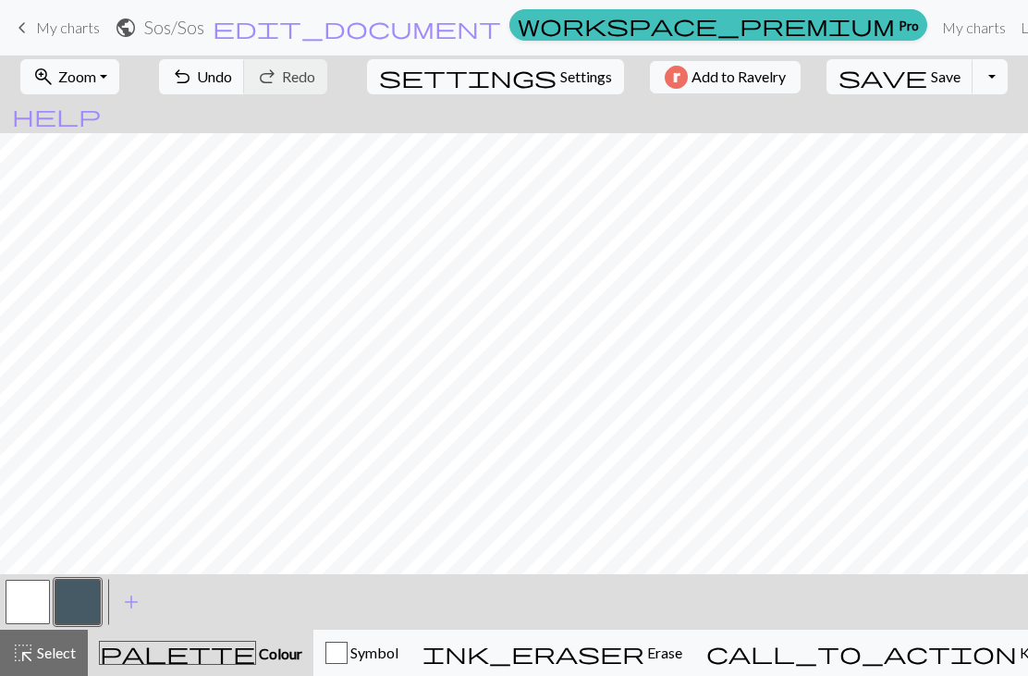
click at [931, 78] on span "Save" at bounding box center [946, 76] width 30 height 18
click at [935, 31] on link "My charts" at bounding box center [974, 27] width 79 height 37
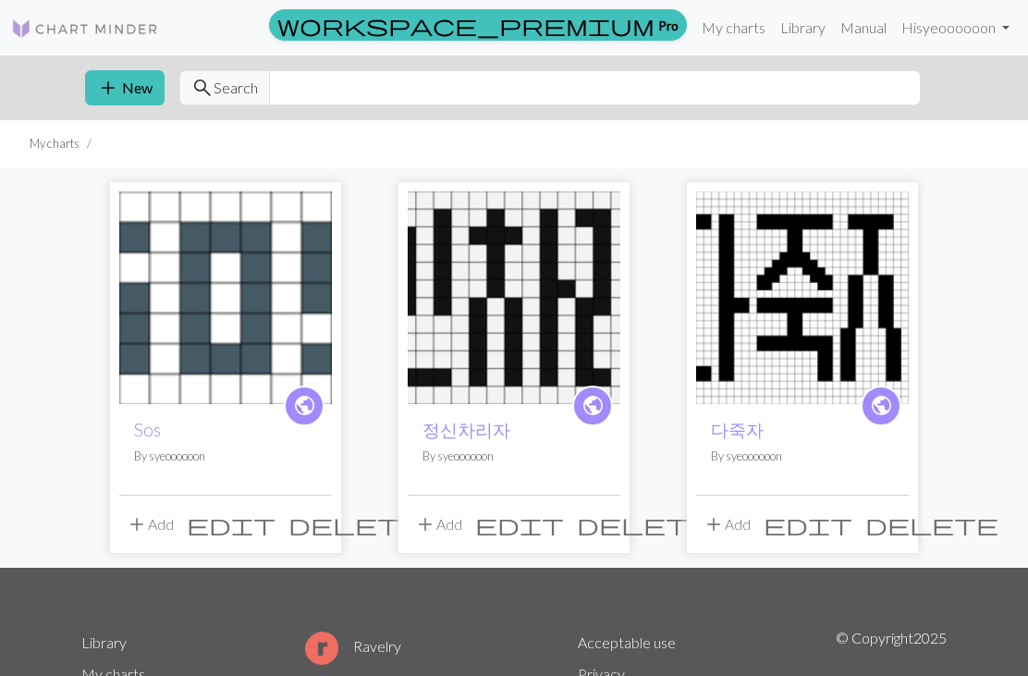
click at [114, 98] on span "add" at bounding box center [108, 88] width 22 height 26
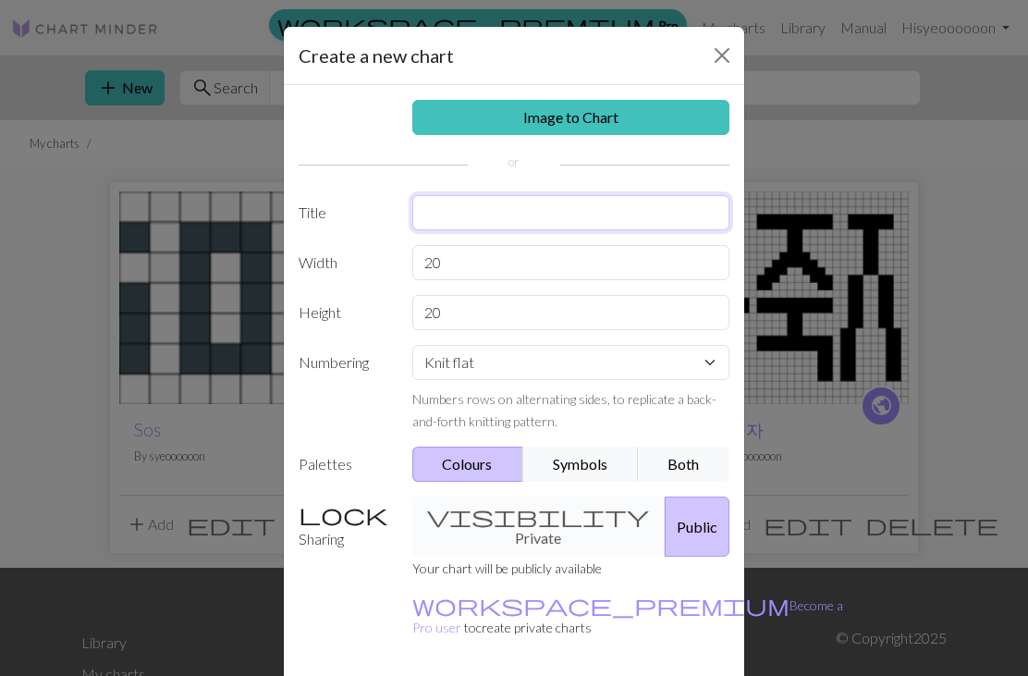
click at [435, 214] on input "text" at bounding box center [571, 212] width 318 height 35
type input "지박령"
click at [361, 185] on div "Image to Chart Title 지박령 Width 20 Height 20 Numbering Knit flat Knit in the rou…" at bounding box center [514, 383] width 460 height 597
click at [467, 248] on input "20" at bounding box center [571, 262] width 318 height 35
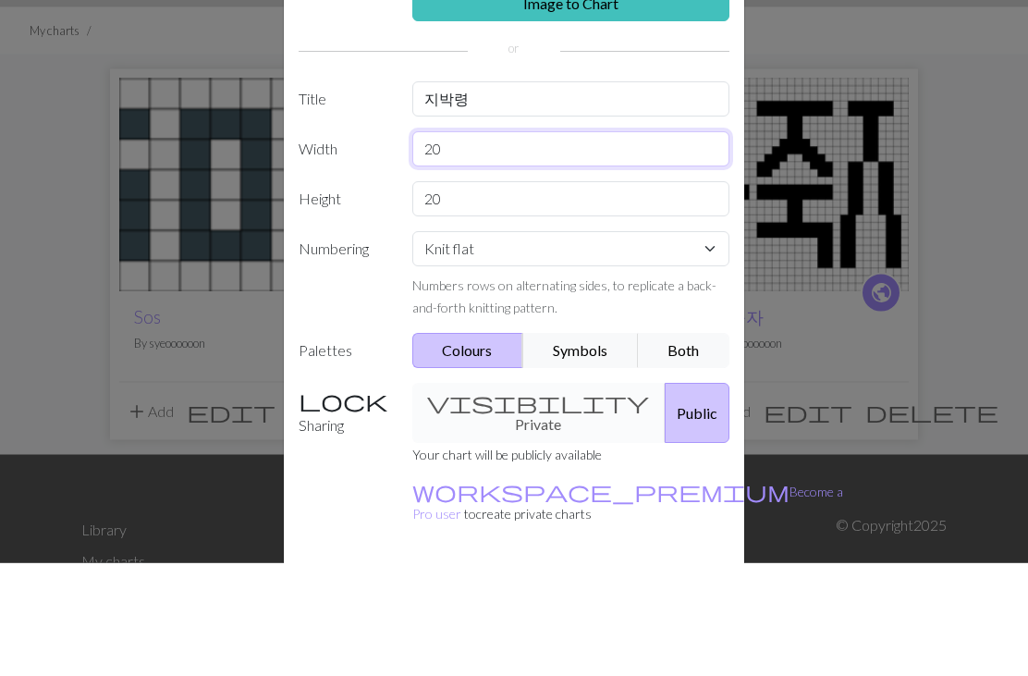
click at [460, 245] on input "20" at bounding box center [571, 262] width 318 height 35
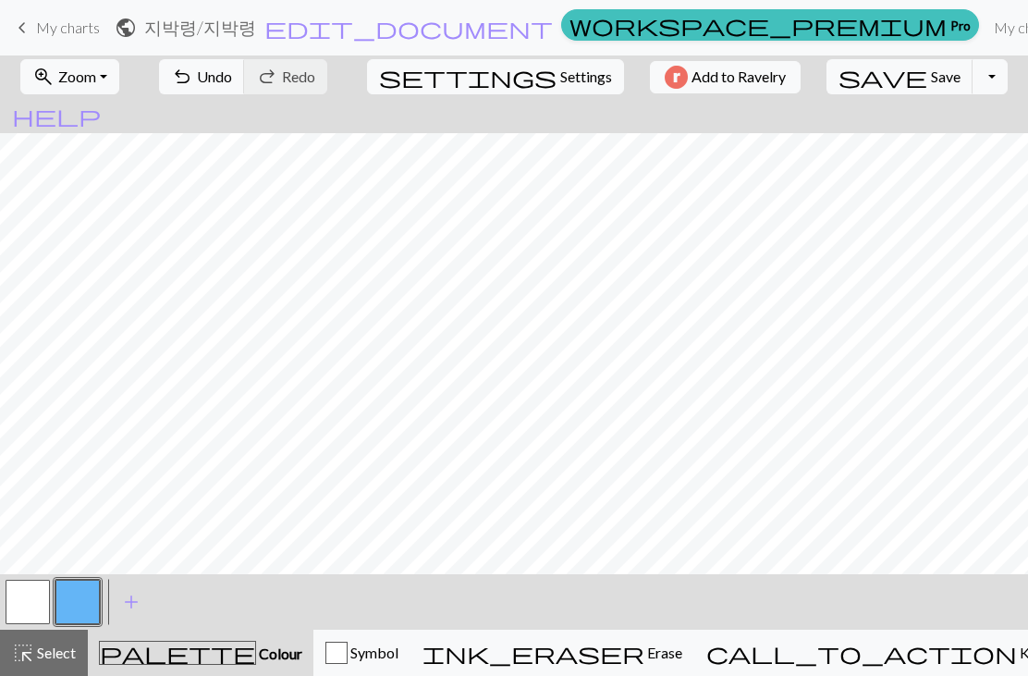
click at [38, 609] on button "button" at bounding box center [28, 602] width 44 height 44
click at [109, 621] on button "add Add a colour" at bounding box center [131, 602] width 46 height 46
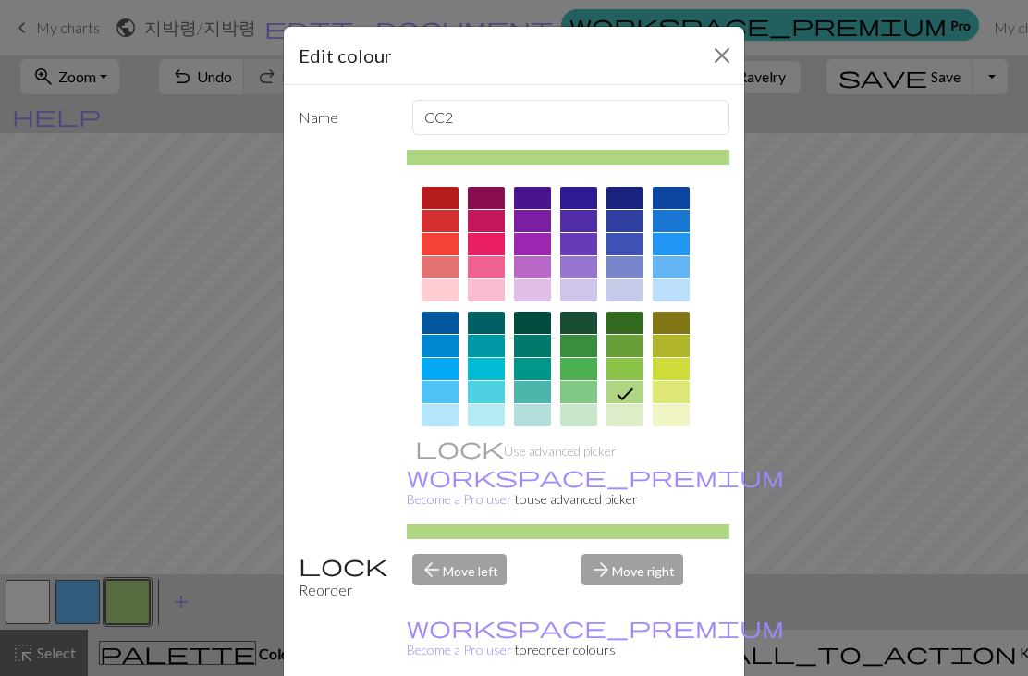
click at [121, 484] on div "Edit colour Name CC2 Use advanced picker workspace_premium Become a Pro user to…" at bounding box center [514, 338] width 1028 height 676
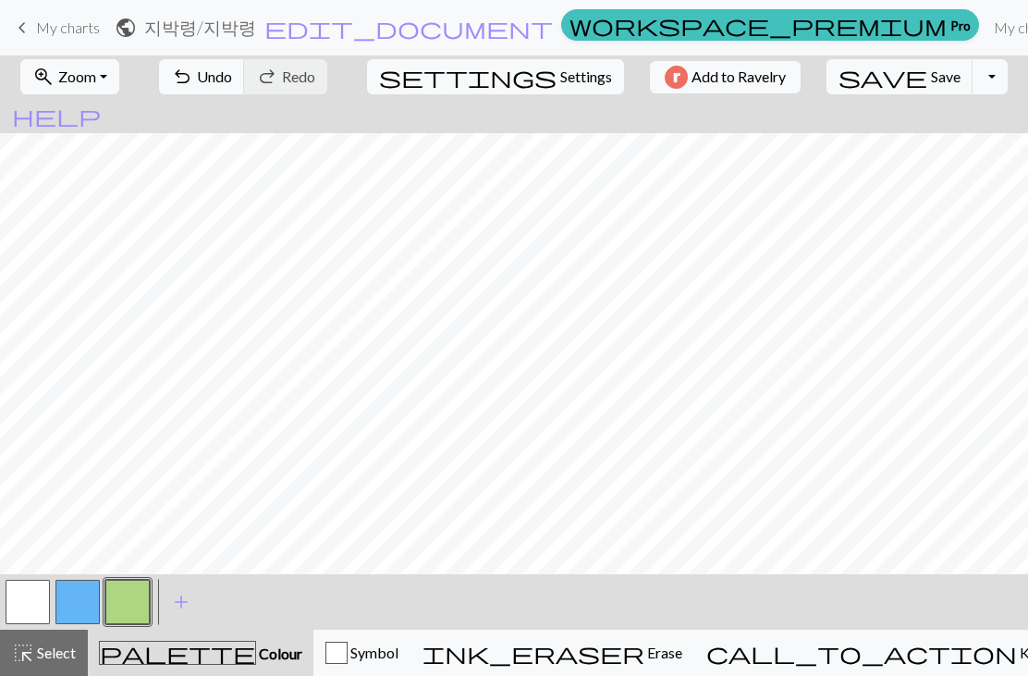
click at [80, 612] on button "button" at bounding box center [77, 602] width 44 height 44
click at [193, 87] on span "undo" at bounding box center [182, 77] width 22 height 26
click at [232, 83] on span "Undo" at bounding box center [214, 76] width 35 height 18
click at [232, 82] on span "Undo" at bounding box center [214, 76] width 35 height 18
click at [245, 90] on button "undo Undo Undo" at bounding box center [202, 76] width 86 height 35
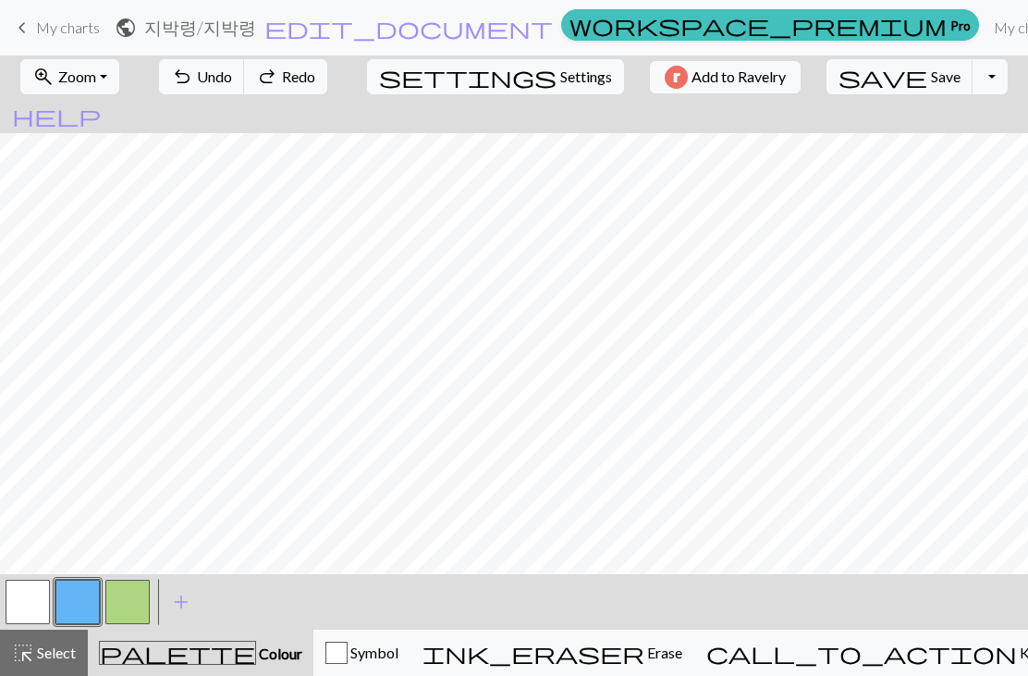
click at [245, 90] on button "undo Undo Undo" at bounding box center [202, 76] width 86 height 35
click at [232, 84] on span "Undo" at bounding box center [214, 76] width 35 height 18
click at [931, 81] on span "Save" at bounding box center [946, 76] width 30 height 18
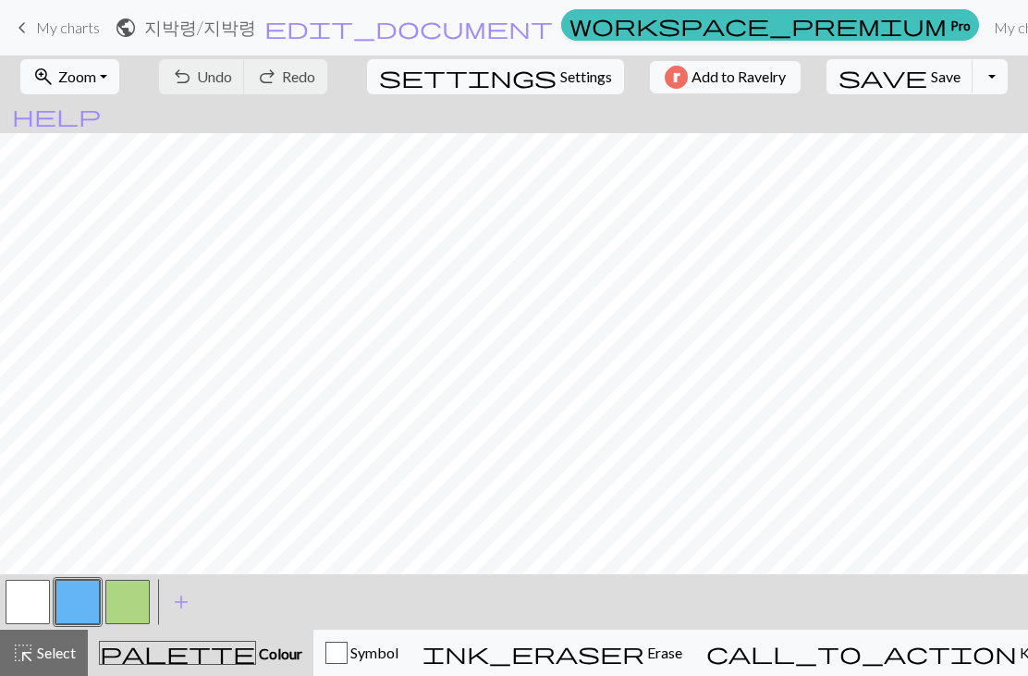
click at [986, 21] on link "My charts" at bounding box center [1025, 27] width 79 height 37
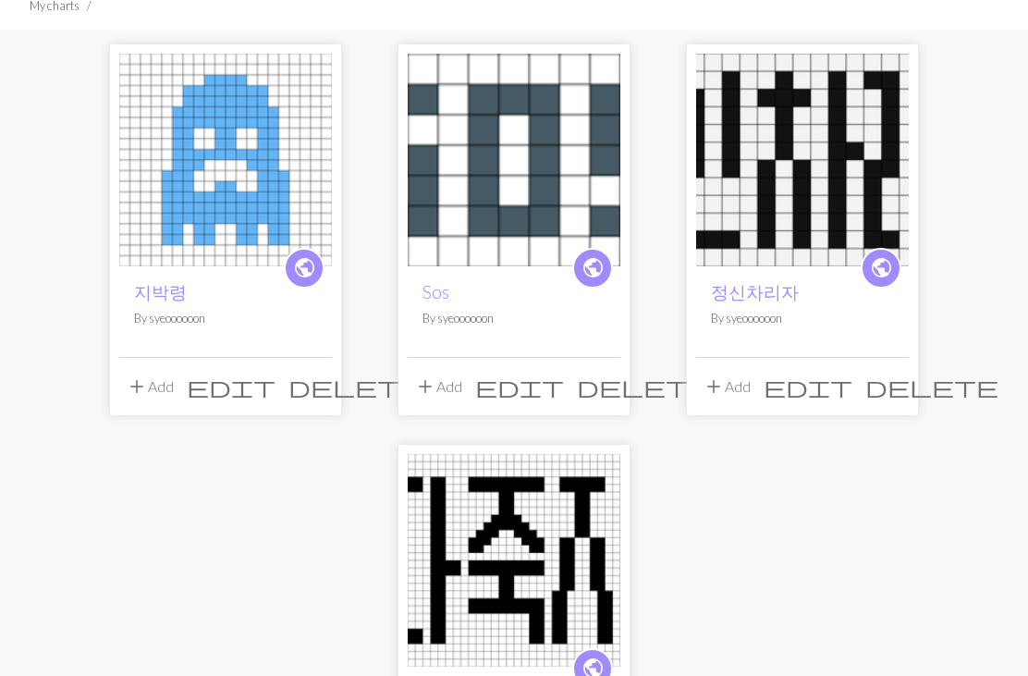
scroll to position [136, 0]
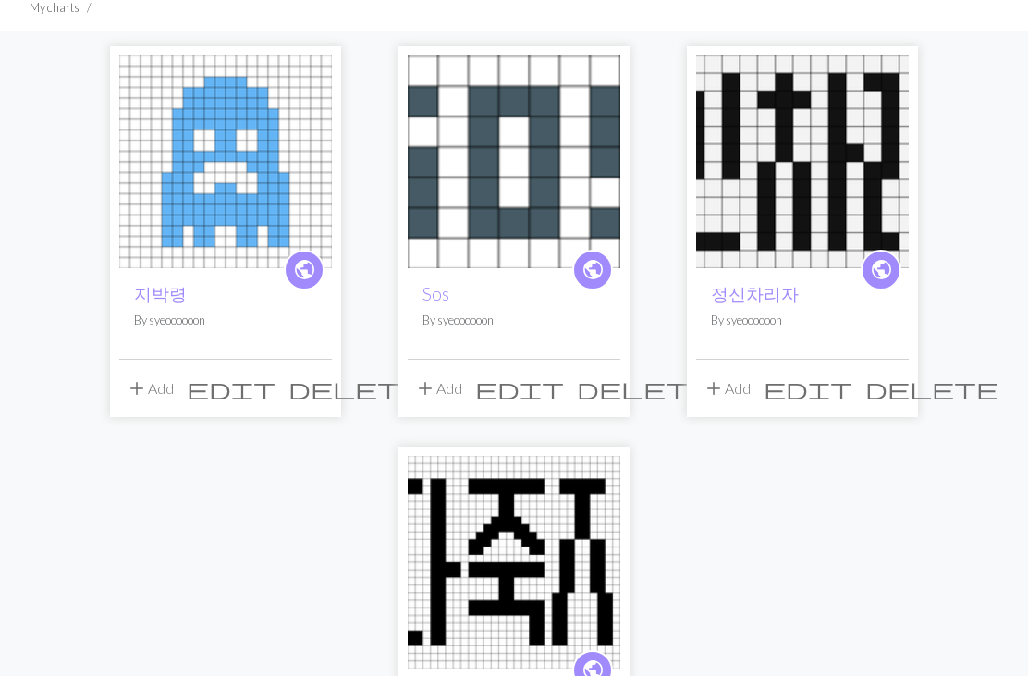
click at [566, 556] on img at bounding box center [514, 562] width 213 height 213
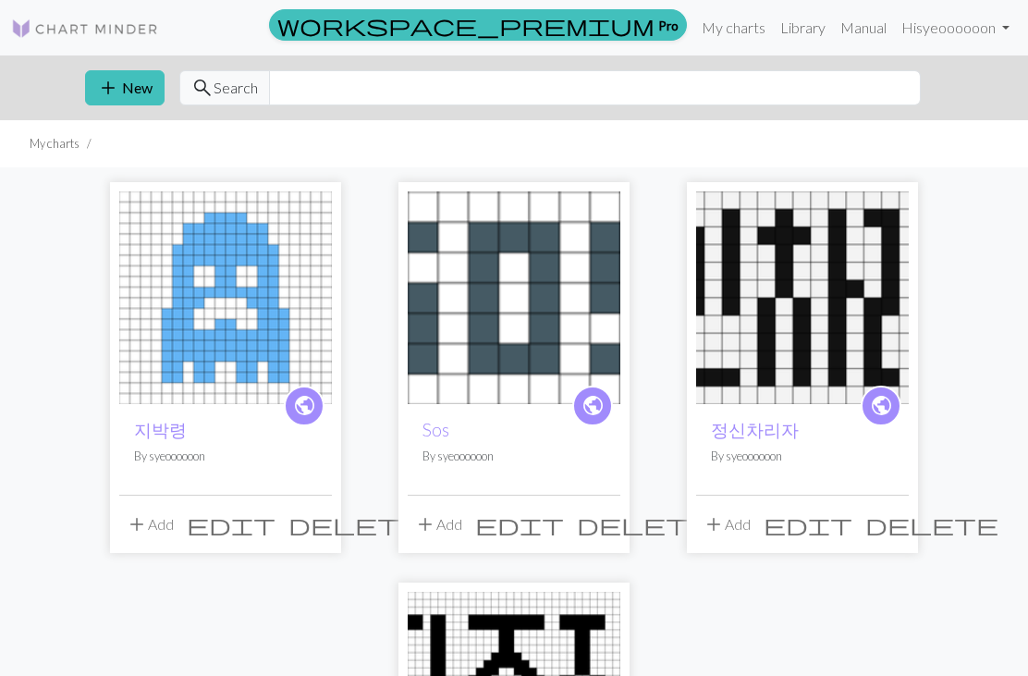
click at [121, 93] on button "add New" at bounding box center [125, 87] width 80 height 35
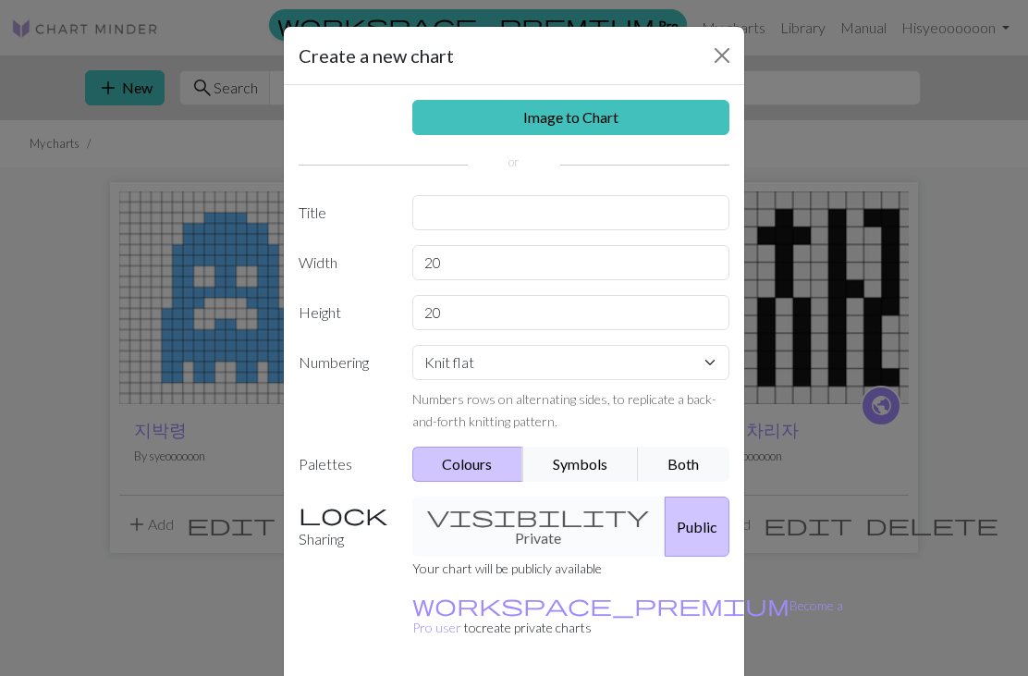
click at [451, 116] on link "Image to Chart" at bounding box center [571, 117] width 318 height 35
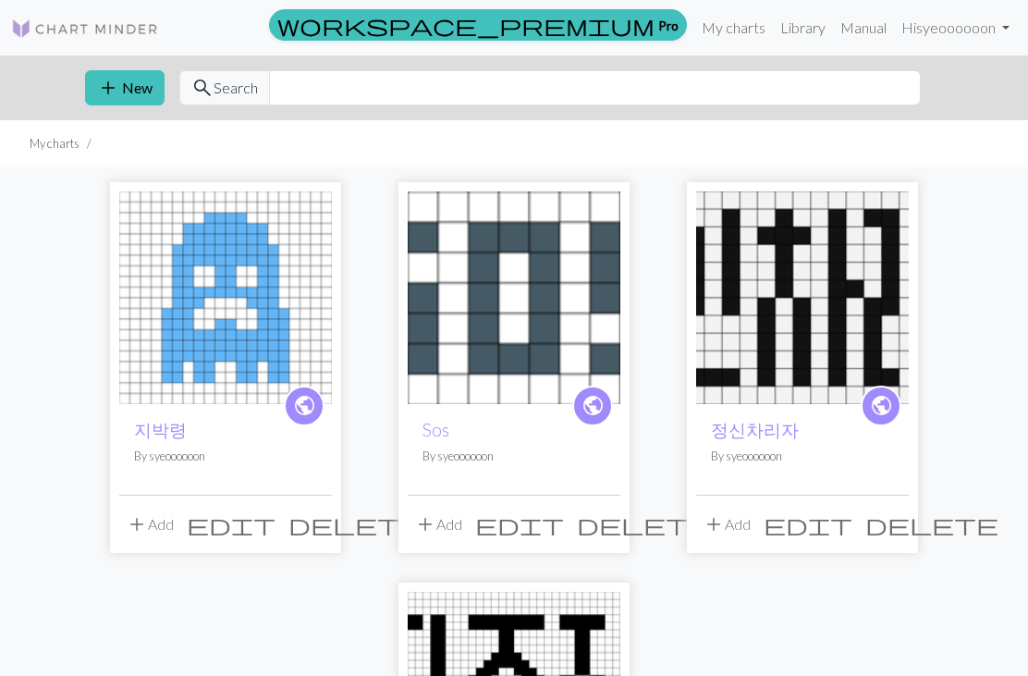
click at [133, 92] on button "add New" at bounding box center [125, 87] width 80 height 35
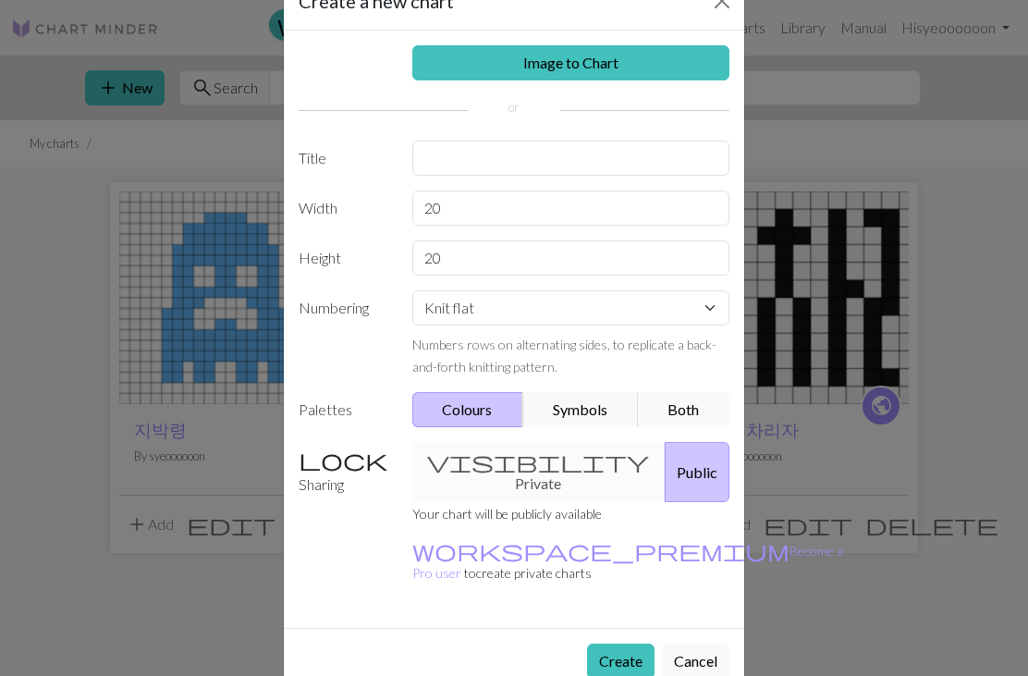
scroll to position [54, 0]
click at [614, 644] on button "Create" at bounding box center [620, 661] width 67 height 35
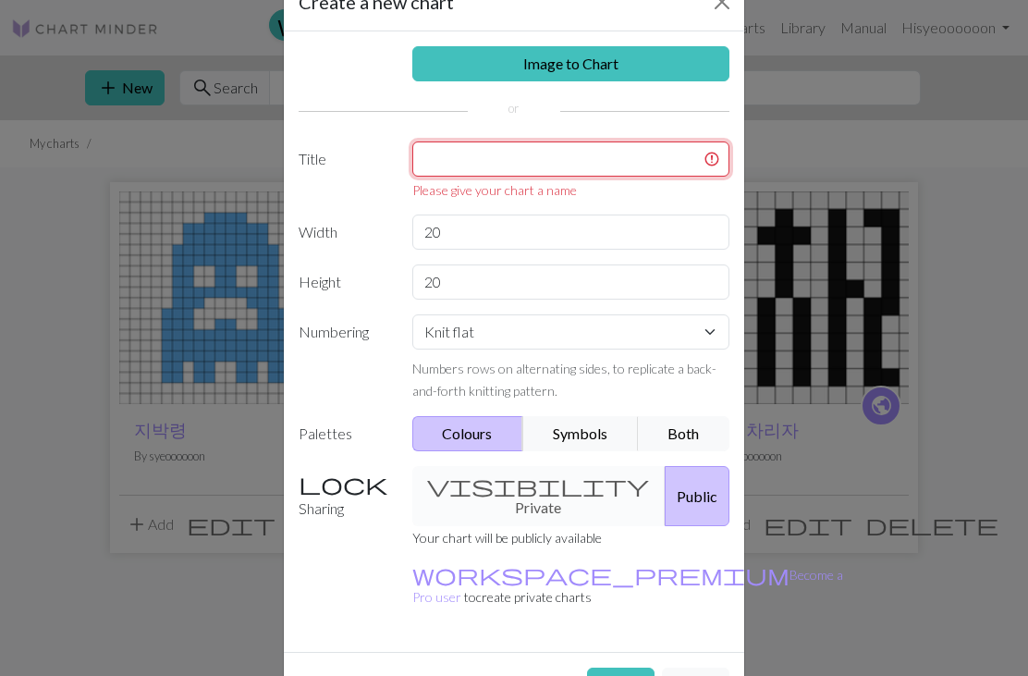
click at [443, 159] on input "text" at bounding box center [571, 158] width 318 height 35
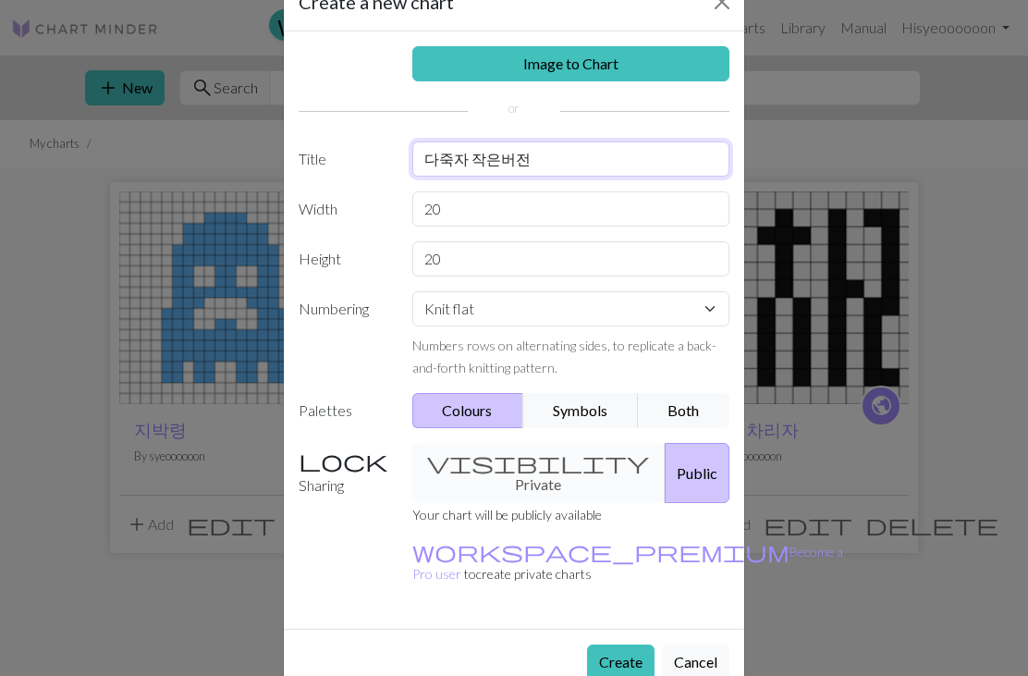
type input "다죽자 작은버전"
click at [390, 202] on label "Width" at bounding box center [345, 208] width 114 height 35
click at [606, 644] on button "Create" at bounding box center [620, 661] width 67 height 35
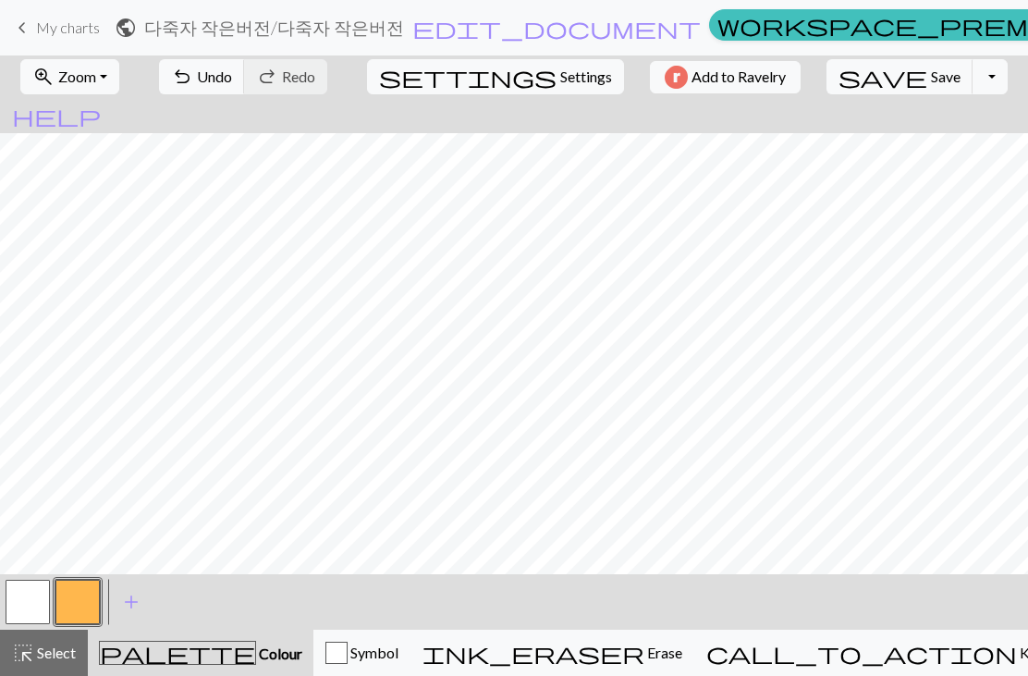
click at [44, 605] on button "button" at bounding box center [28, 602] width 44 height 44
click at [81, 603] on button "button" at bounding box center [77, 602] width 44 height 44
click at [232, 72] on span "Undo" at bounding box center [214, 76] width 35 height 18
click at [232, 80] on span "Undo" at bounding box center [214, 76] width 35 height 18
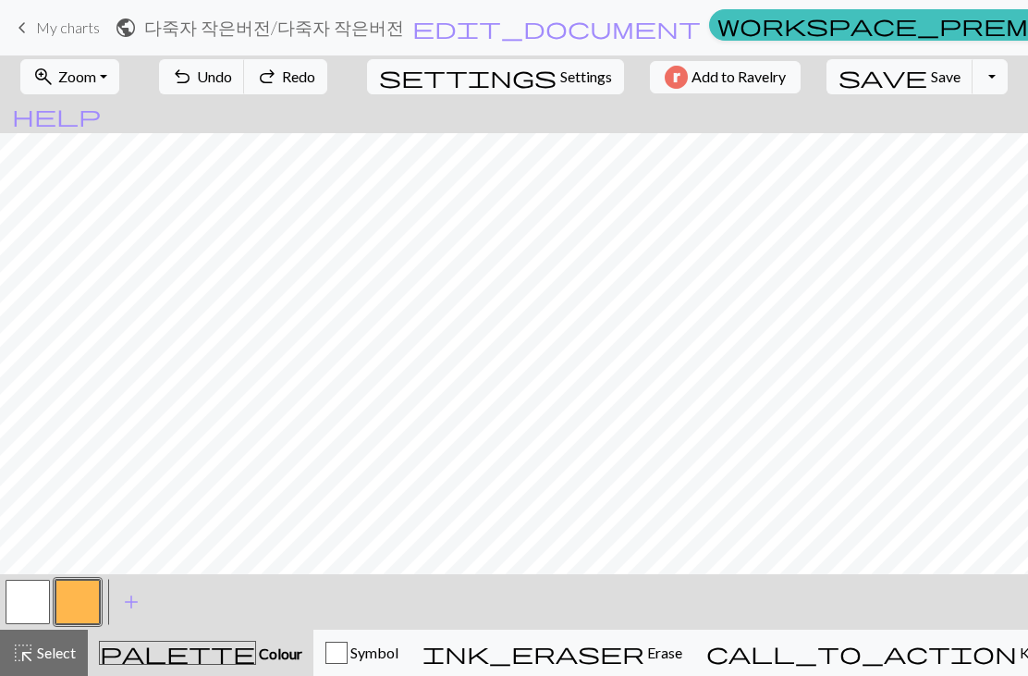
click at [232, 79] on span "Undo" at bounding box center [214, 76] width 35 height 18
click at [232, 76] on span "Undo" at bounding box center [214, 76] width 35 height 18
click at [232, 78] on span "Undo" at bounding box center [214, 76] width 35 height 18
click at [29, 606] on button "button" at bounding box center [28, 602] width 44 height 44
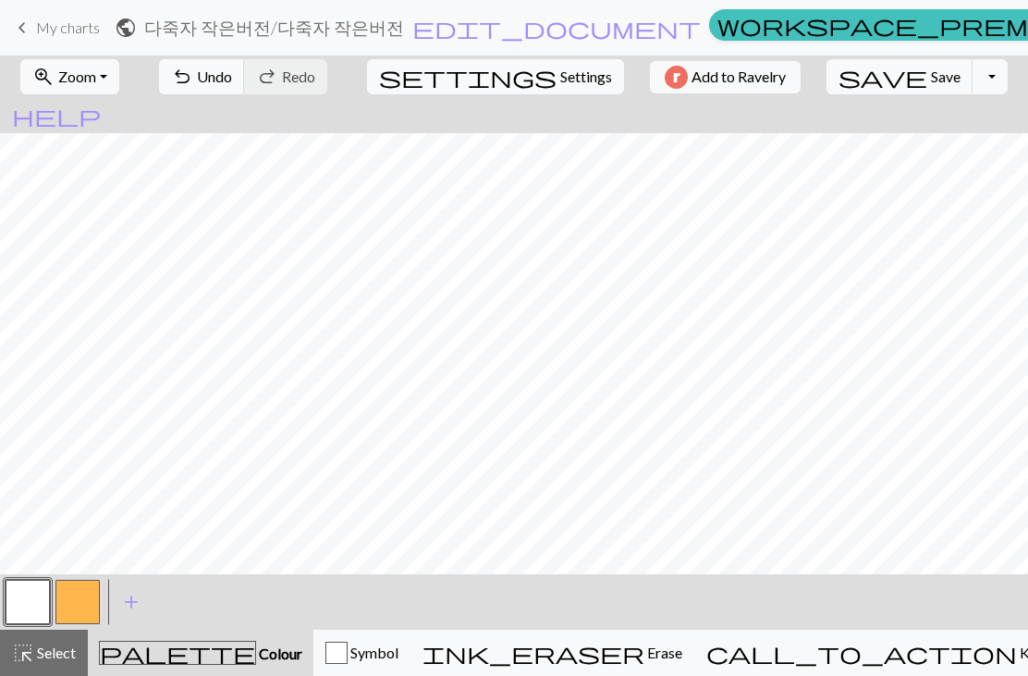
click at [84, 607] on button "button" at bounding box center [77, 602] width 44 height 44
click at [30, 596] on button "button" at bounding box center [28, 602] width 44 height 44
click at [77, 606] on button "button" at bounding box center [77, 602] width 44 height 44
click at [26, 609] on button "button" at bounding box center [28, 602] width 44 height 44
click at [87, 615] on button "button" at bounding box center [77, 602] width 44 height 44
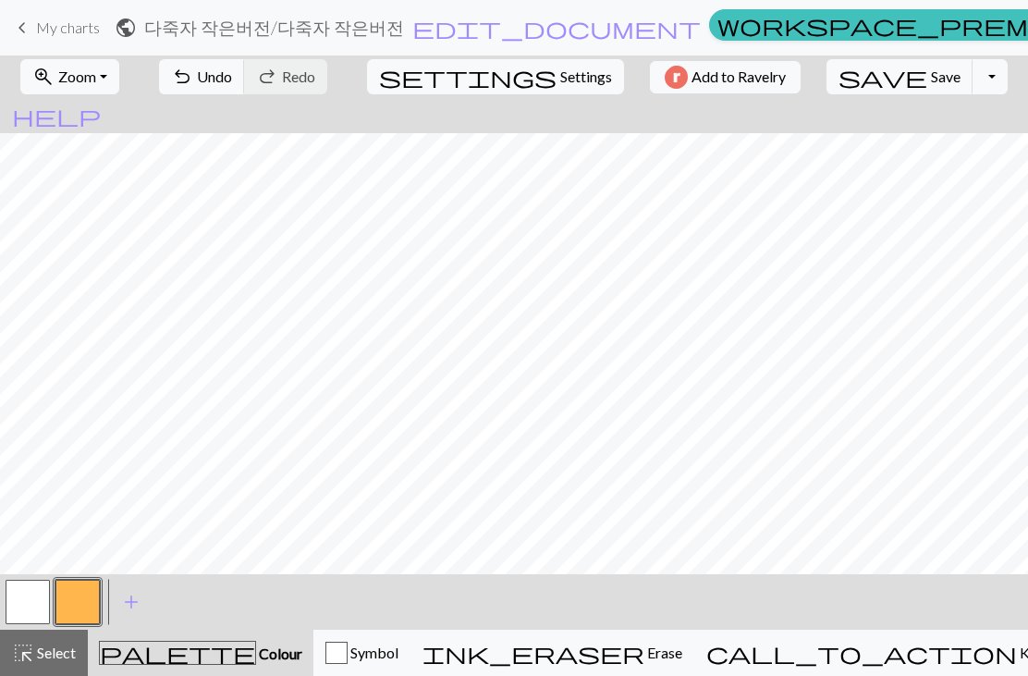
click at [30, 603] on button "button" at bounding box center [28, 602] width 44 height 44
click at [97, 599] on button "button" at bounding box center [77, 602] width 44 height 44
click at [29, 587] on button "button" at bounding box center [28, 602] width 44 height 44
click at [232, 73] on span "Undo" at bounding box center [214, 76] width 35 height 18
click at [232, 79] on span "Undo" at bounding box center [214, 76] width 35 height 18
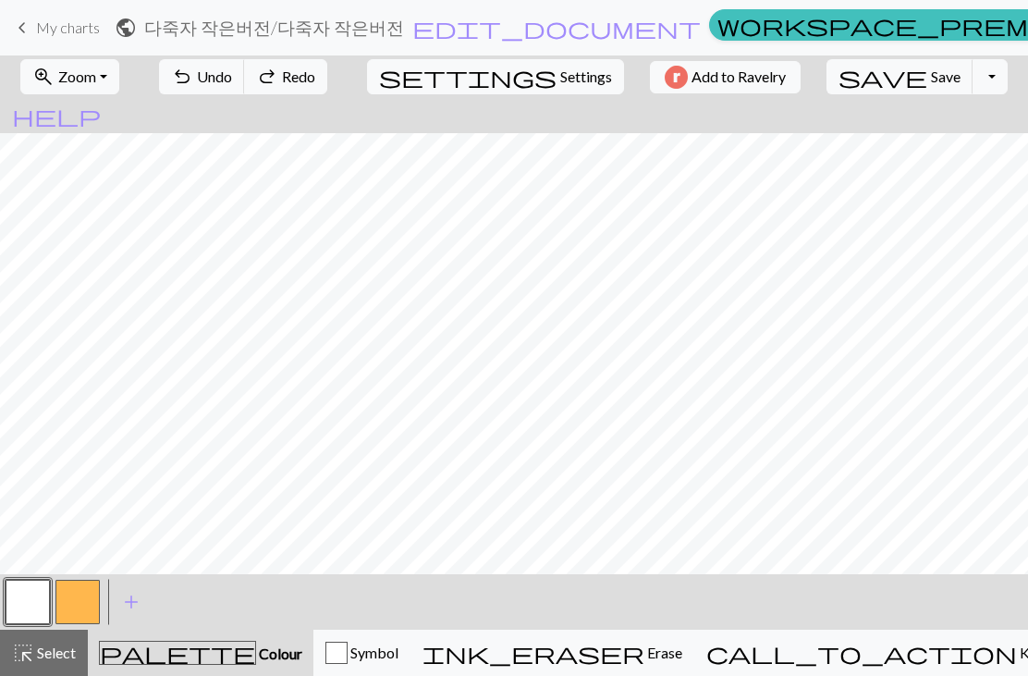
click at [327, 78] on button "redo Redo Redo" at bounding box center [285, 76] width 83 height 35
click at [245, 88] on button "undo Undo Undo" at bounding box center [202, 76] width 86 height 35
click at [315, 82] on span "Redo" at bounding box center [298, 76] width 33 height 18
click at [92, 598] on button "button" at bounding box center [77, 602] width 44 height 44
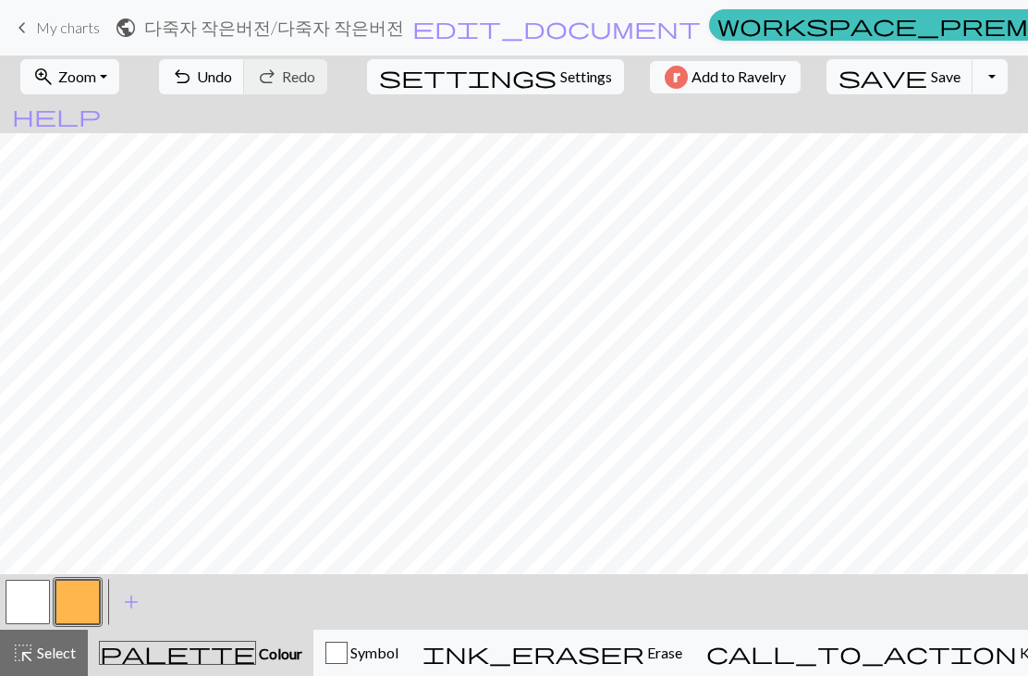
click at [16, 615] on button "button" at bounding box center [28, 602] width 44 height 44
click at [78, 612] on button "button" at bounding box center [77, 602] width 44 height 44
click at [28, 616] on button "button" at bounding box center [28, 602] width 44 height 44
click at [93, 601] on button "button" at bounding box center [77, 602] width 44 height 44
click at [232, 75] on span "Undo" at bounding box center [214, 76] width 35 height 18
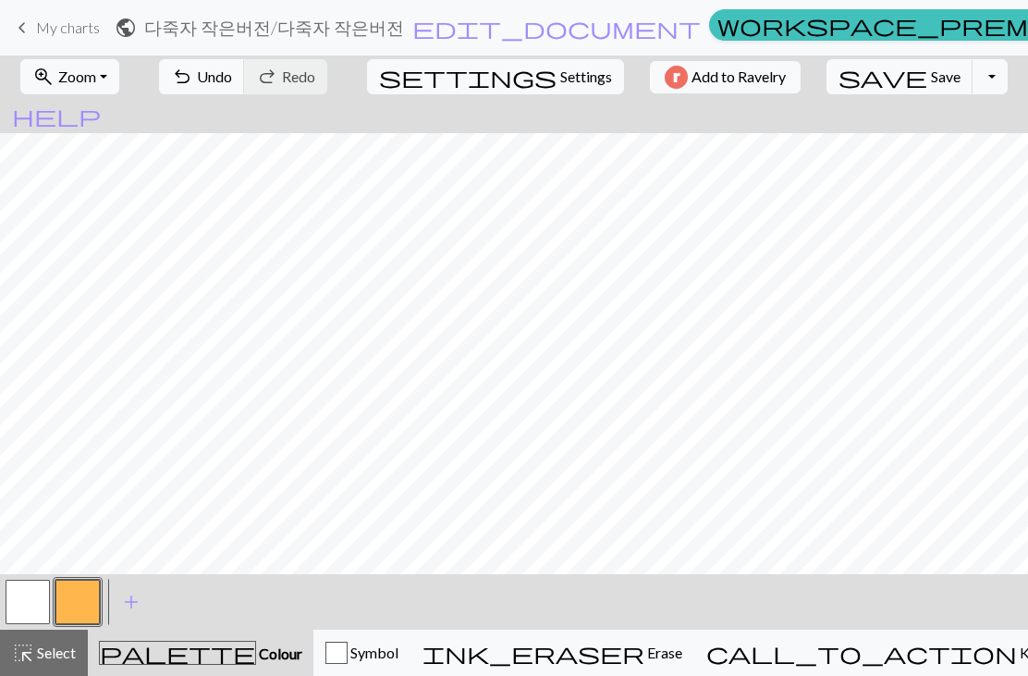
click at [232, 75] on span "Undo" at bounding box center [214, 76] width 35 height 18
click at [193, 74] on span "undo" at bounding box center [182, 77] width 22 height 26
click at [232, 73] on span "Undo" at bounding box center [214, 76] width 35 height 18
click at [26, 603] on button "button" at bounding box center [28, 602] width 44 height 44
click at [75, 605] on button "button" at bounding box center [77, 602] width 44 height 44
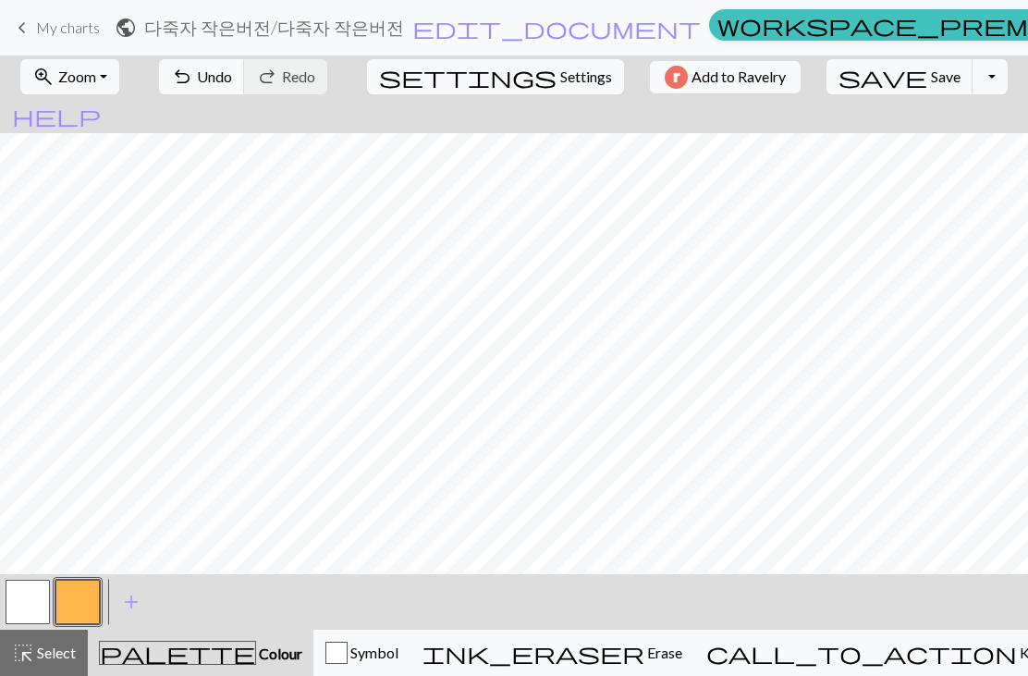
click at [13, 604] on button "button" at bounding box center [28, 602] width 44 height 44
click at [86, 598] on button "button" at bounding box center [77, 602] width 44 height 44
click at [560, 78] on span "Settings" at bounding box center [586, 77] width 52 height 22
select select "aran"
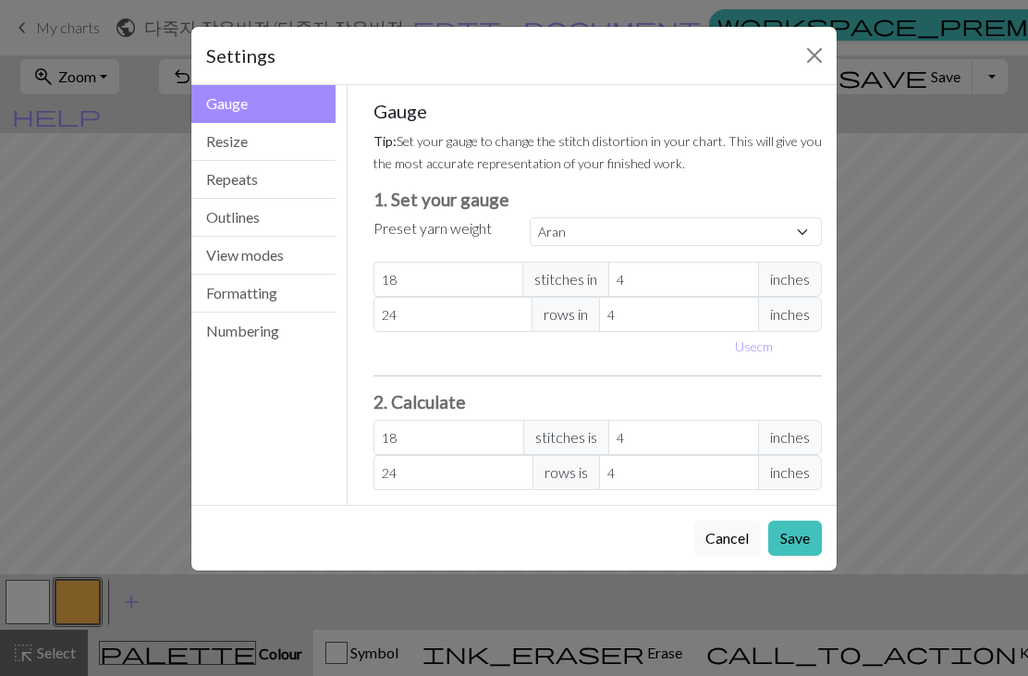
click at [245, 153] on button "Resize" at bounding box center [263, 142] width 144 height 38
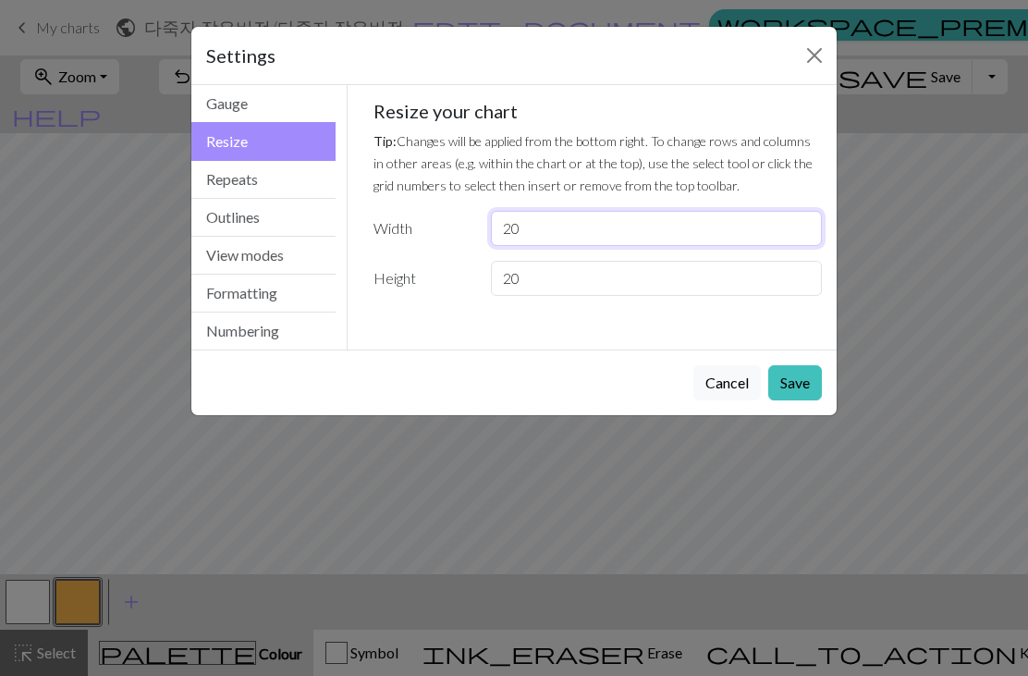
click at [522, 225] on input "20" at bounding box center [656, 228] width 331 height 35
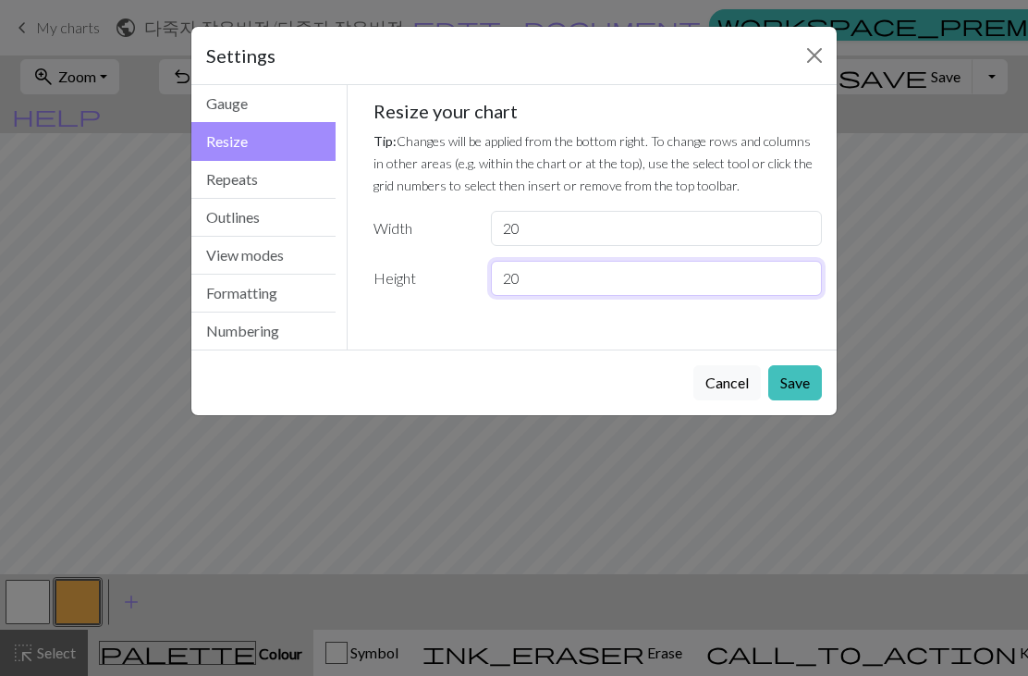
click at [521, 282] on input "20" at bounding box center [656, 278] width 331 height 35
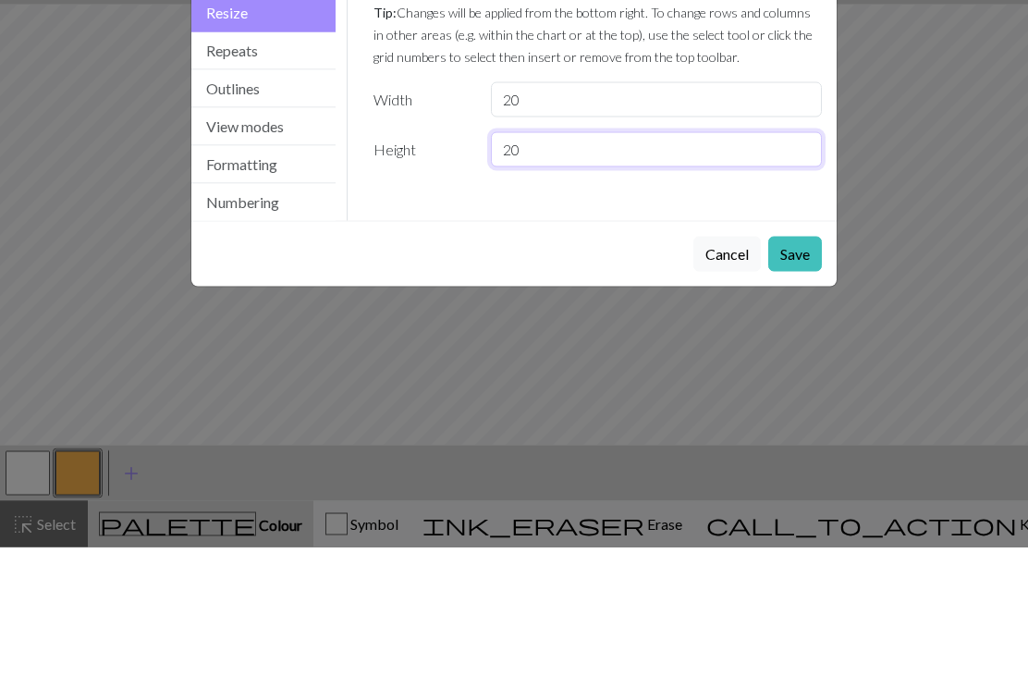
type input "2"
type input "10"
click at [774, 365] on button "Save" at bounding box center [795, 382] width 54 height 35
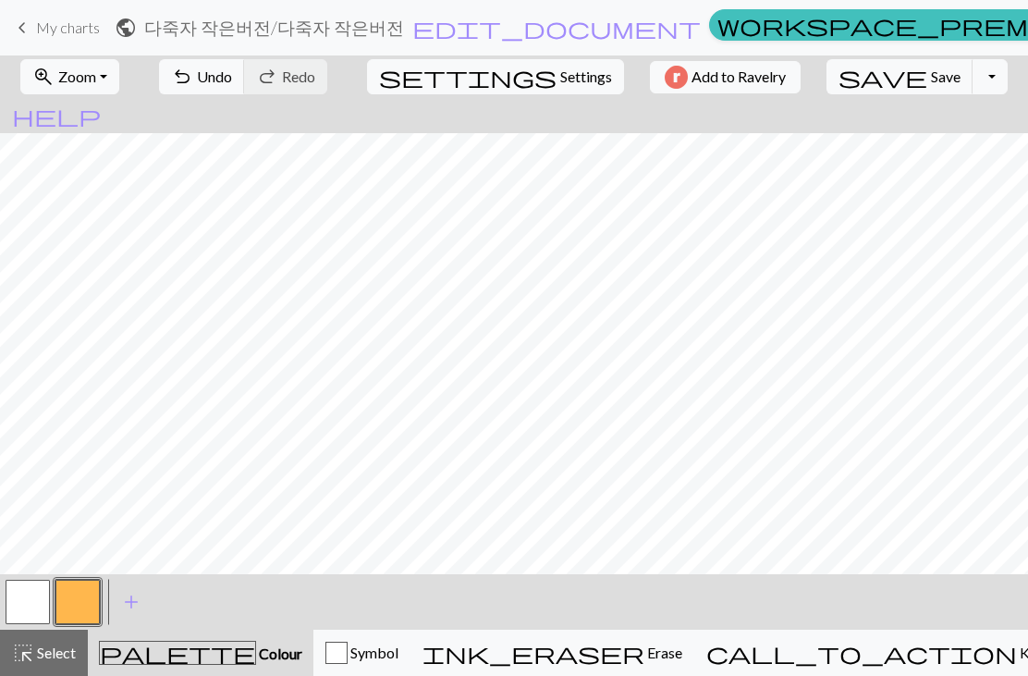
click at [560, 85] on span "Settings" at bounding box center [586, 77] width 52 height 22
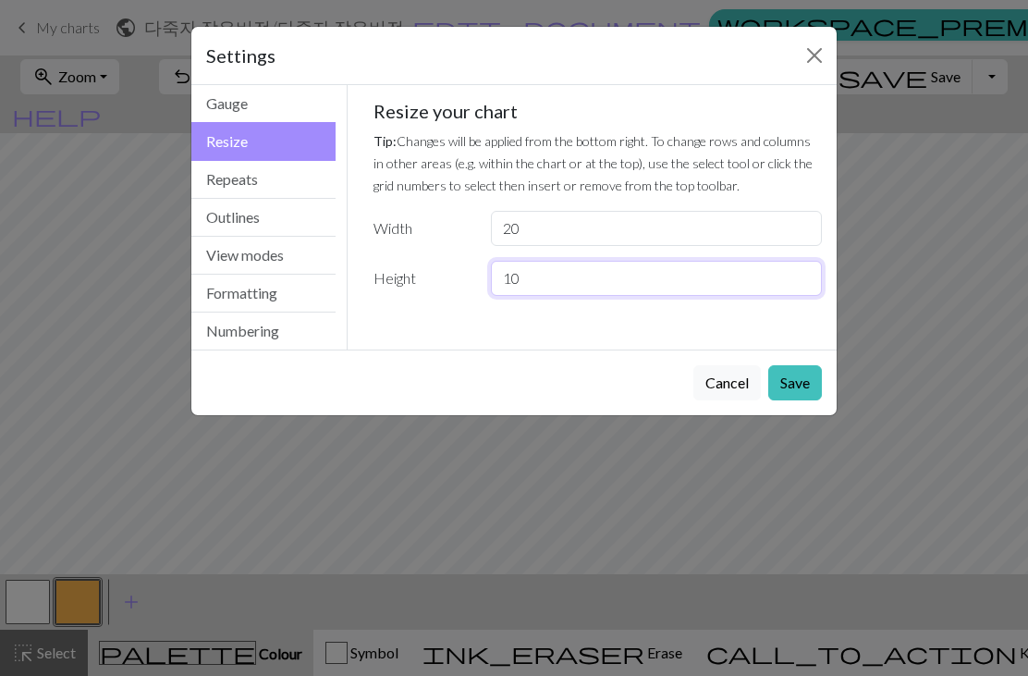
click at [543, 283] on input "10" at bounding box center [656, 278] width 331 height 35
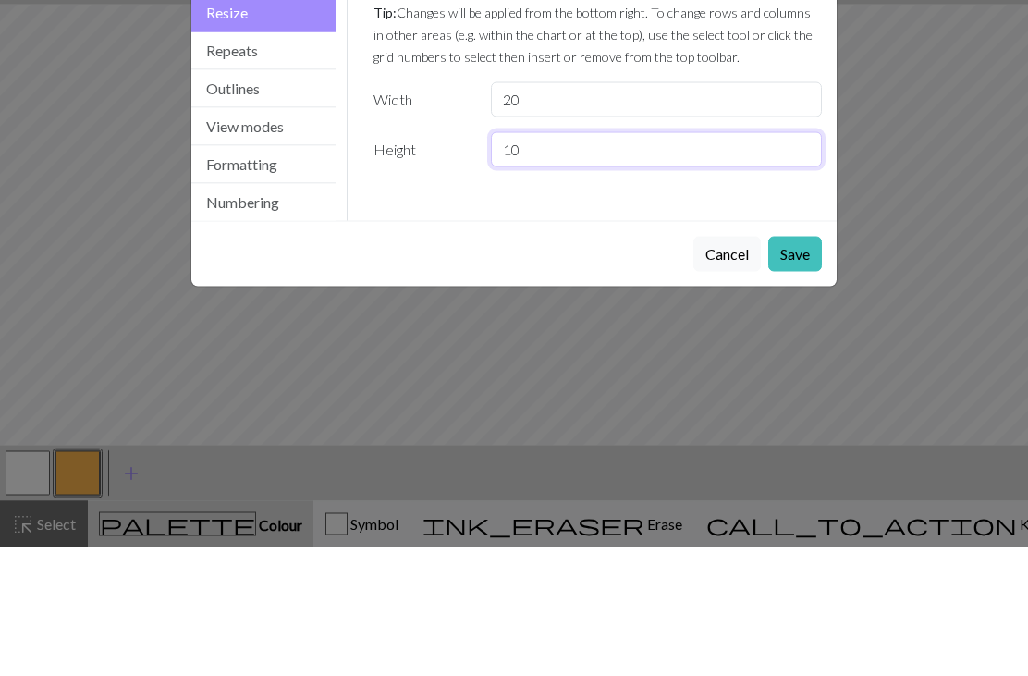
type input "1"
type input "11"
click at [795, 365] on button "Save" at bounding box center [795, 382] width 54 height 35
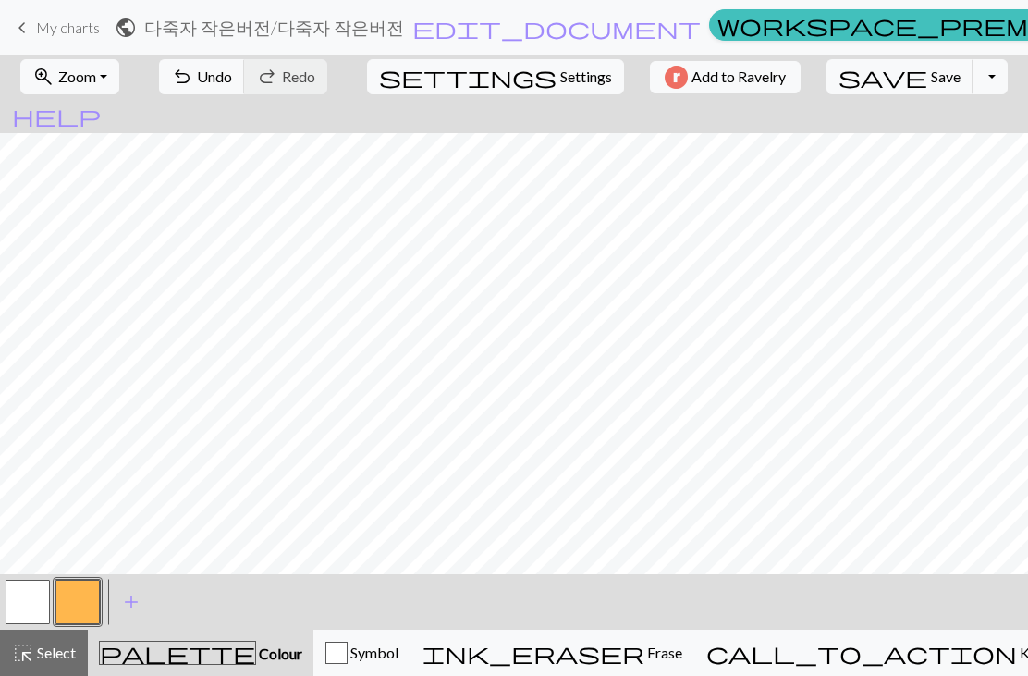
click at [560, 80] on span "Settings" at bounding box center [586, 77] width 52 height 22
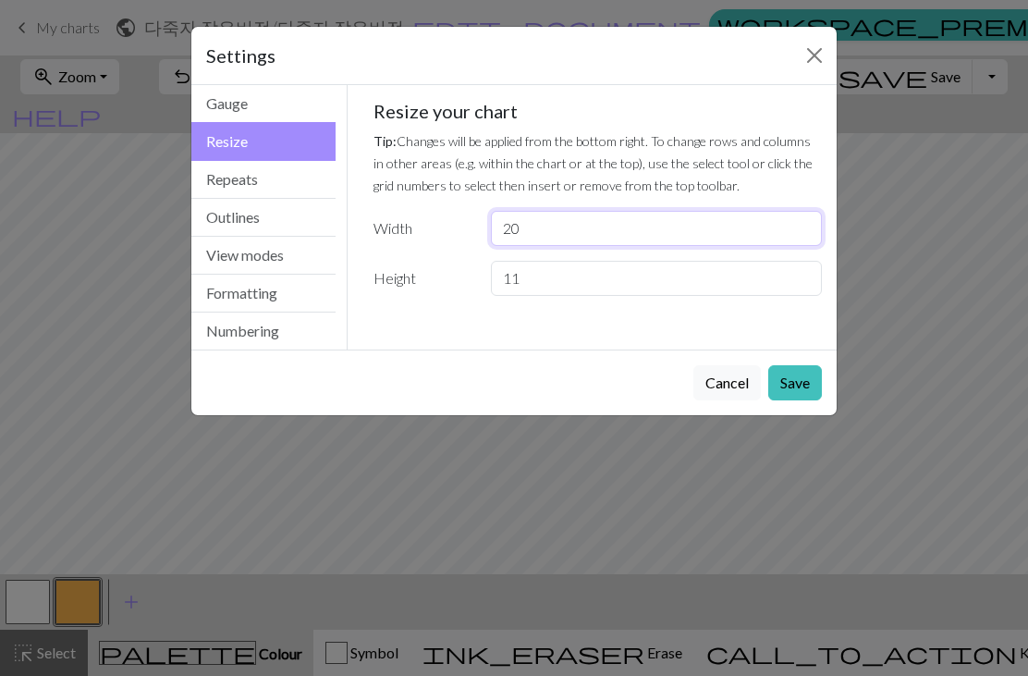
click at [536, 234] on input "20" at bounding box center [656, 228] width 331 height 35
type input "2"
type input "30"
click at [418, 236] on label "Width" at bounding box center [420, 228] width 117 height 35
click at [790, 387] on button "Save" at bounding box center [795, 382] width 54 height 35
